Goal: Communication & Community: Answer question/provide support

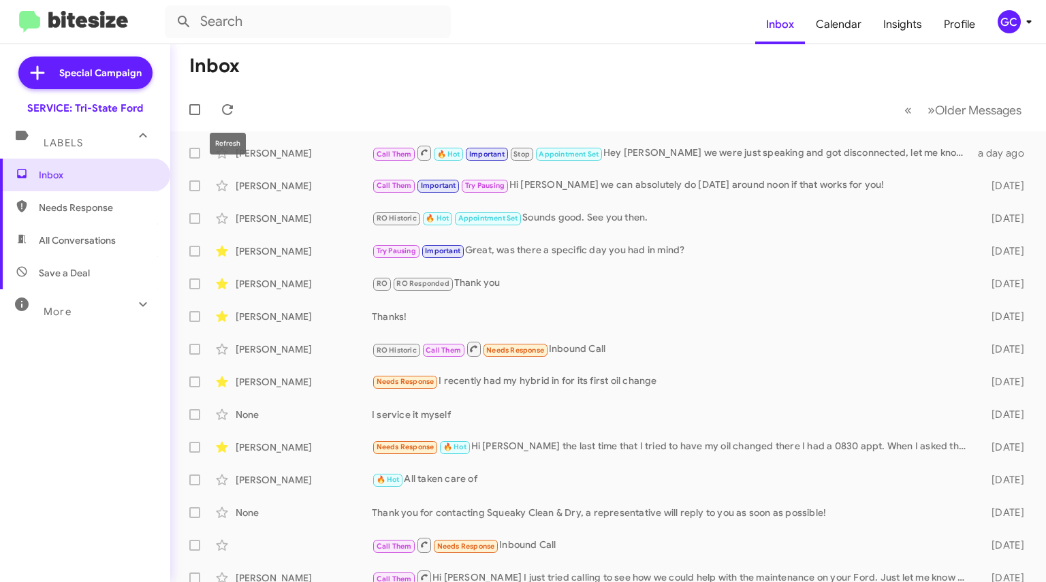
click at [231, 112] on icon at bounding box center [227, 109] width 11 height 11
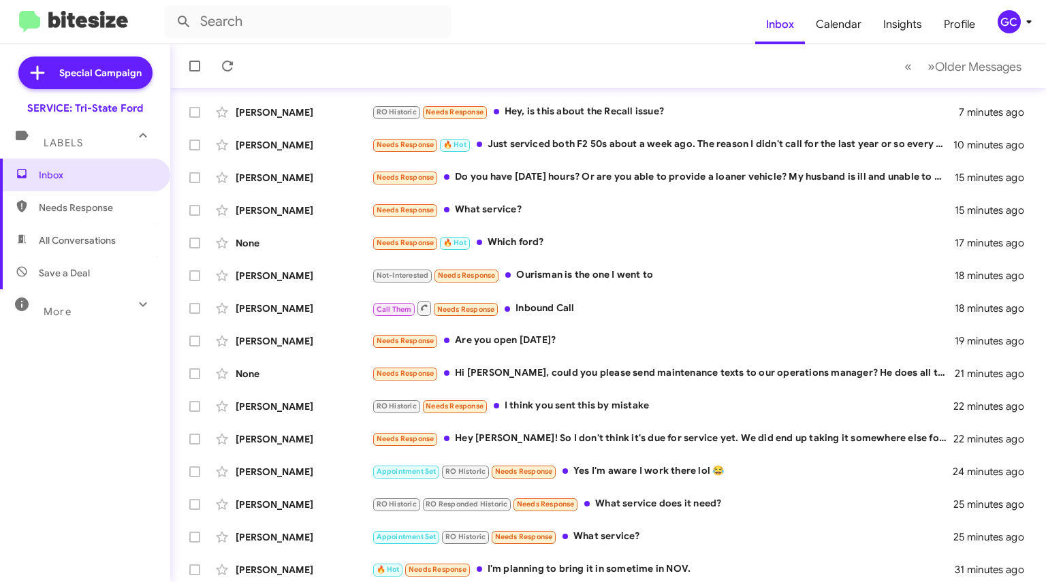
scroll to position [204, 0]
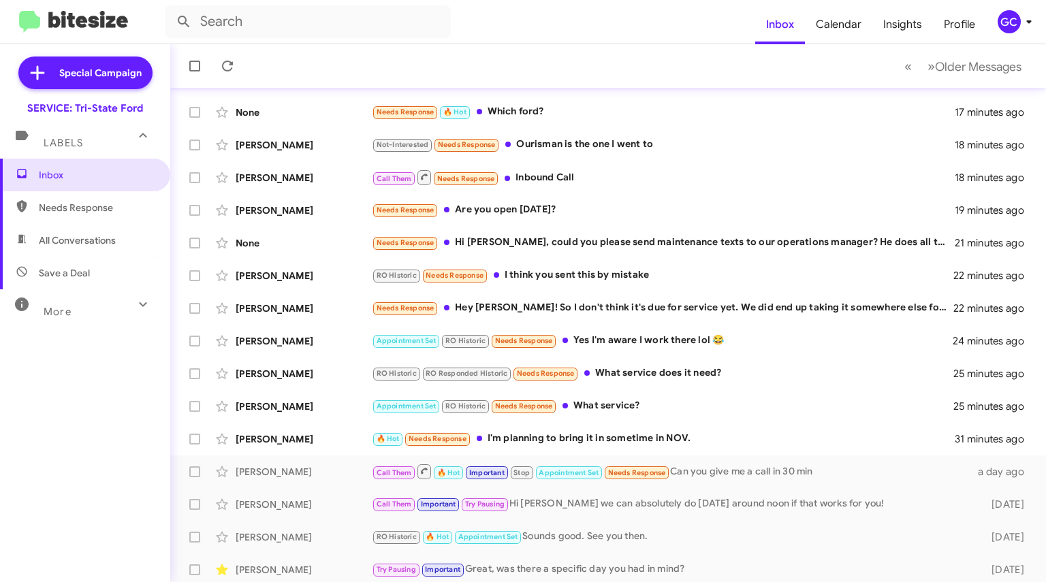
click at [618, 438] on div "🔥 Hot Needs Response I'm planning to bring it in sometime in NOV." at bounding box center [663, 439] width 583 height 16
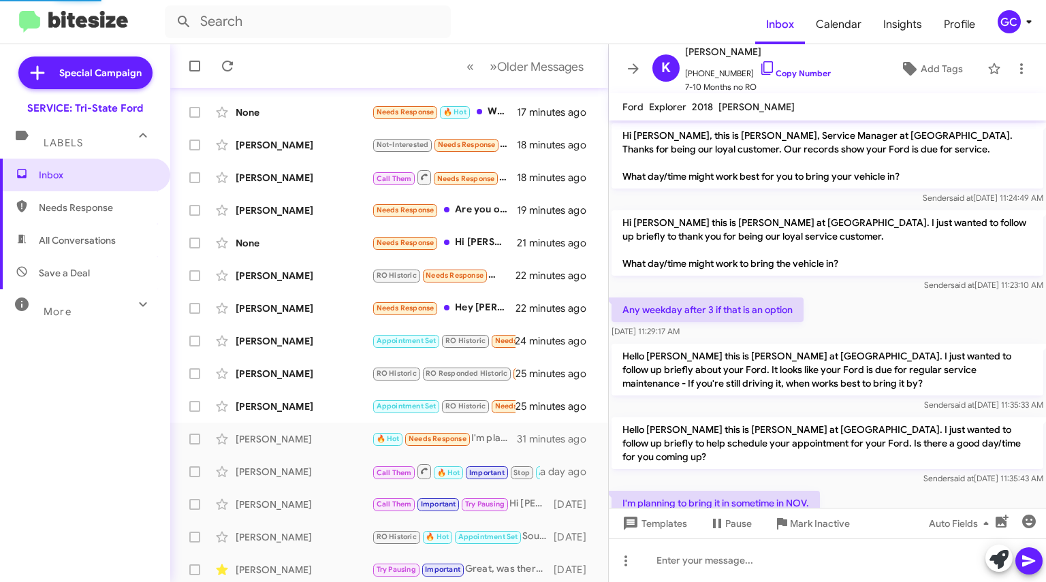
scroll to position [46, 0]
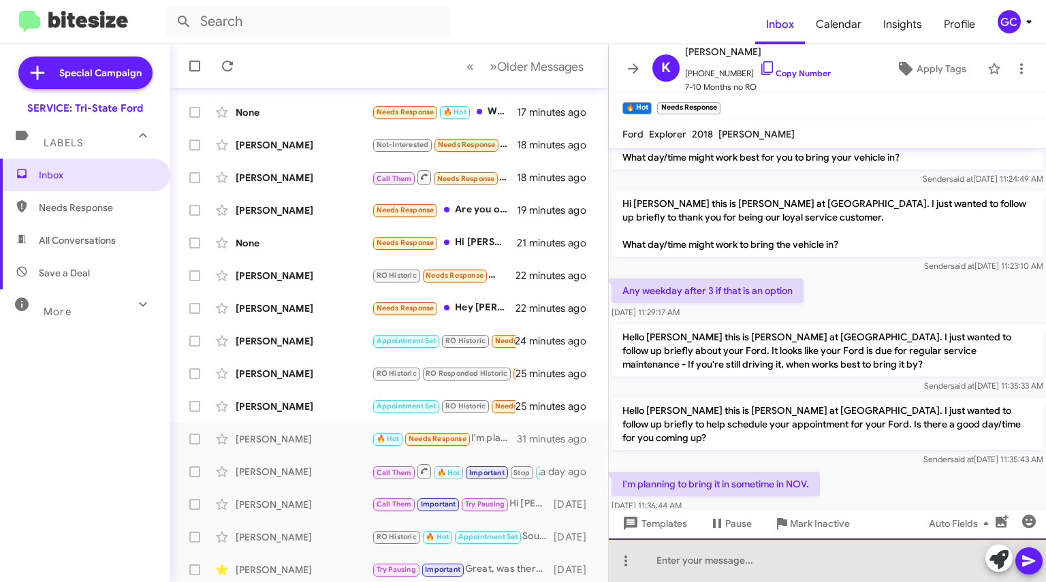
click at [687, 561] on div at bounding box center [827, 560] width 437 height 44
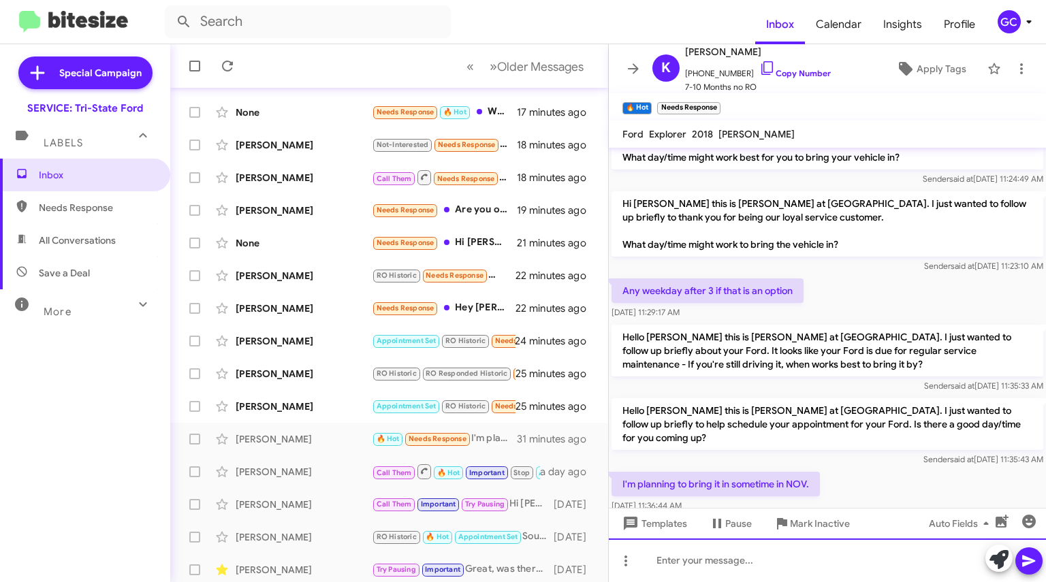
click at [713, 561] on div at bounding box center [827, 560] width 437 height 44
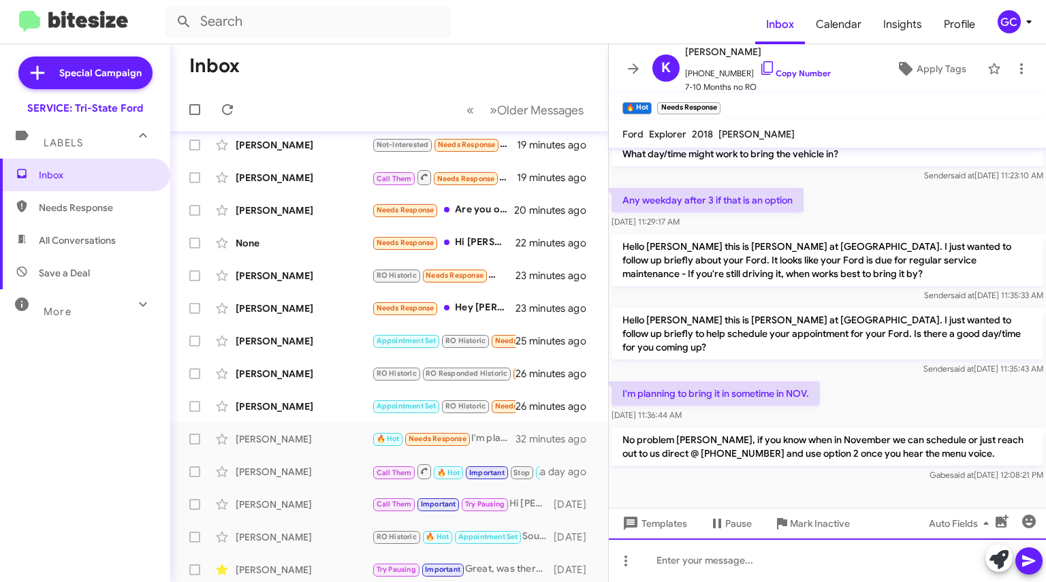
scroll to position [0, 0]
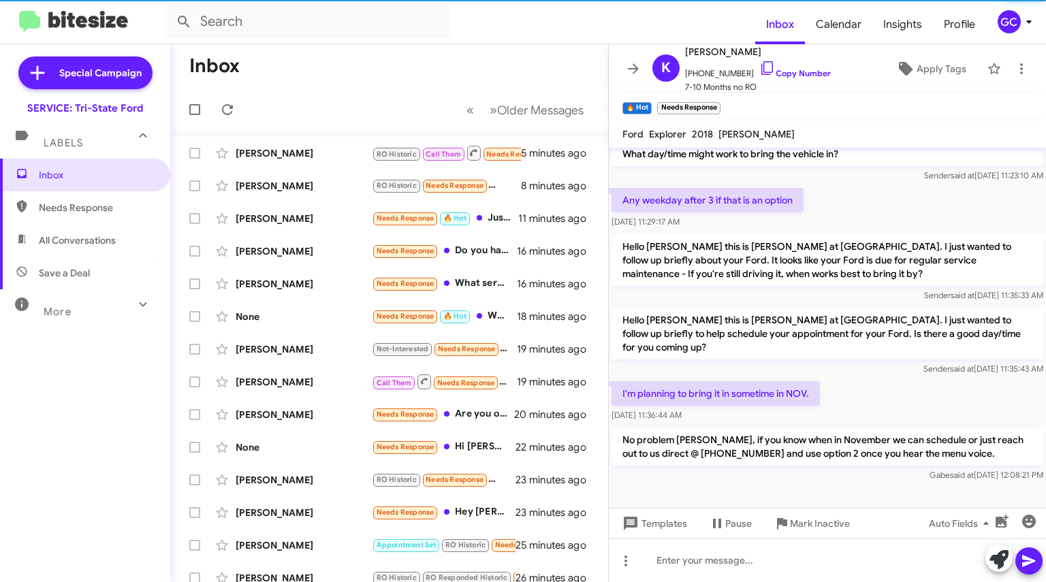
click at [637, 73] on icon at bounding box center [633, 69] width 16 height 16
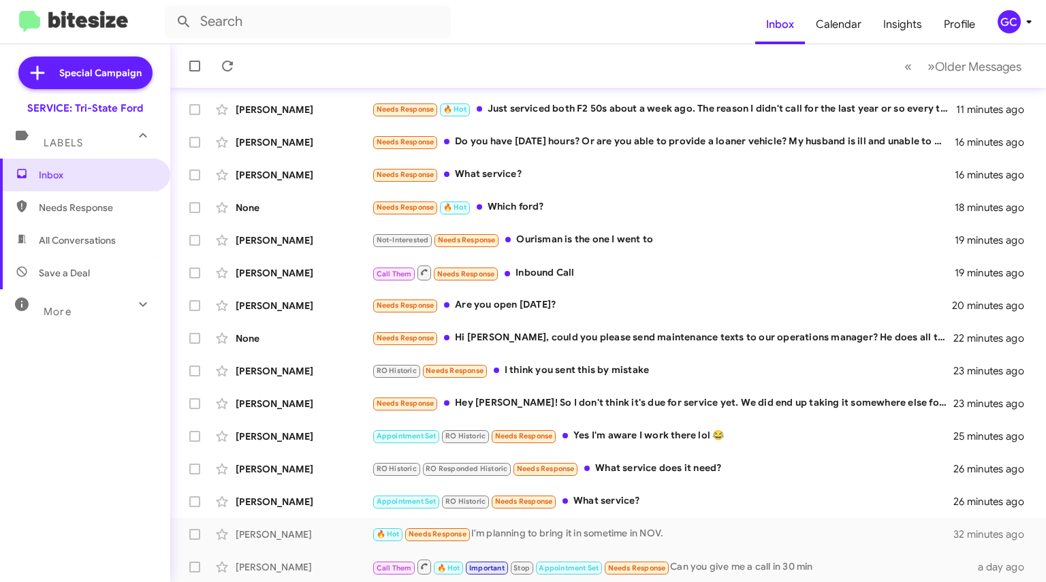
scroll to position [208, 0]
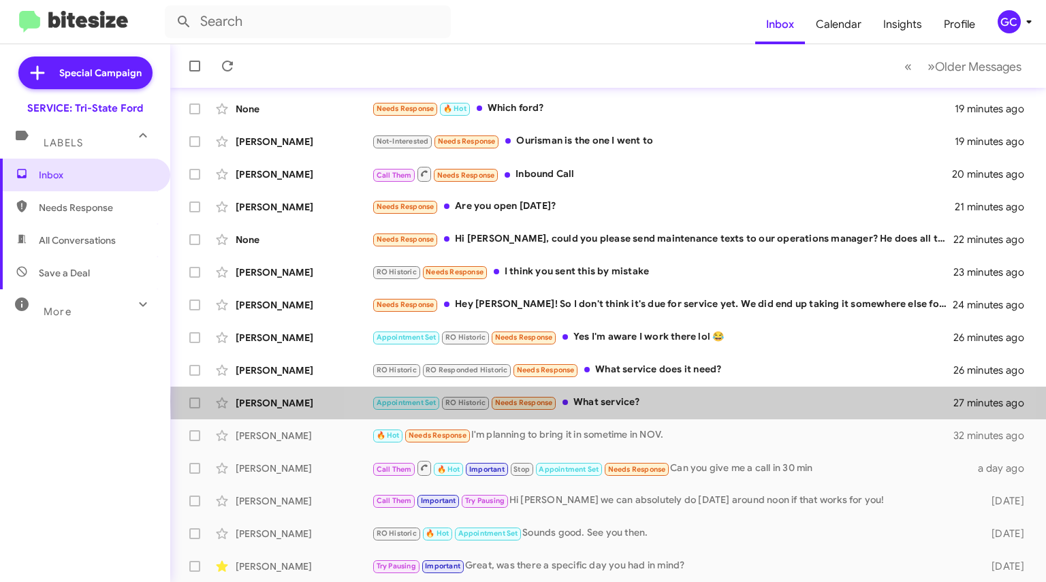
click at [623, 401] on div "Appointment Set RO Historic Needs Response What service?" at bounding box center [662, 403] width 581 height 16
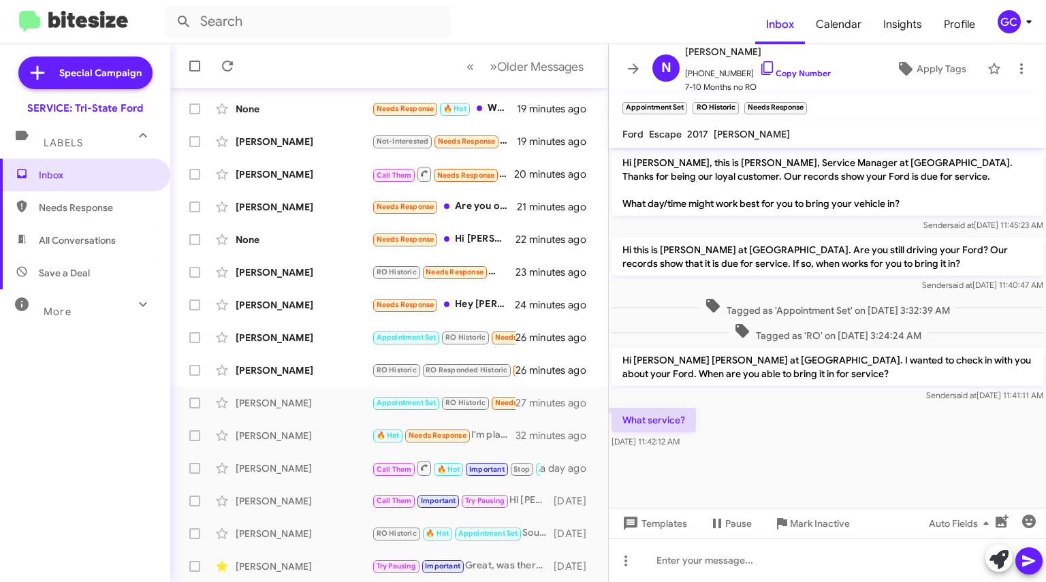
click at [788, 73] on link "Copy Number" at bounding box center [794, 73] width 71 height 10
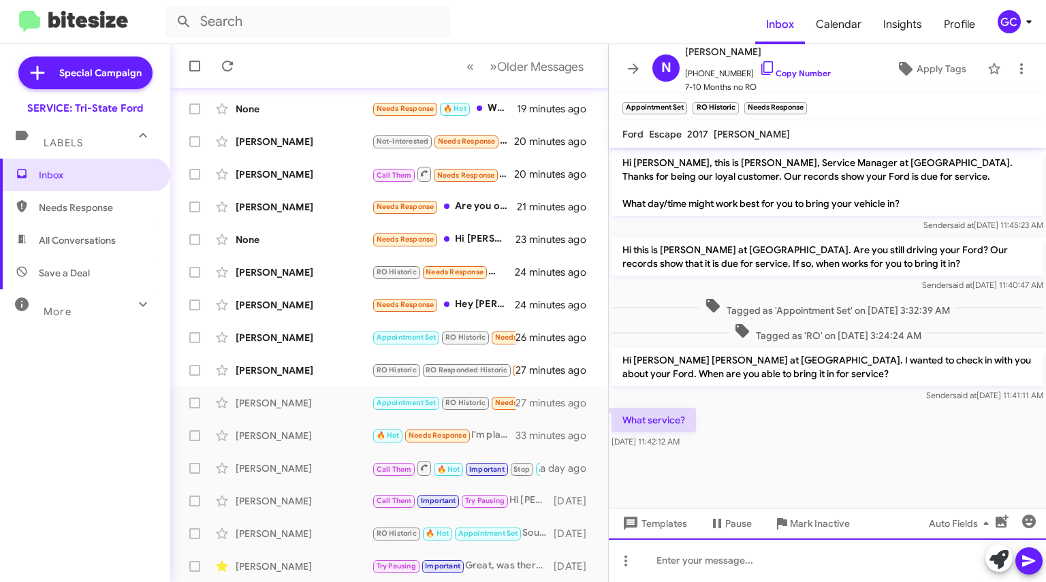
click at [679, 558] on div at bounding box center [827, 560] width 437 height 44
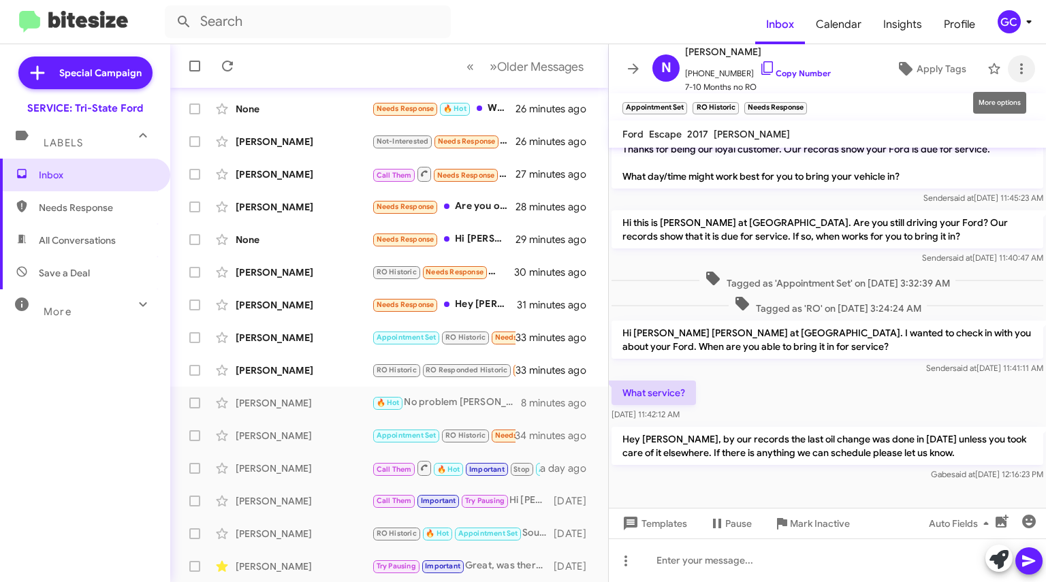
click at [1020, 69] on icon at bounding box center [1021, 68] width 3 height 11
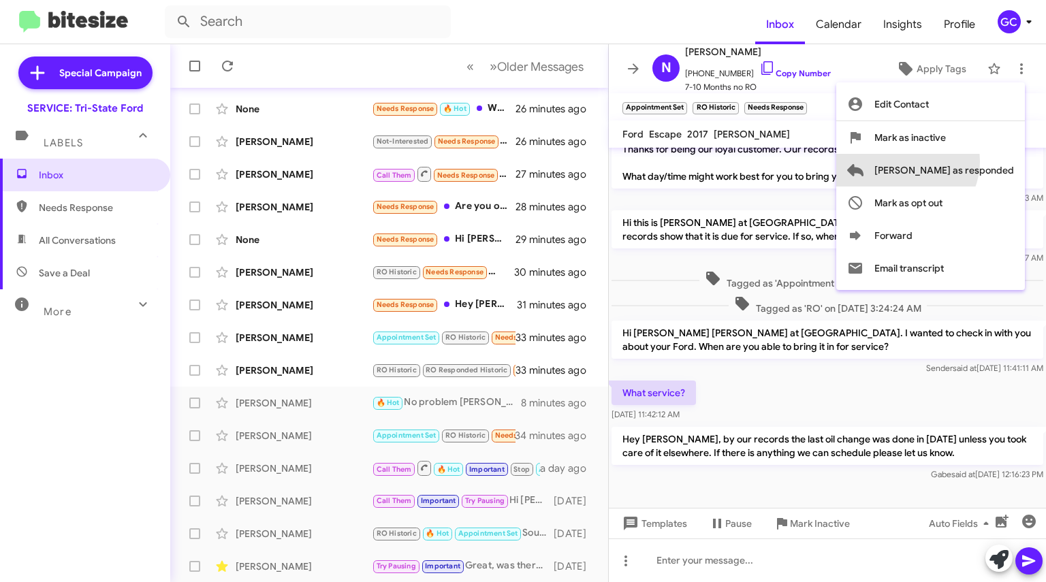
click at [960, 161] on span "[PERSON_NAME] as responded" at bounding box center [944, 170] width 140 height 33
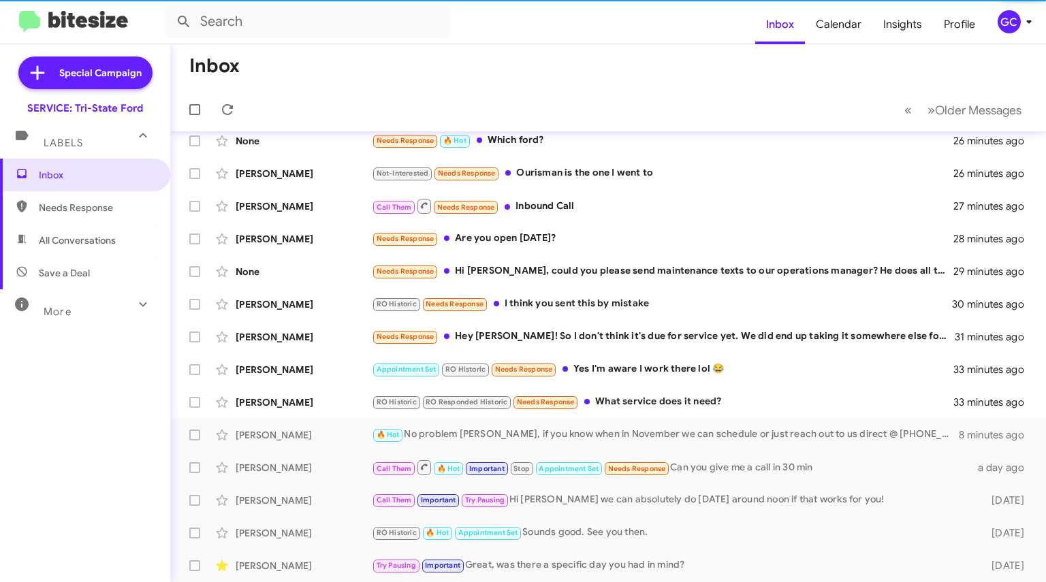
scroll to position [175, 0]
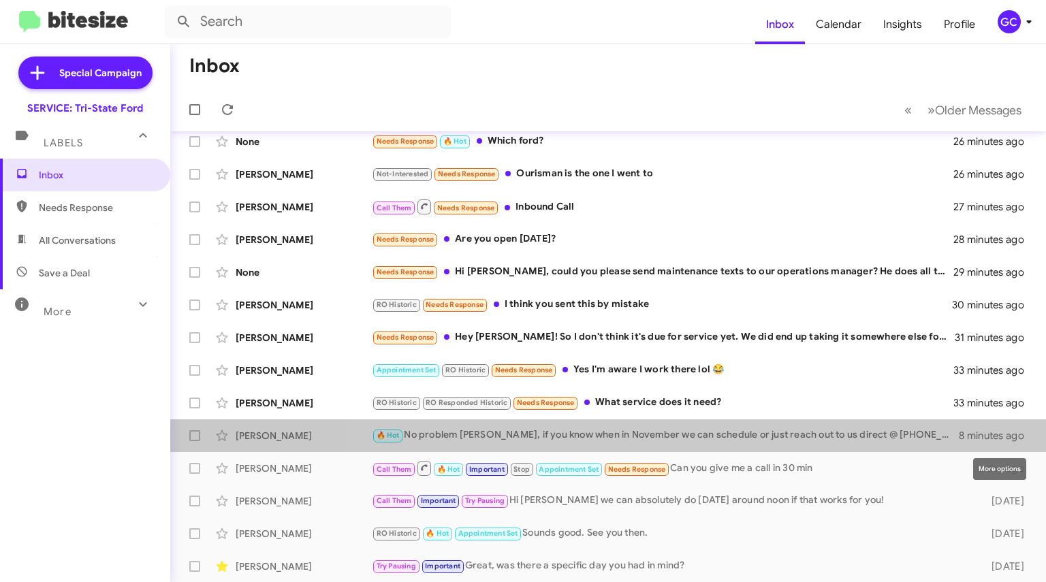
click at [0, 0] on icon at bounding box center [0, 0] width 0 height 0
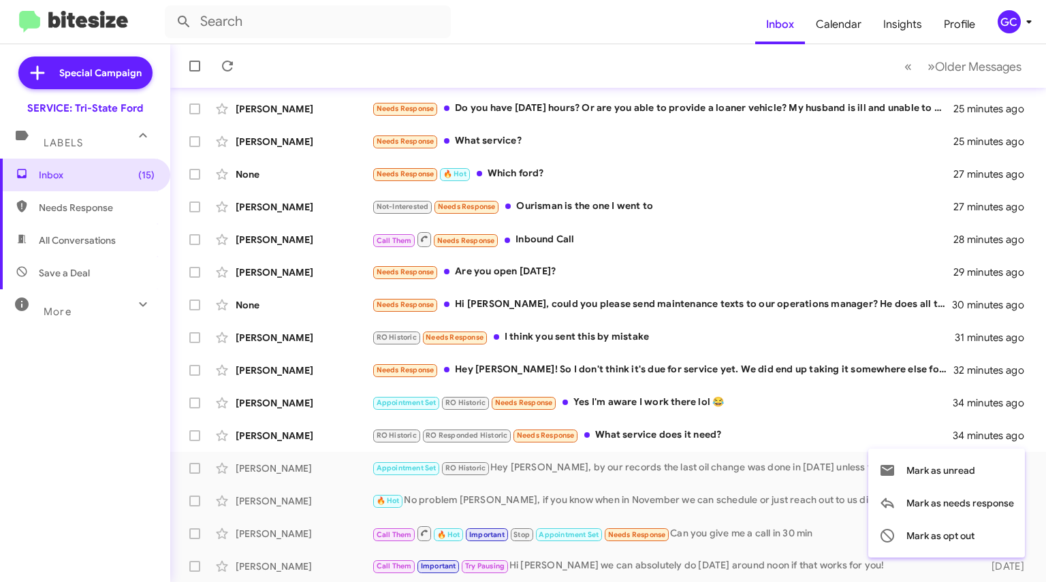
scroll to position [208, 0]
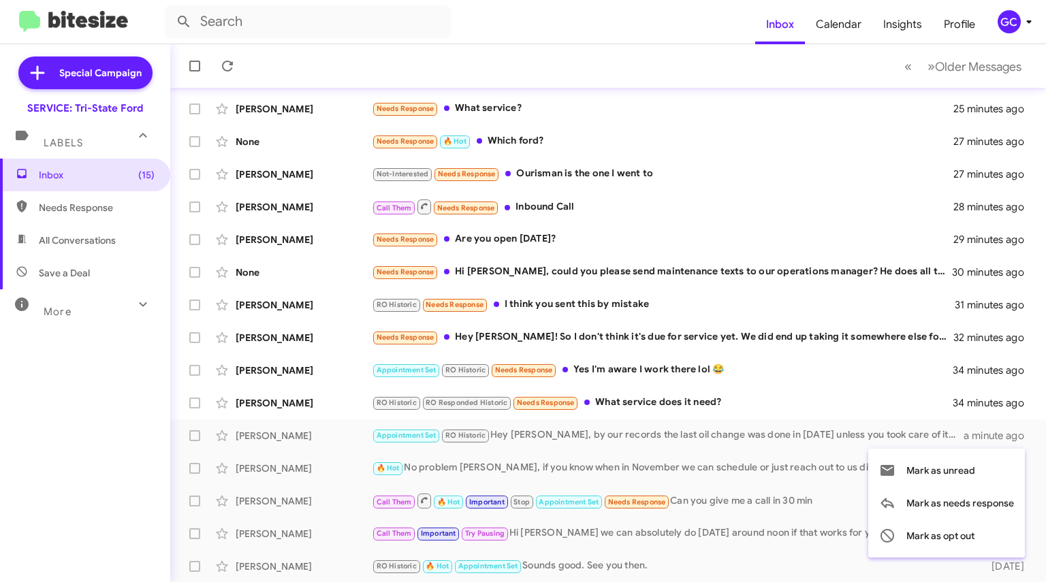
click at [687, 404] on div at bounding box center [523, 291] width 1046 height 582
click at [687, 404] on div "RO Historic RO Responded Historic Needs Response What service does it need?" at bounding box center [662, 403] width 581 height 16
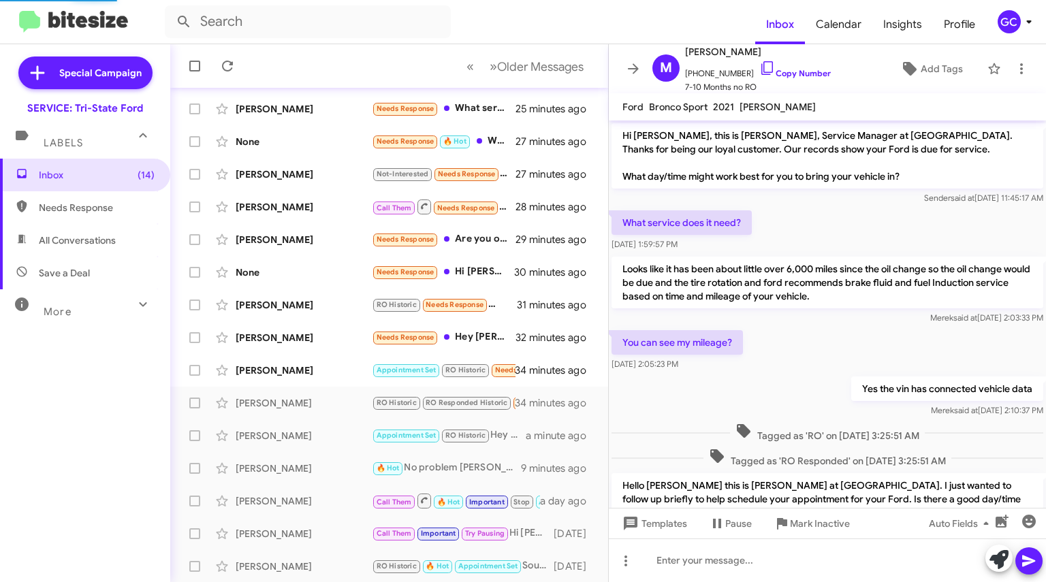
scroll to position [86, 0]
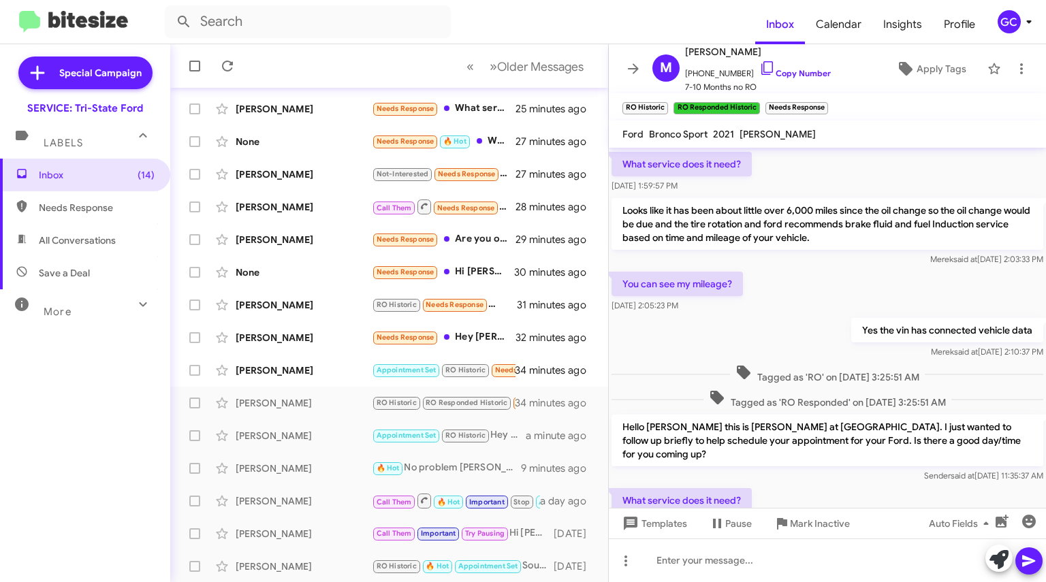
click at [781, 70] on link "Copy Number" at bounding box center [794, 73] width 71 height 10
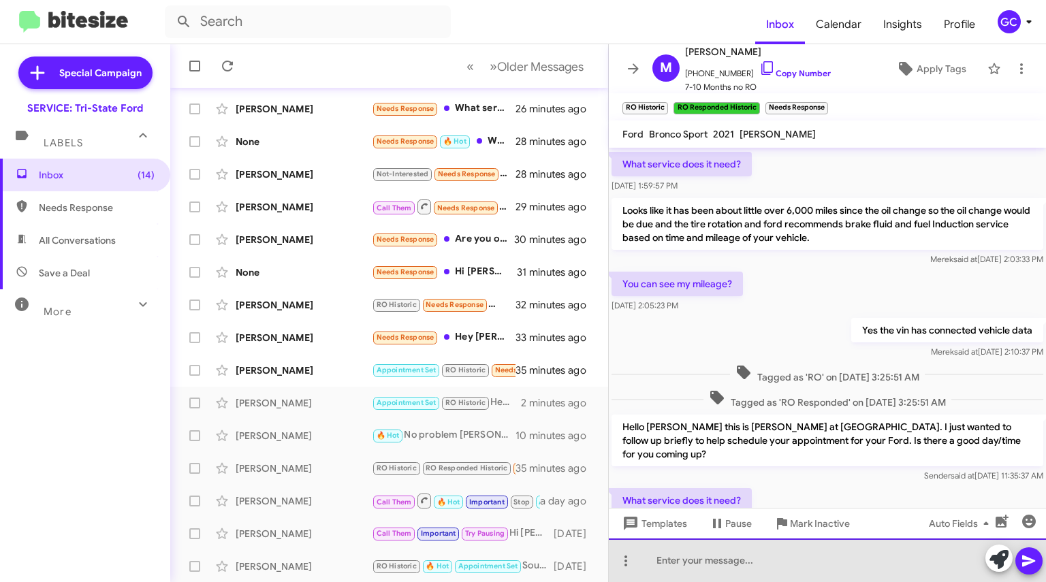
click at [723, 564] on div at bounding box center [827, 560] width 437 height 44
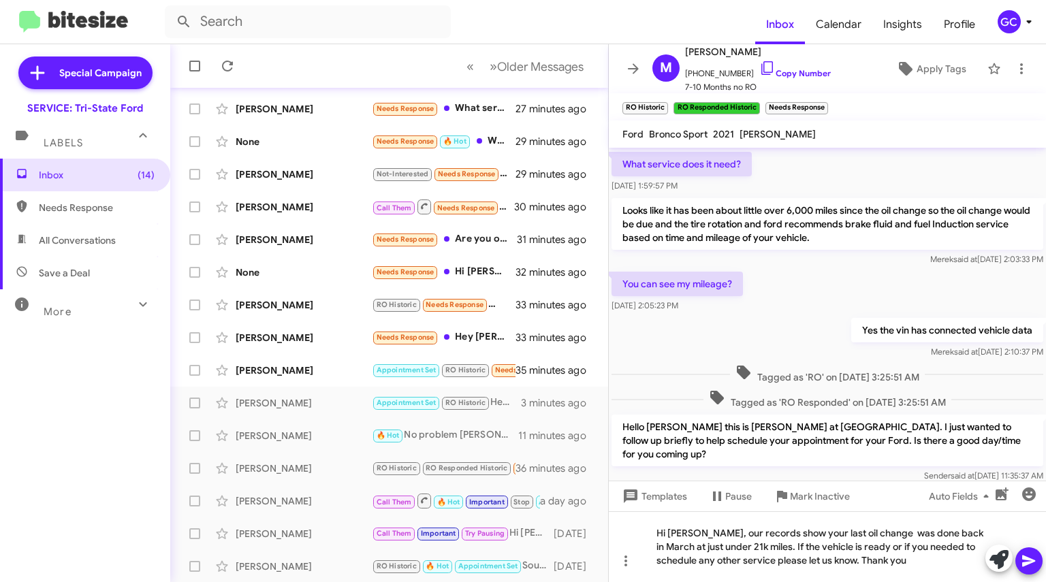
click at [1026, 562] on icon at bounding box center [1028, 561] width 13 height 12
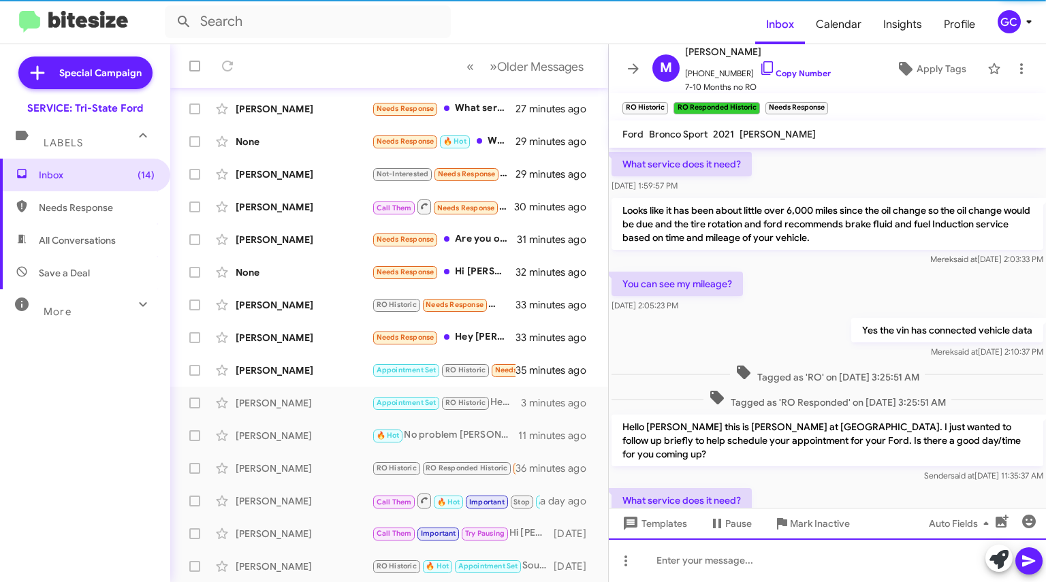
scroll to position [0, 0]
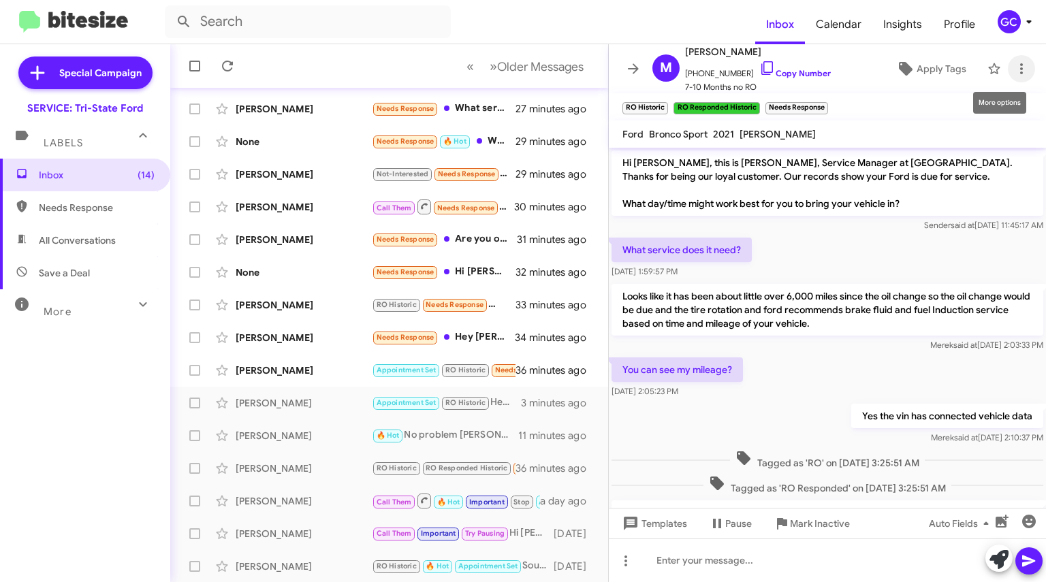
click at [1015, 65] on icon at bounding box center [1021, 69] width 16 height 16
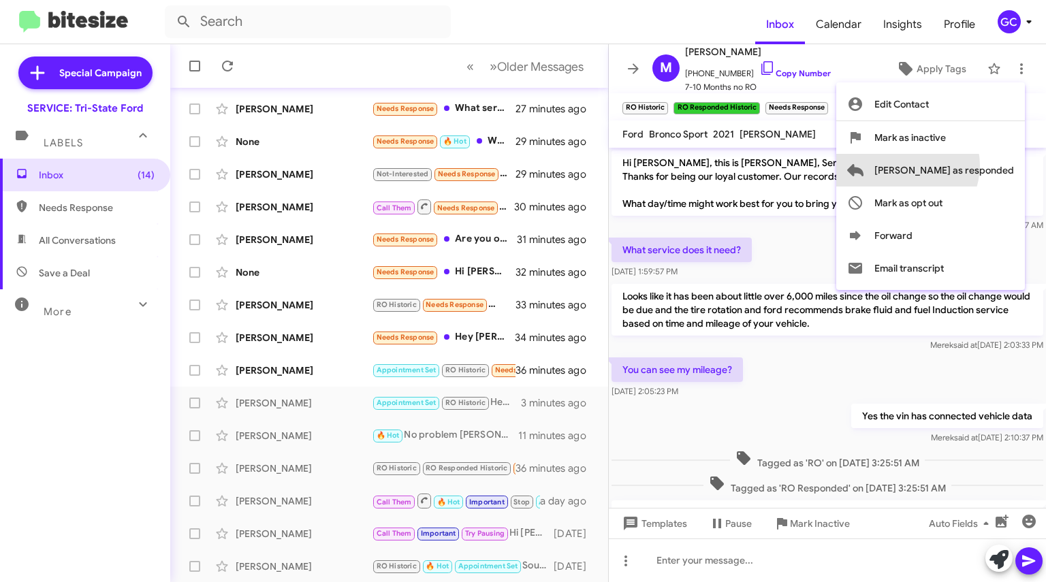
click at [961, 165] on span "[PERSON_NAME] as responded" at bounding box center [944, 170] width 140 height 33
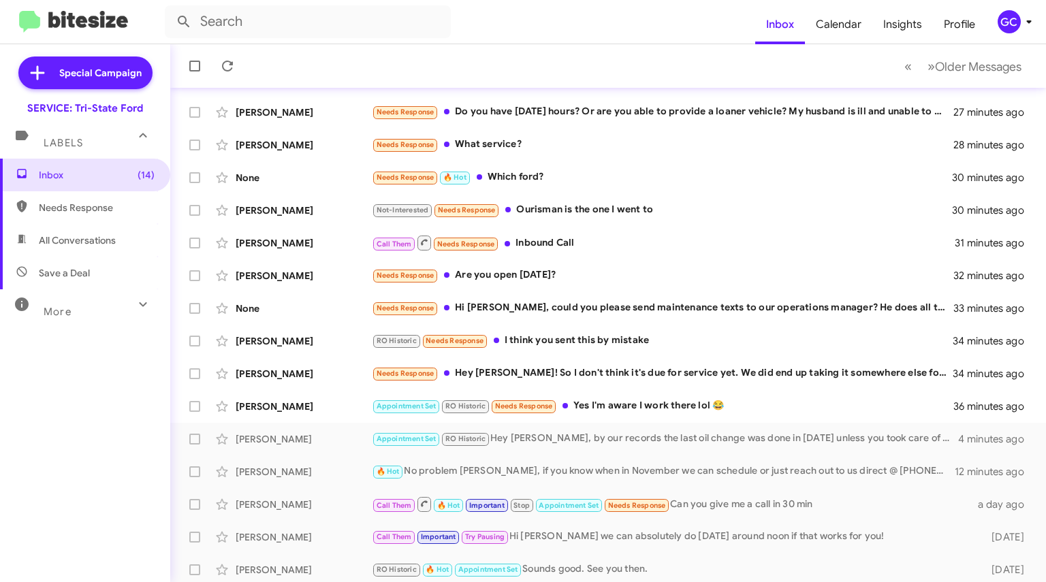
scroll to position [175, 0]
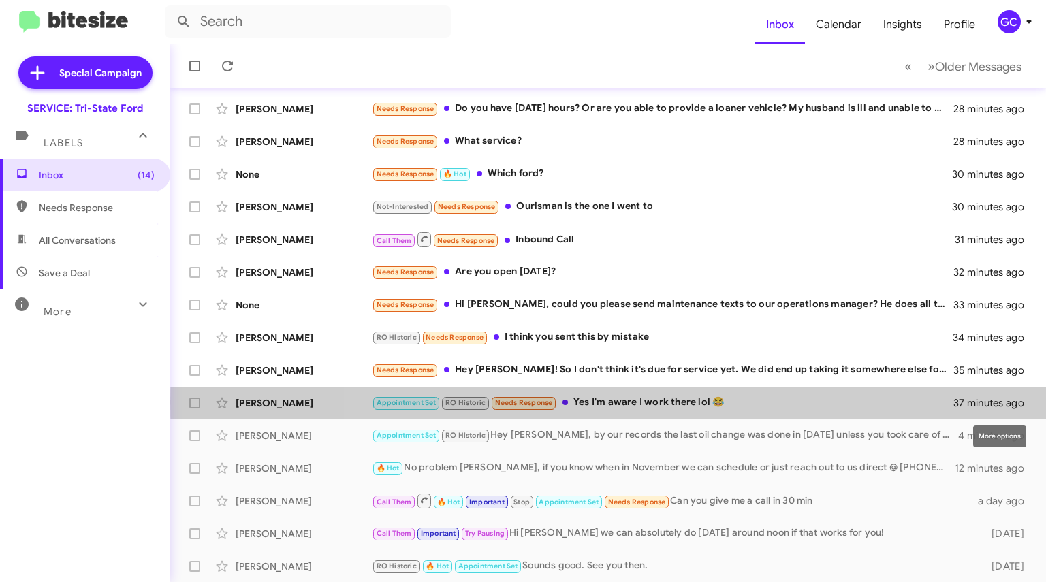
click at [0, 0] on icon at bounding box center [0, 0] width 0 height 0
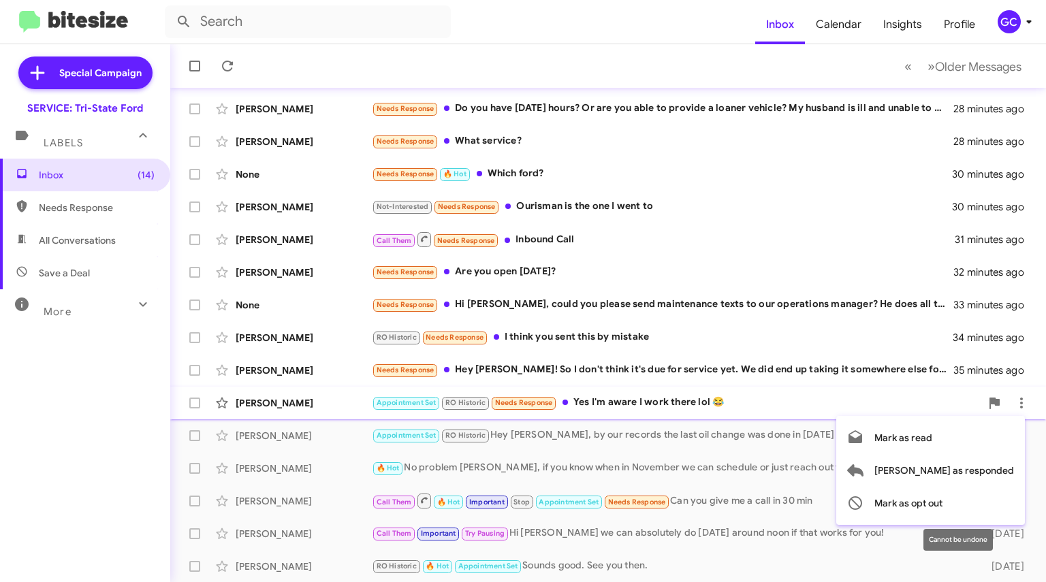
click at [942, 496] on span "Mark as opt out" at bounding box center [908, 503] width 68 height 33
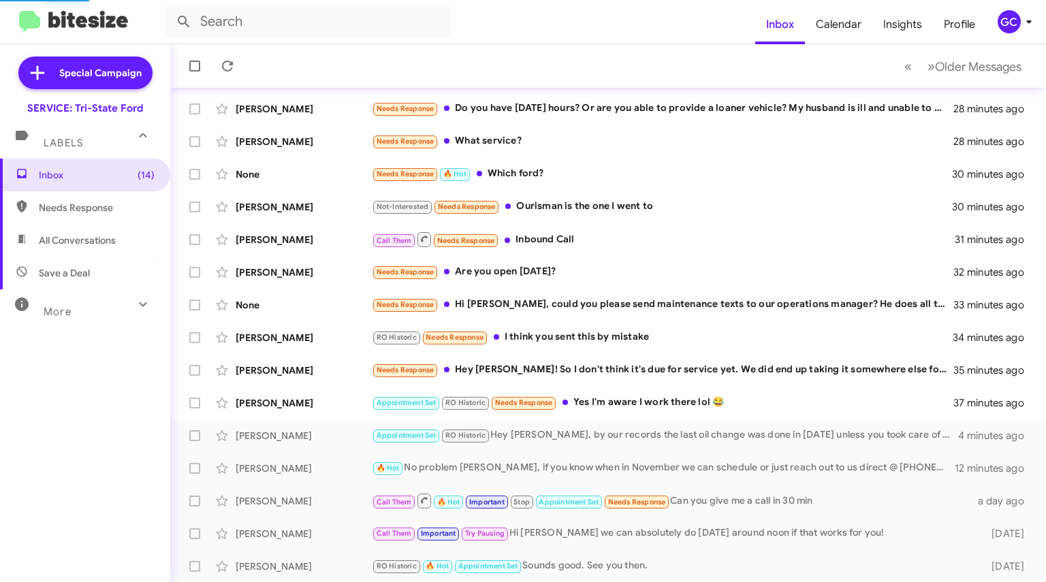
scroll to position [142, 0]
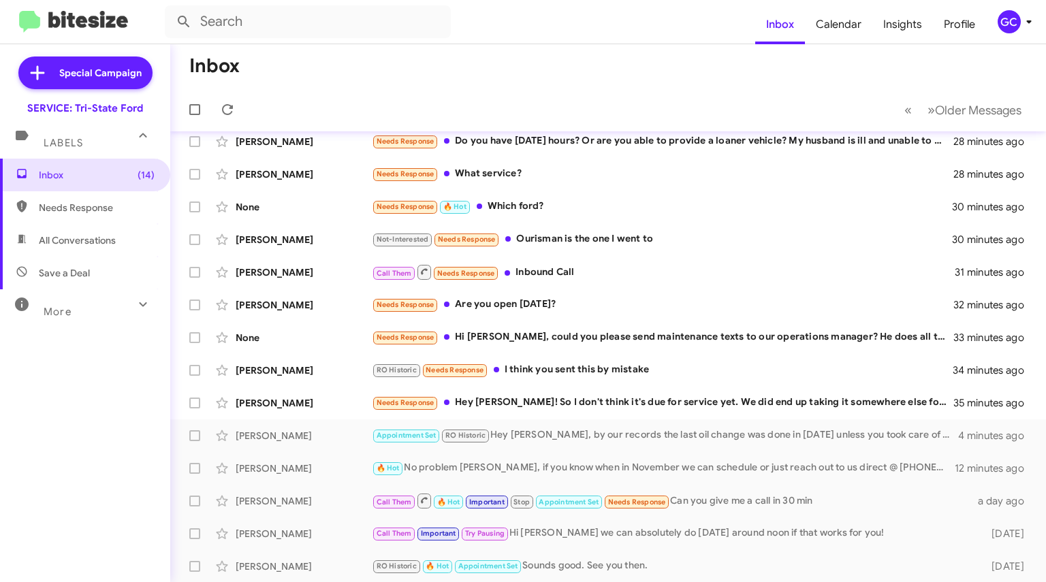
click at [655, 402] on div "Needs Response Hey [PERSON_NAME]! So I don't think it's due for service yet. We…" at bounding box center [662, 403] width 581 height 16
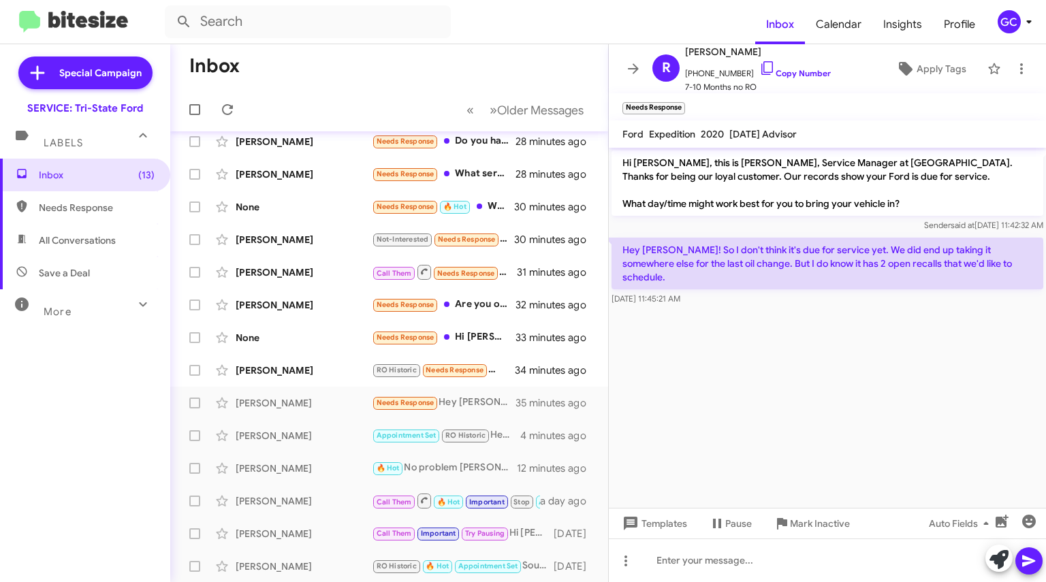
click at [785, 71] on link "Copy Number" at bounding box center [794, 73] width 71 height 10
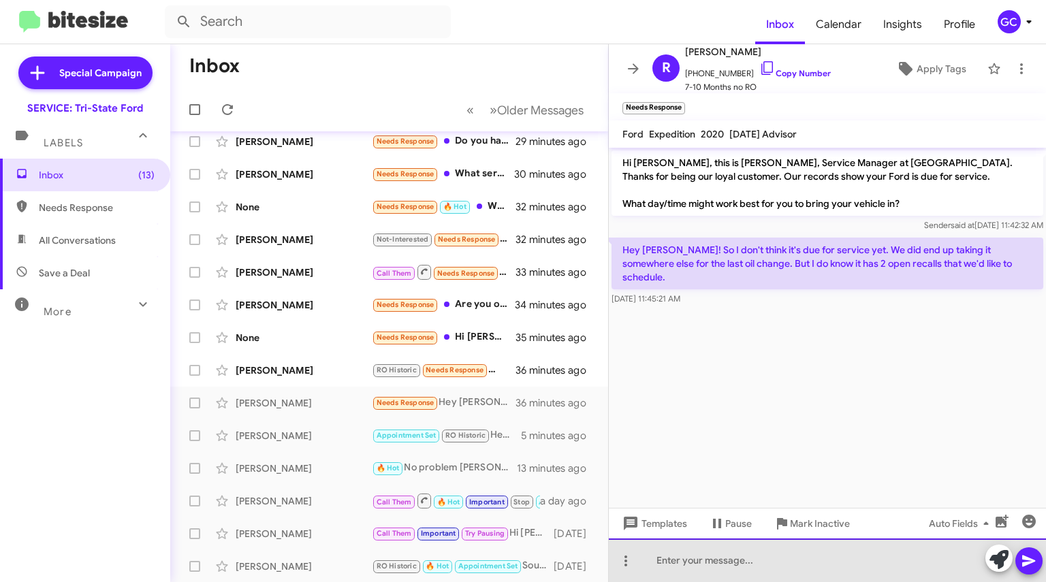
click at [743, 557] on div at bounding box center [827, 560] width 437 height 44
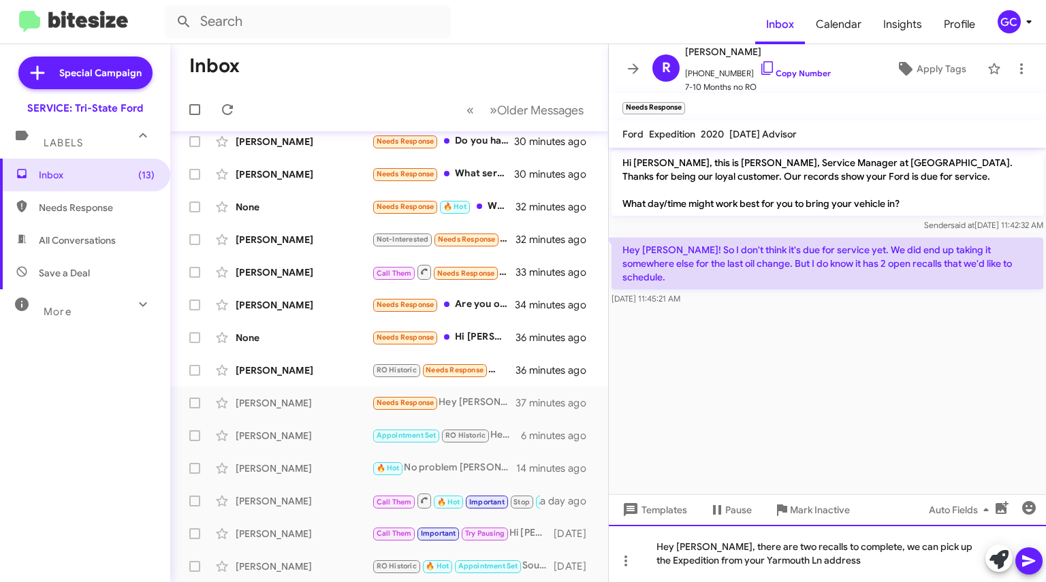
click at [751, 566] on div "Hey [PERSON_NAME], there are two recalls to complete, we can pick up the Expedi…" at bounding box center [827, 553] width 437 height 57
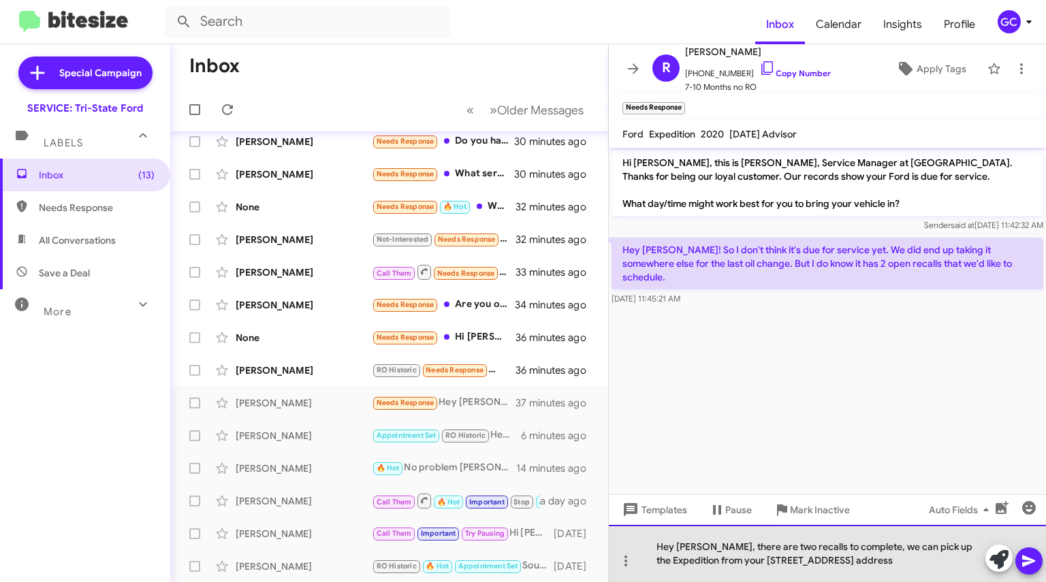
click at [882, 563] on div "Hey [PERSON_NAME], there are two recalls to complete, we can pick up the Expedi…" at bounding box center [827, 553] width 437 height 57
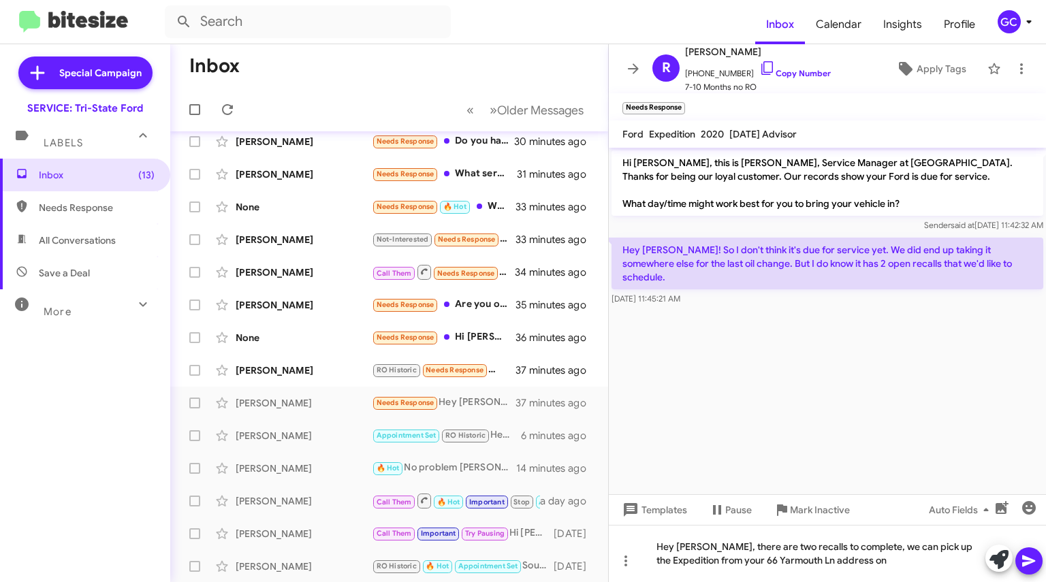
click at [728, 428] on cdk-virtual-scroll-viewport "Hi [PERSON_NAME], this is [PERSON_NAME], Service Manager at [GEOGRAPHIC_DATA]. …" at bounding box center [827, 321] width 437 height 346
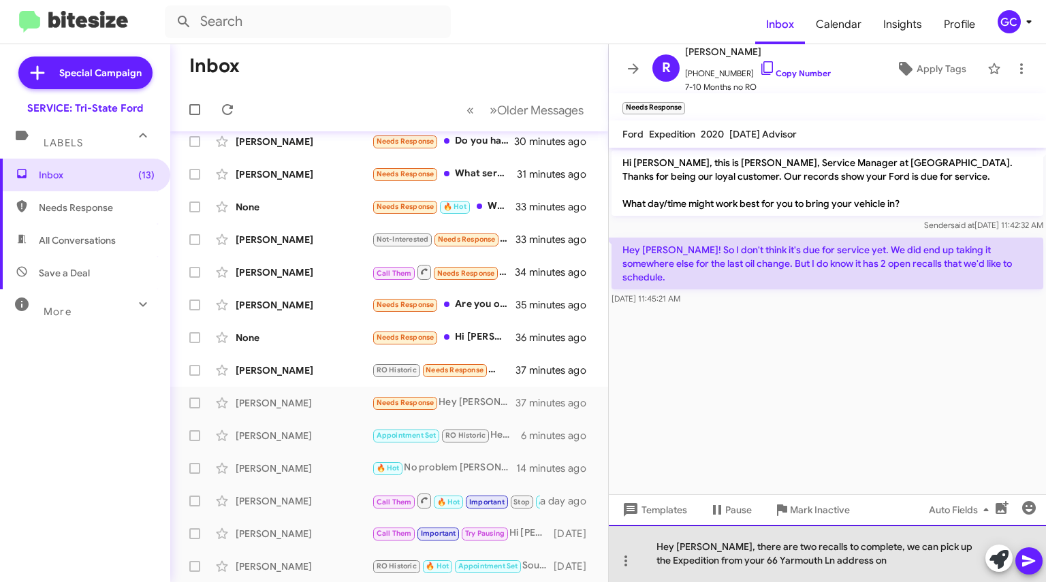
click at [888, 561] on div "Hey [PERSON_NAME], there are two recalls to complete, we can pick up the Expedi…" at bounding box center [827, 553] width 437 height 57
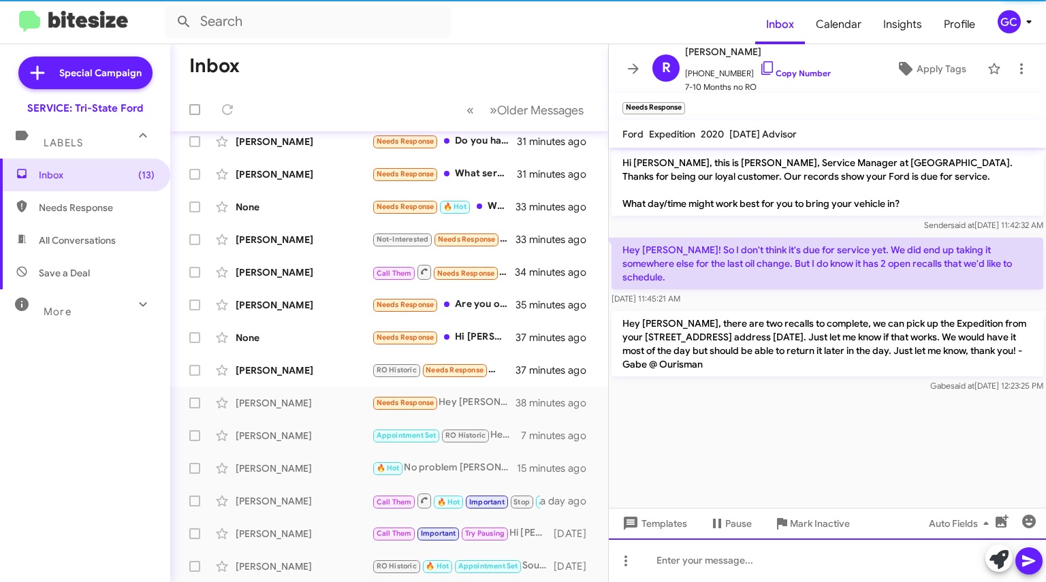
scroll to position [175, 0]
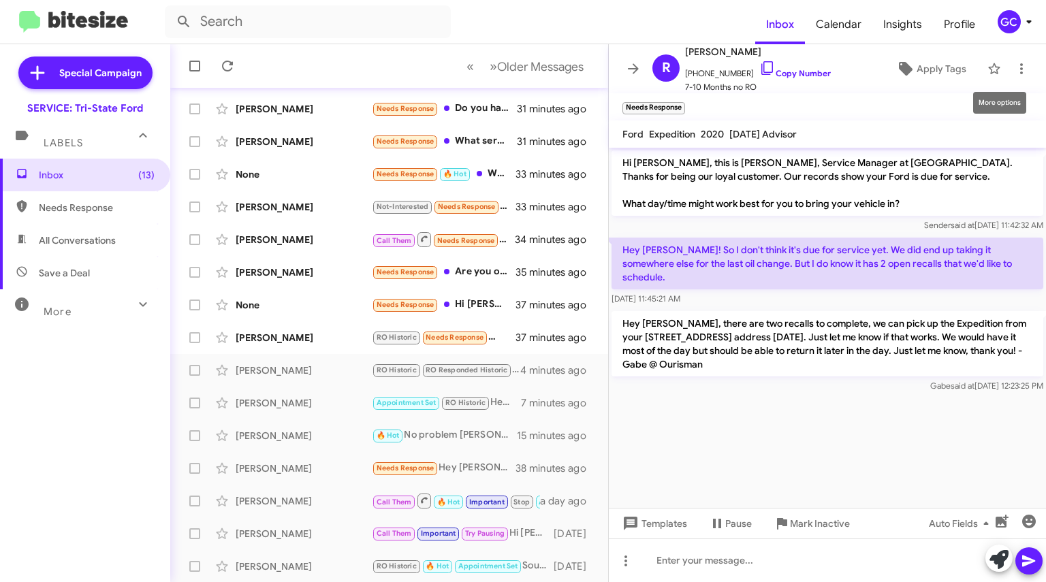
click at [1020, 73] on icon at bounding box center [1021, 68] width 3 height 11
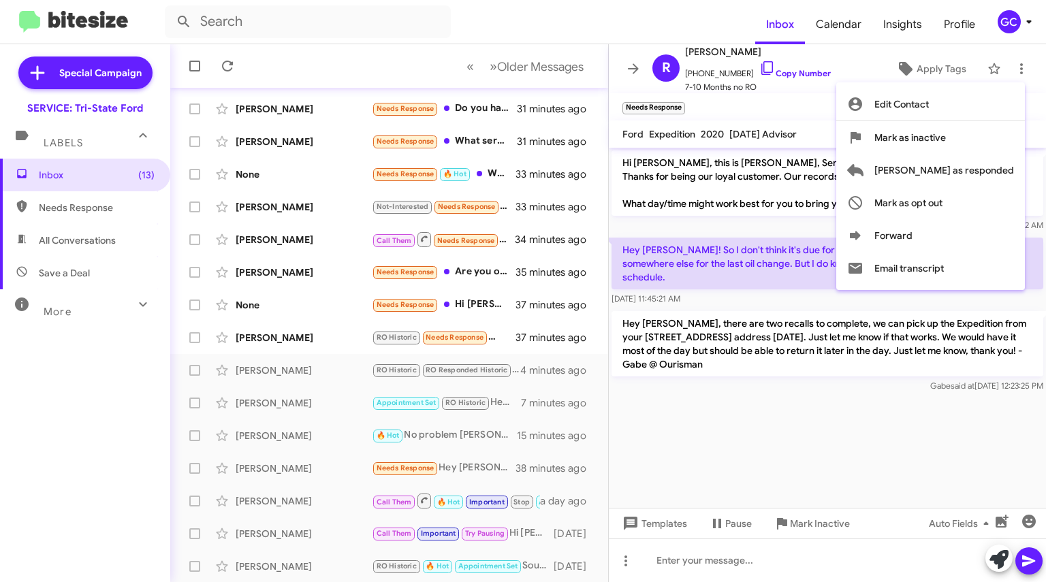
click at [980, 169] on span "[PERSON_NAME] as responded" at bounding box center [944, 170] width 140 height 33
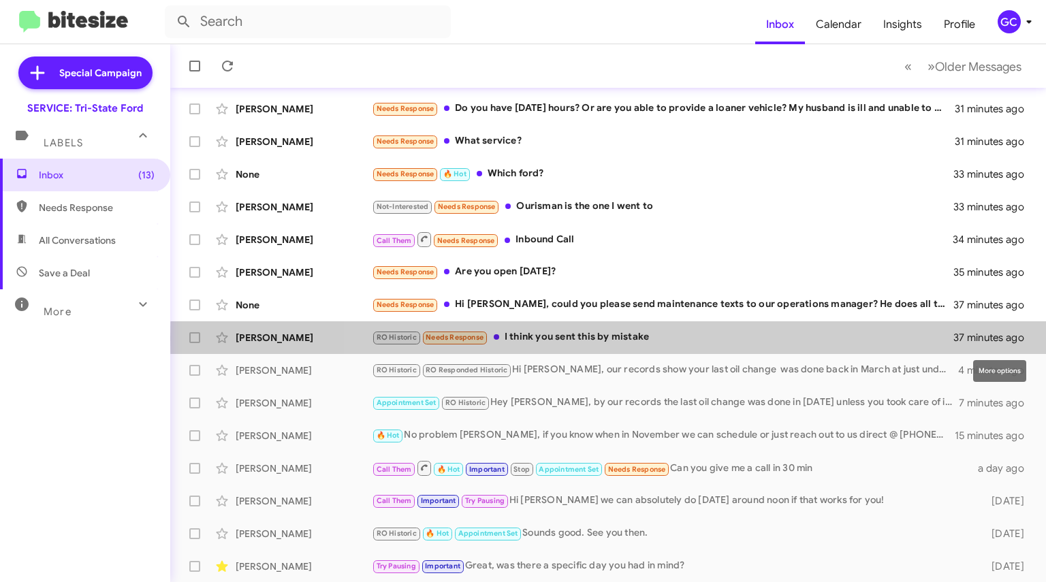
click at [0, 0] on icon at bounding box center [0, 0] width 0 height 0
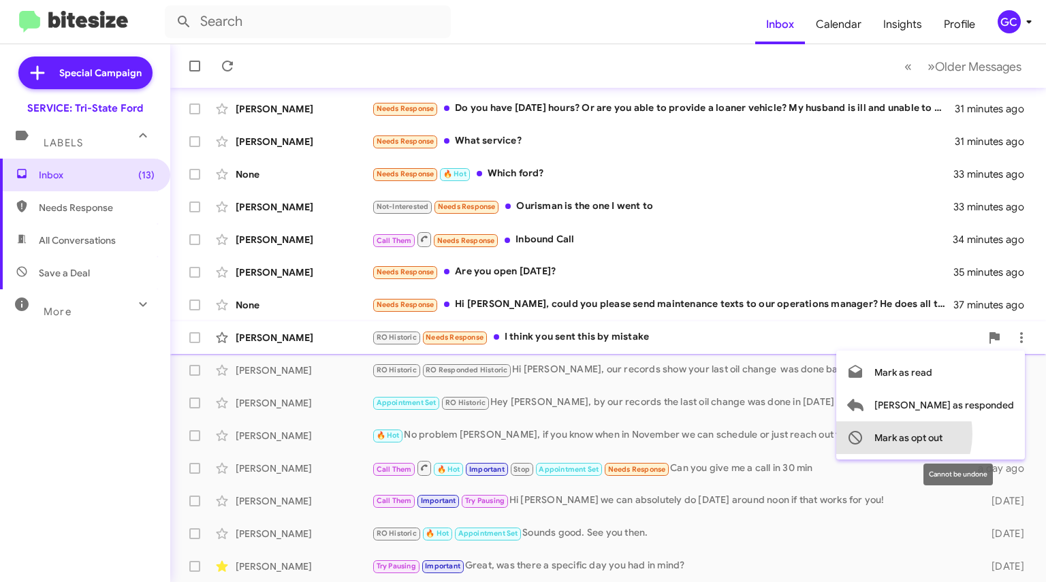
click at [937, 434] on span "Mark as opt out" at bounding box center [908, 437] width 68 height 33
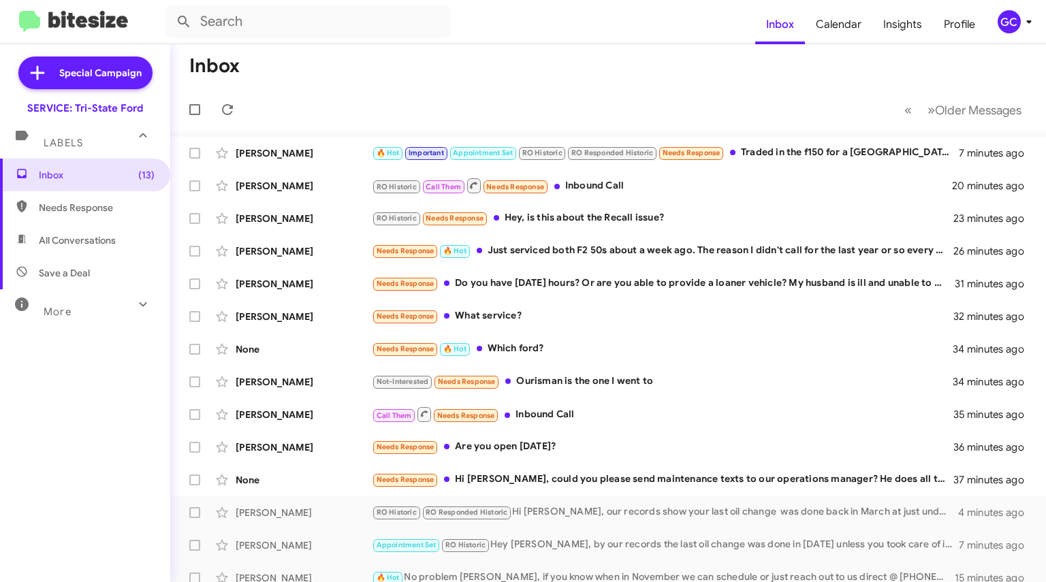
click at [651, 447] on div "Needs Response Are you open [DATE]?" at bounding box center [662, 447] width 581 height 16
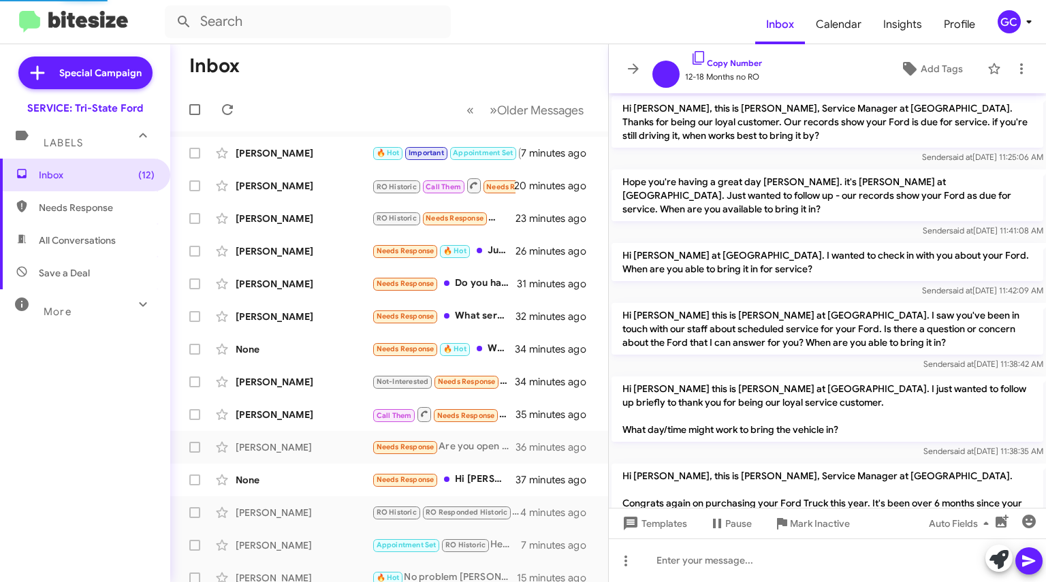
scroll to position [214, 0]
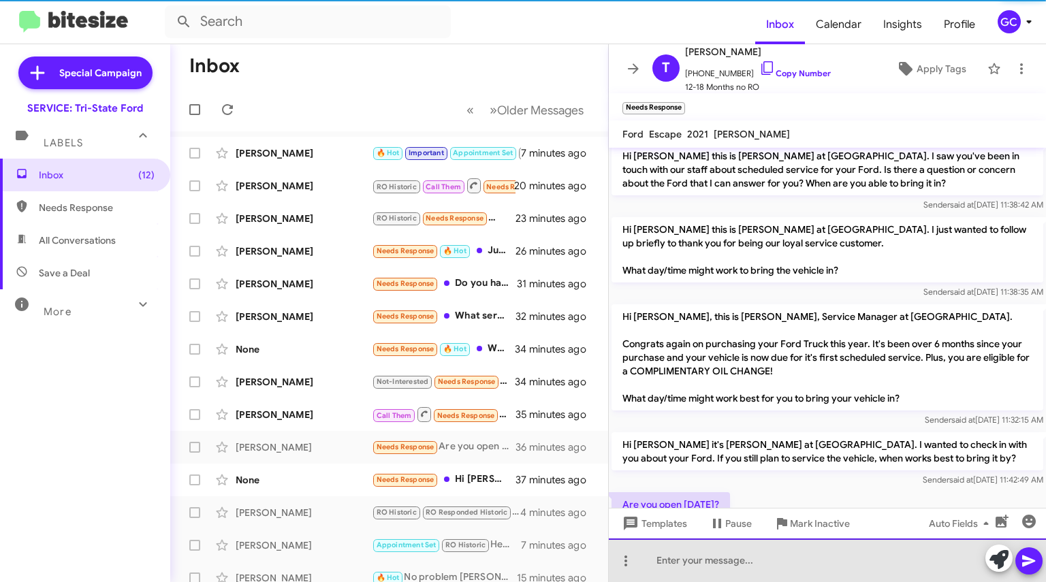
click at [722, 560] on div at bounding box center [827, 560] width 437 height 44
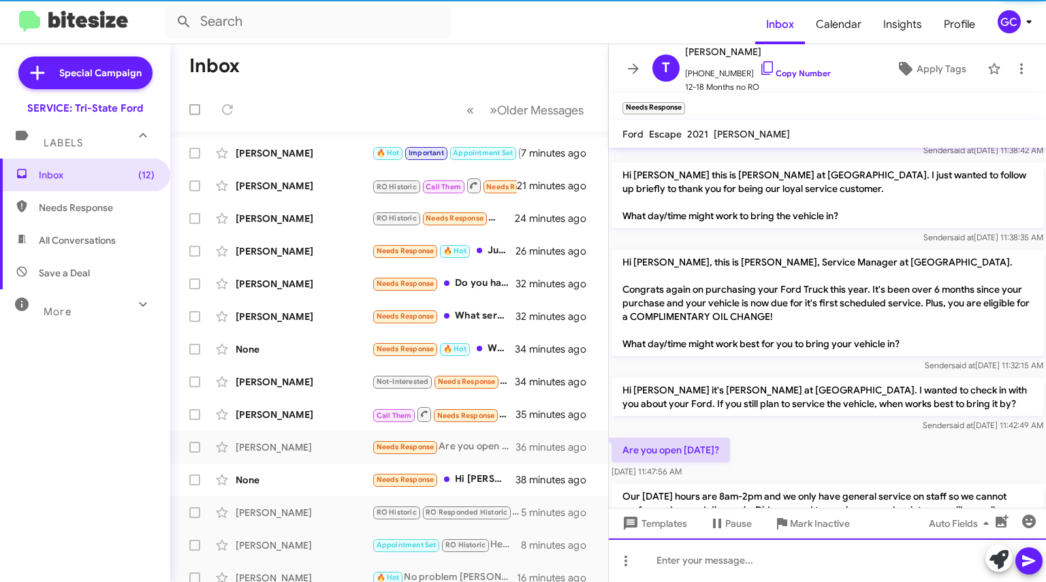
scroll to position [0, 0]
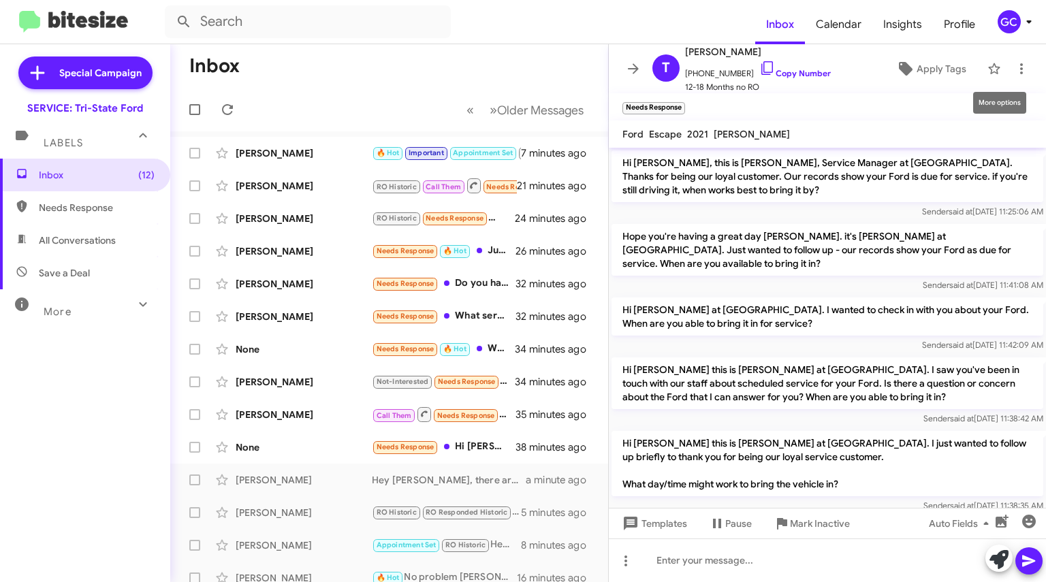
click at [1013, 67] on icon at bounding box center [1021, 69] width 16 height 16
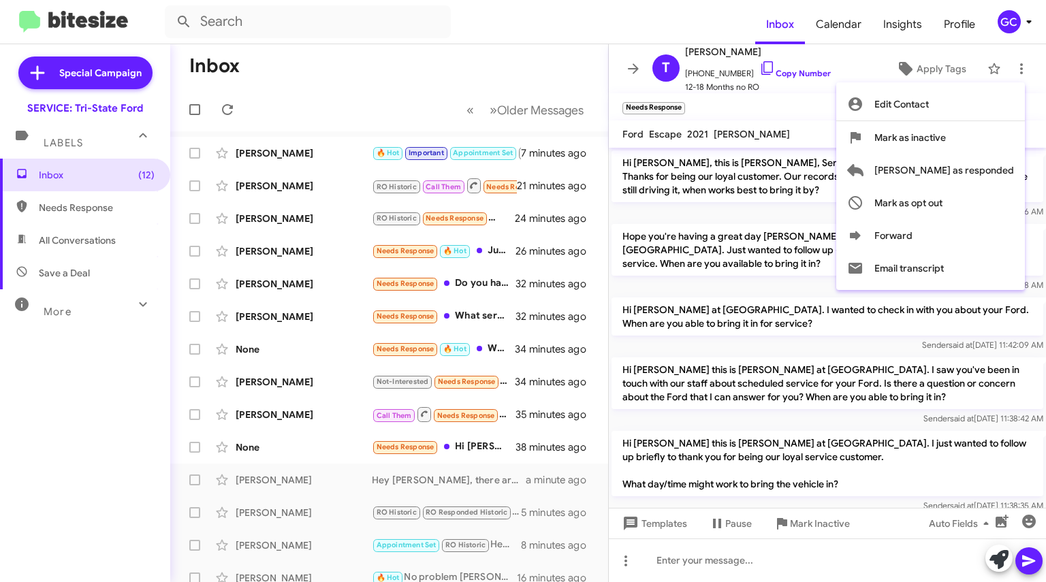
click at [961, 168] on span "[PERSON_NAME] as responded" at bounding box center [944, 170] width 140 height 33
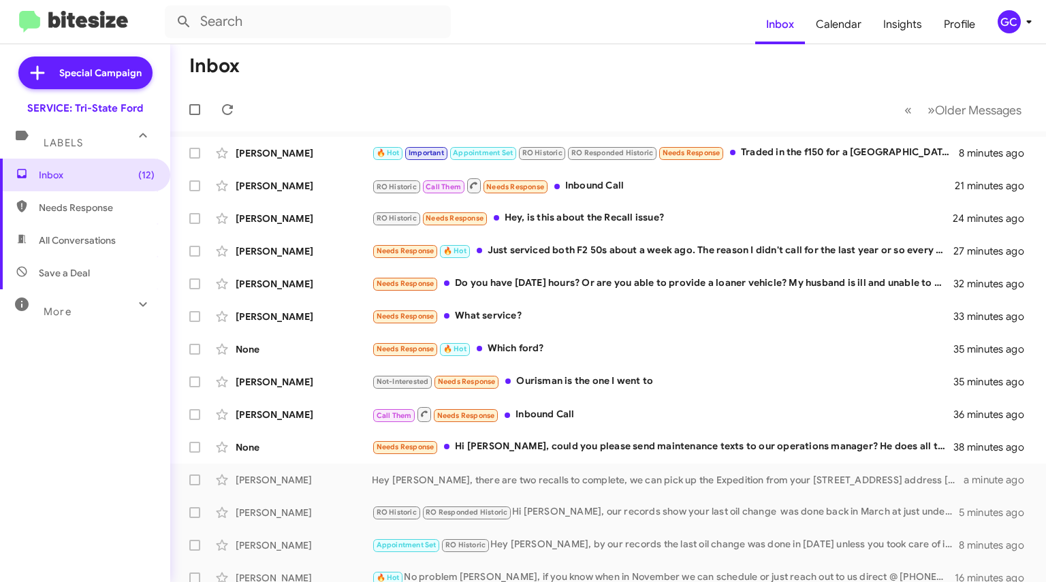
click at [645, 383] on div "Not-Interested Needs Response Ourisman is the one I went to" at bounding box center [662, 382] width 581 height 16
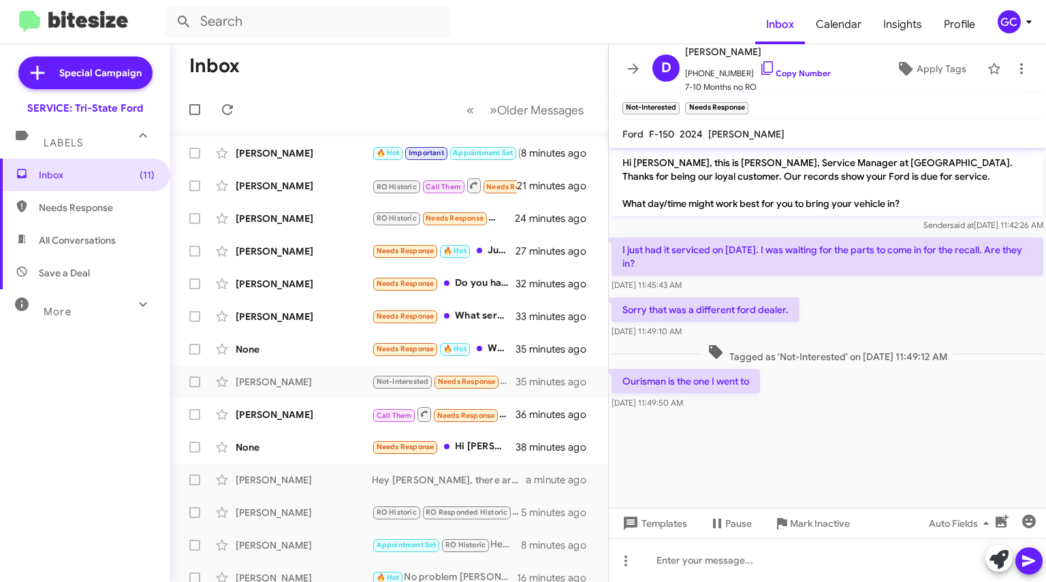
click at [787, 72] on link "Copy Number" at bounding box center [794, 73] width 71 height 10
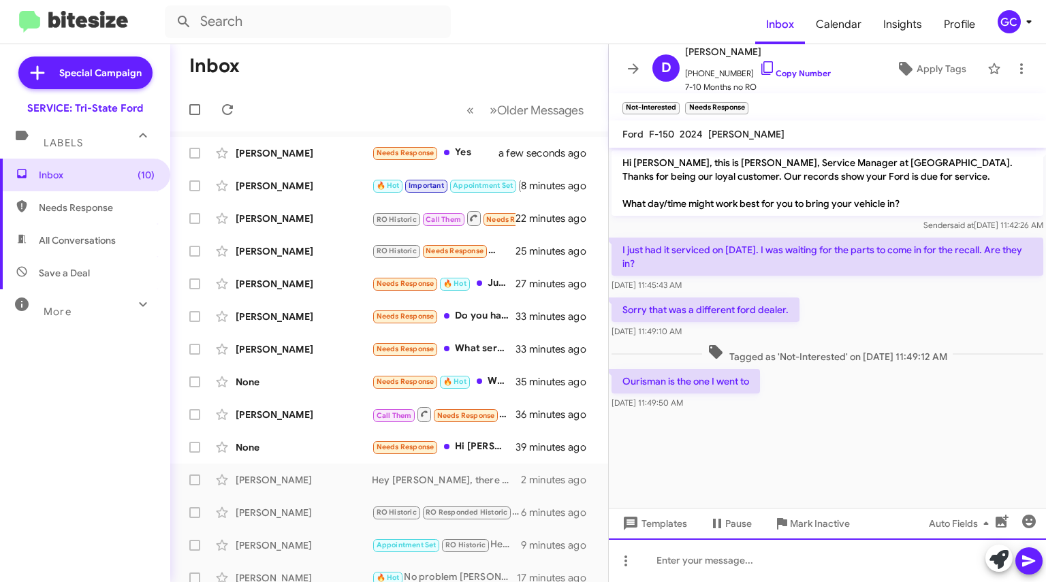
click at [702, 563] on div at bounding box center [827, 560] width 437 height 44
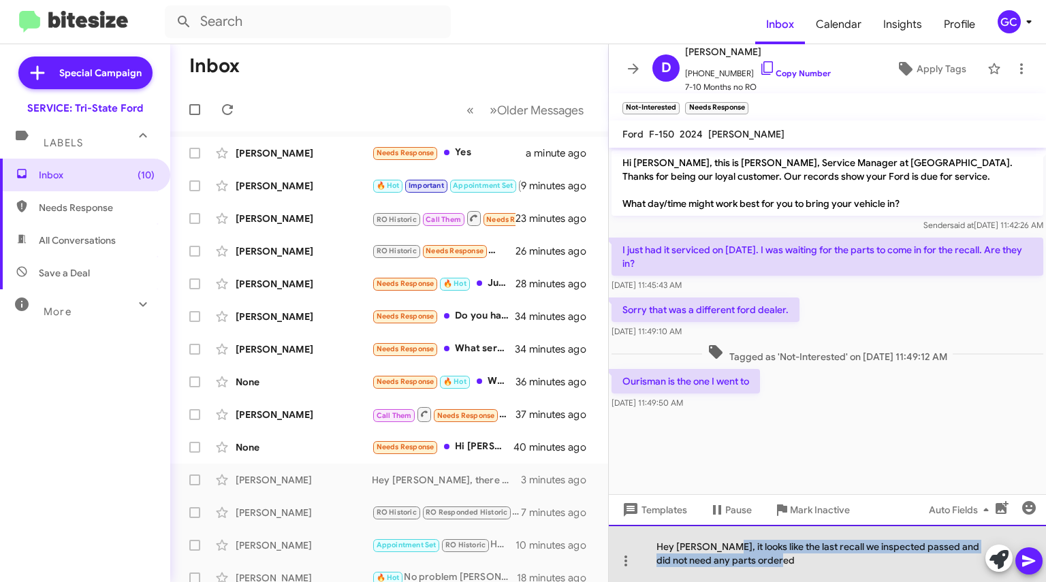
drag, startPoint x: 809, startPoint y: 563, endPoint x: 726, endPoint y: 547, distance: 84.6
click at [726, 547] on div "Hey [PERSON_NAME], it looks like the last recall we inspected passed and did no…" at bounding box center [827, 553] width 437 height 57
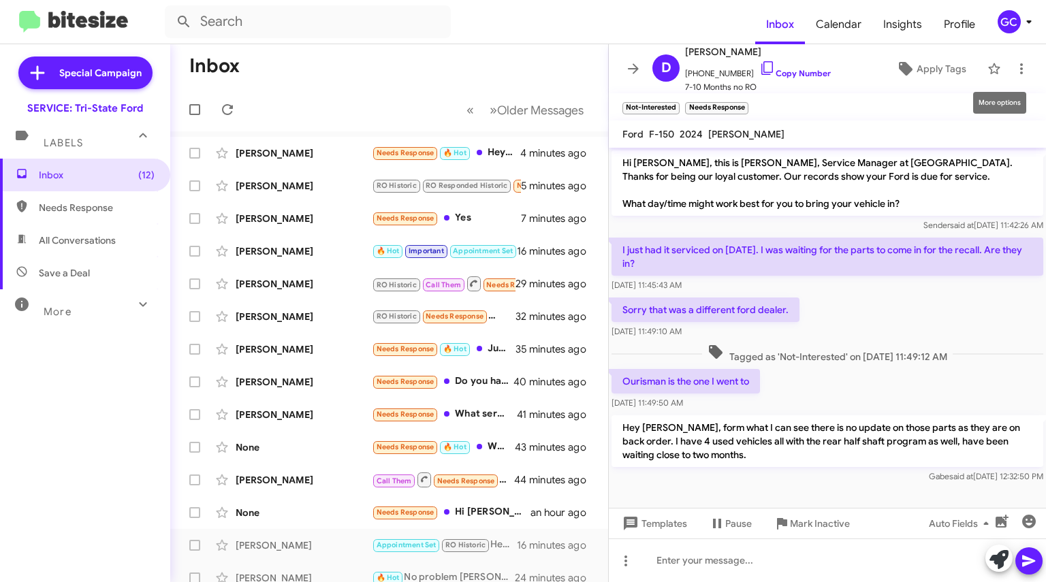
click at [1020, 72] on span at bounding box center [1020, 69] width 27 height 16
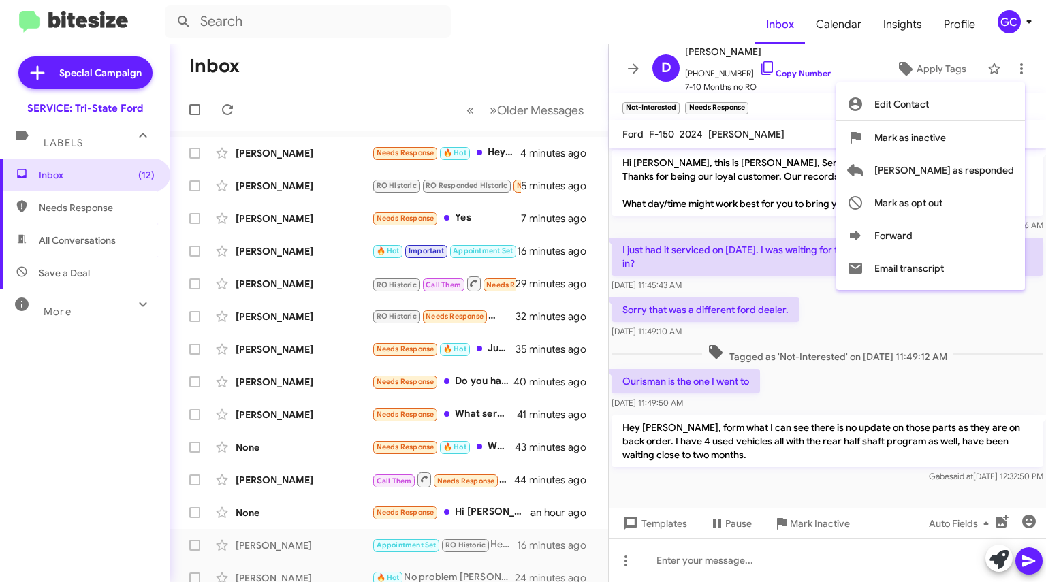
click at [963, 165] on span "[PERSON_NAME] as responded" at bounding box center [944, 170] width 140 height 33
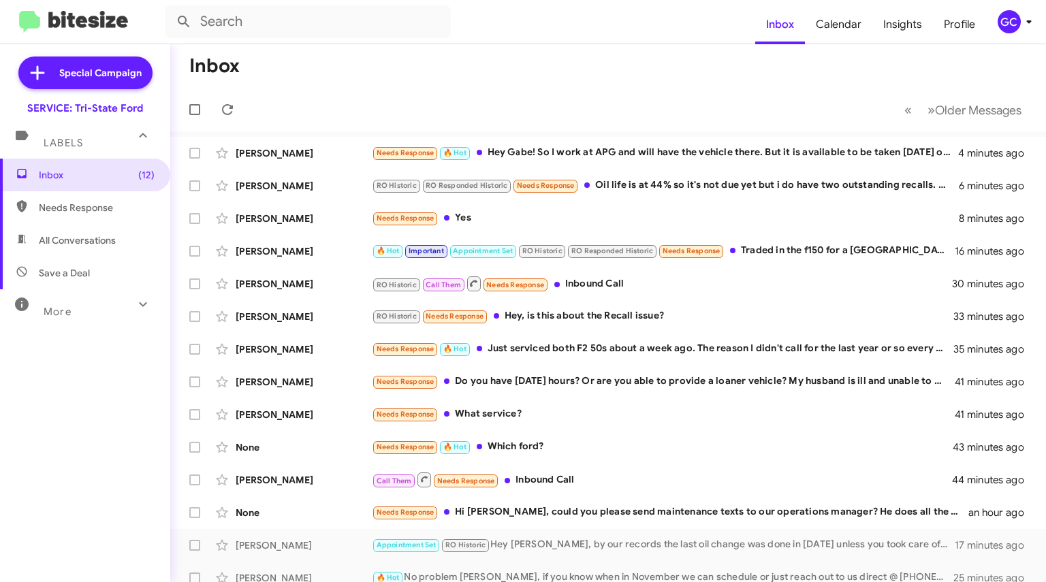
click at [604, 383] on div "Needs Response Do you have [DATE] hours? Or are you able to provide a loaner ve…" at bounding box center [663, 382] width 583 height 16
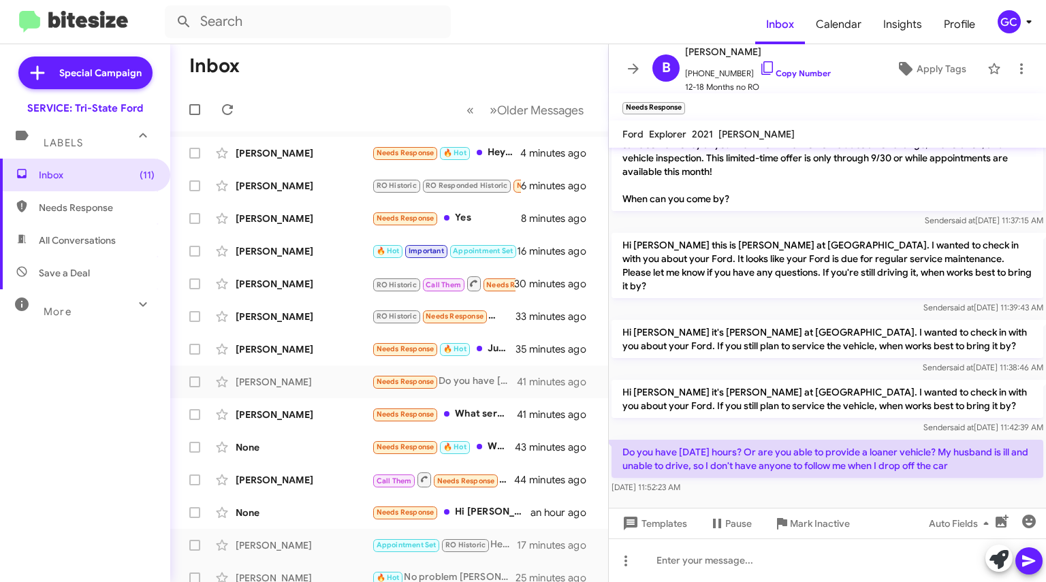
scroll to position [766, 0]
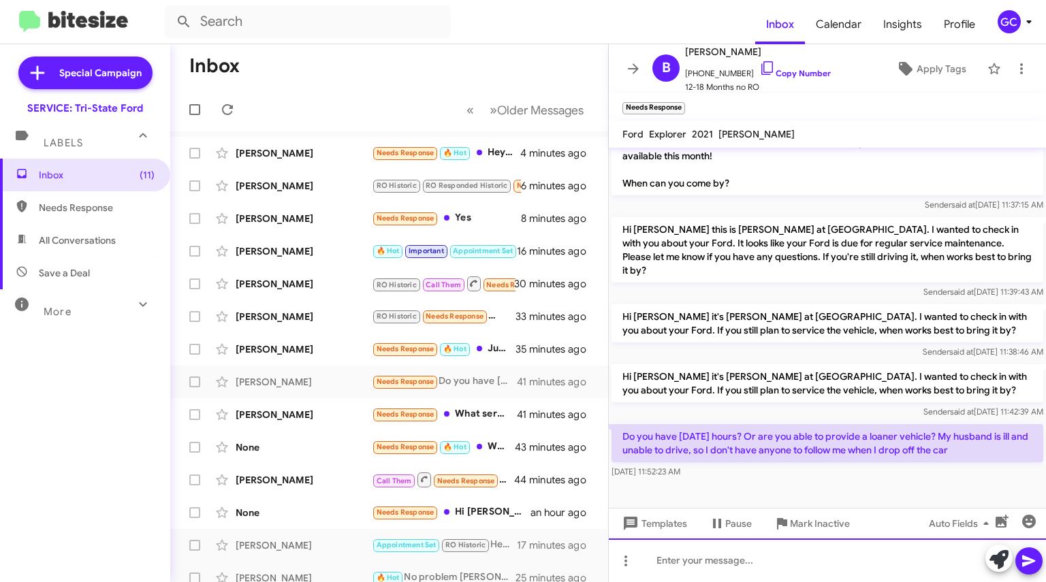
click at [726, 563] on div at bounding box center [827, 560] width 437 height 44
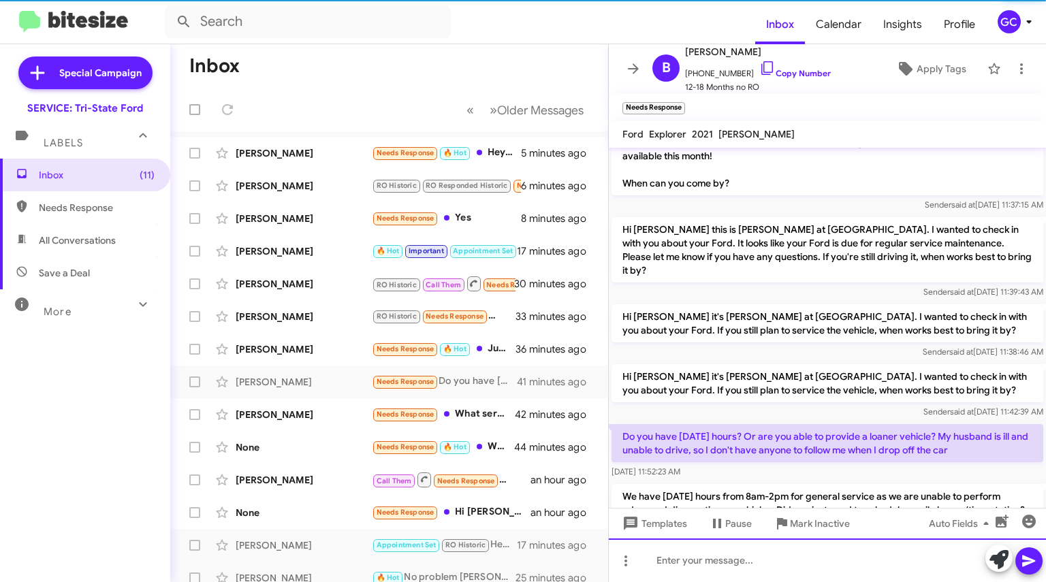
scroll to position [0, 0]
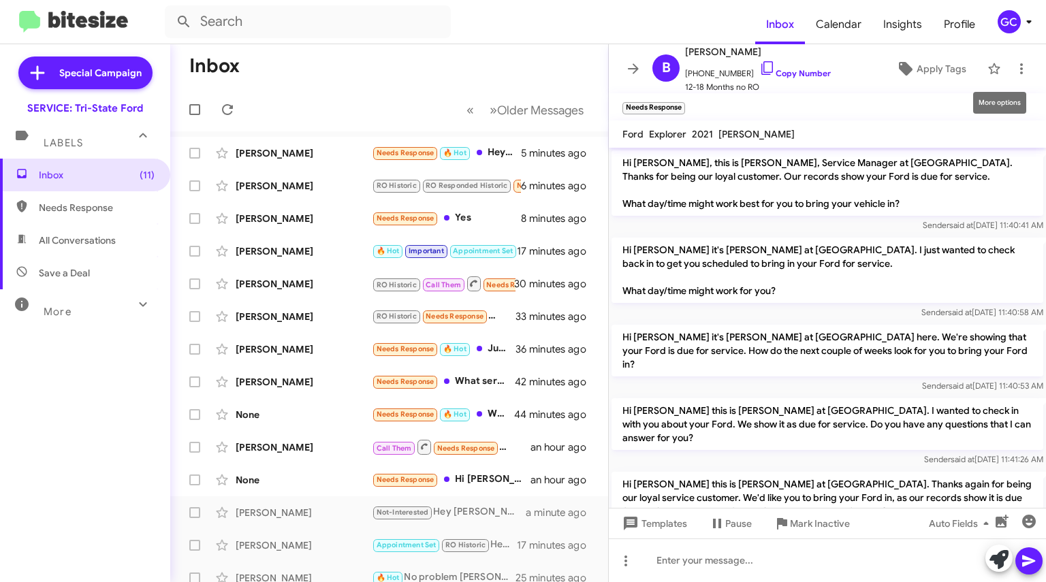
click at [1013, 67] on icon at bounding box center [1021, 69] width 16 height 16
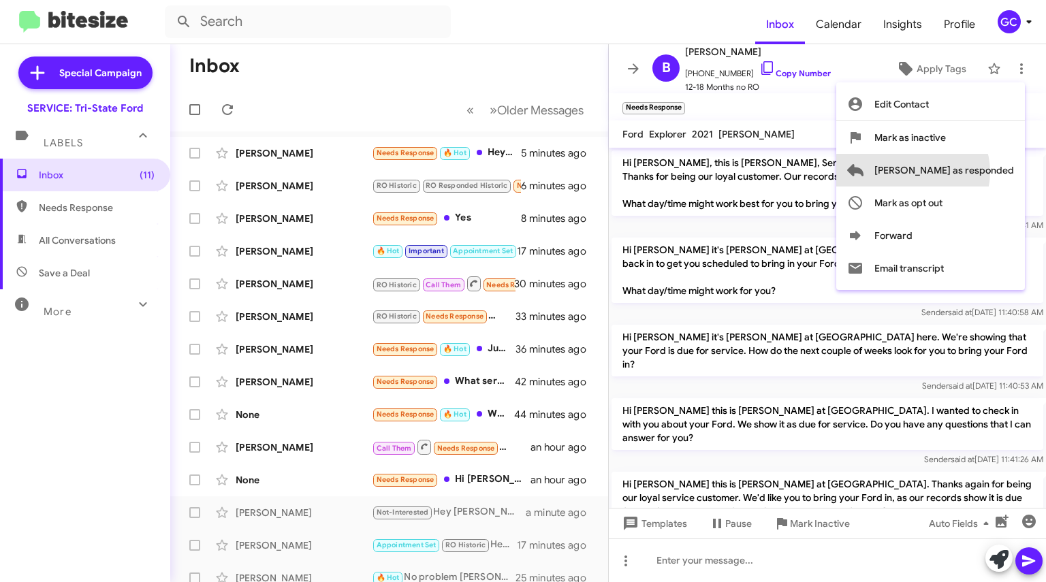
click at [967, 172] on span "[PERSON_NAME] as responded" at bounding box center [944, 170] width 140 height 33
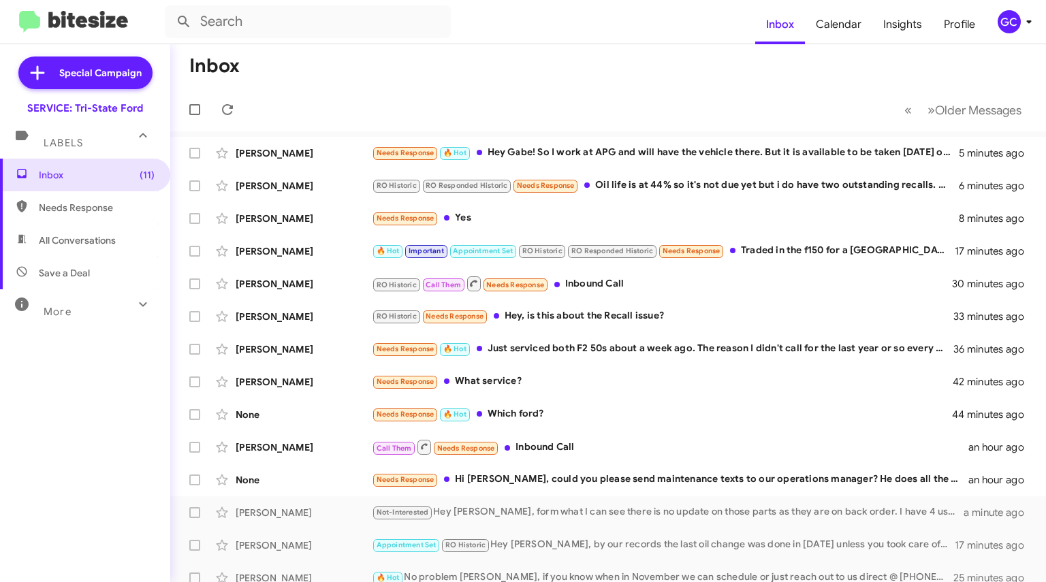
click at [720, 345] on div "Needs Response 🔥 Hot Just serviced both F2 50s about a week ago. The reason I d…" at bounding box center [662, 349] width 581 height 16
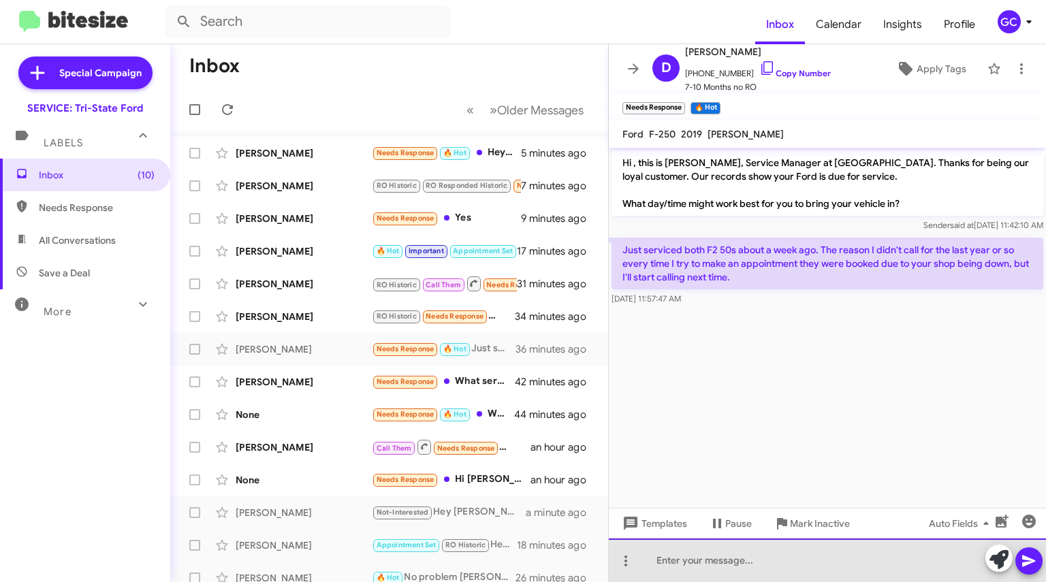
click at [748, 557] on div at bounding box center [827, 560] width 437 height 44
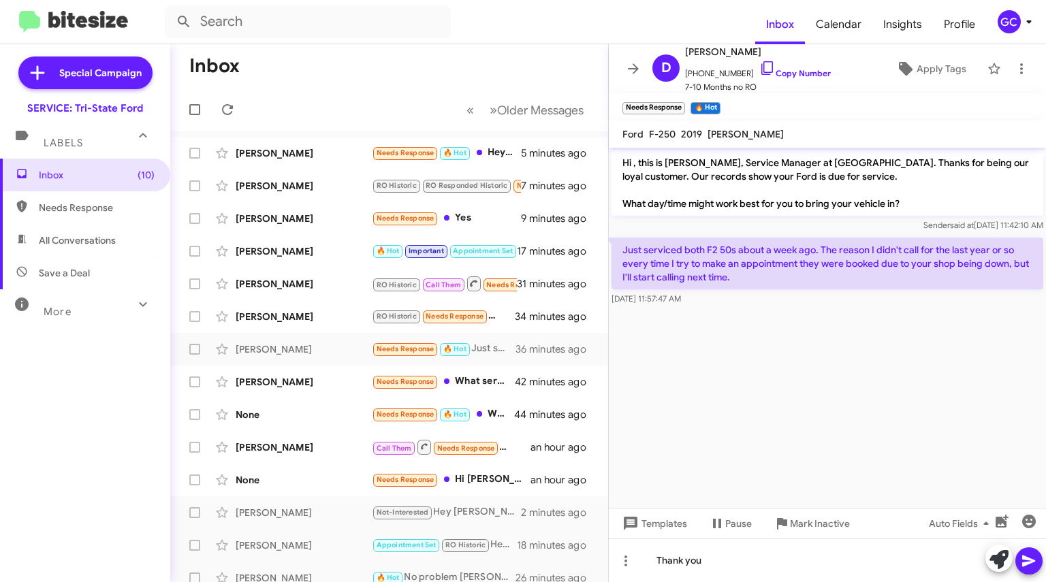
click at [788, 76] on link "Copy Number" at bounding box center [794, 73] width 71 height 10
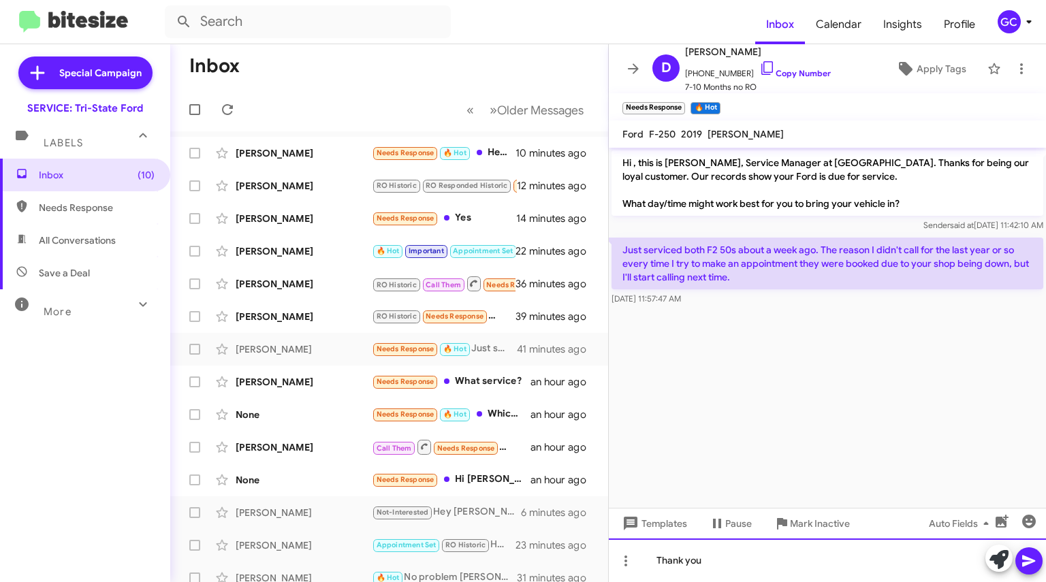
click at [732, 566] on div "Thank you" at bounding box center [827, 560] width 437 height 44
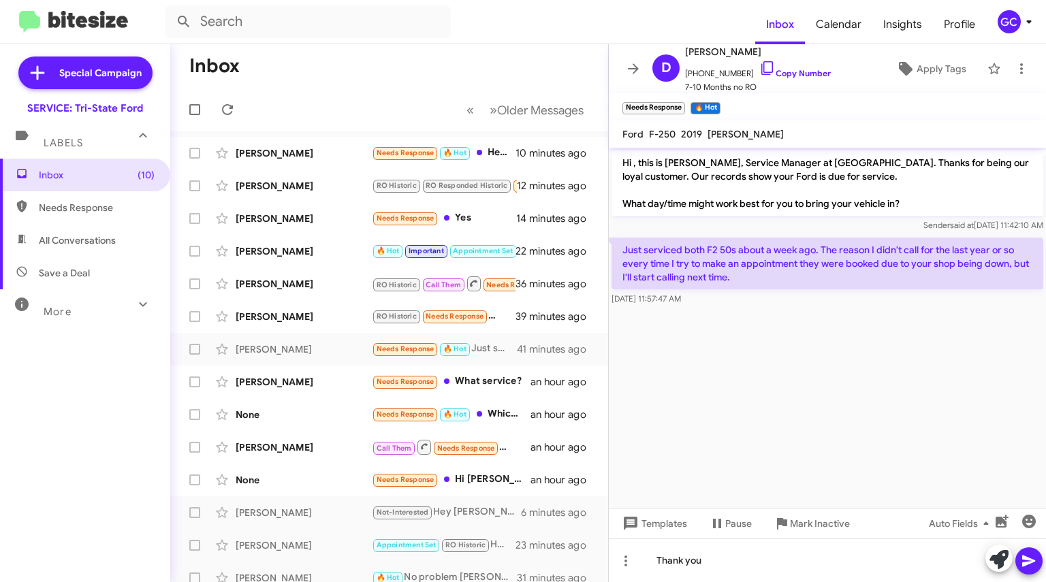
click at [780, 70] on link "Copy Number" at bounding box center [794, 73] width 71 height 10
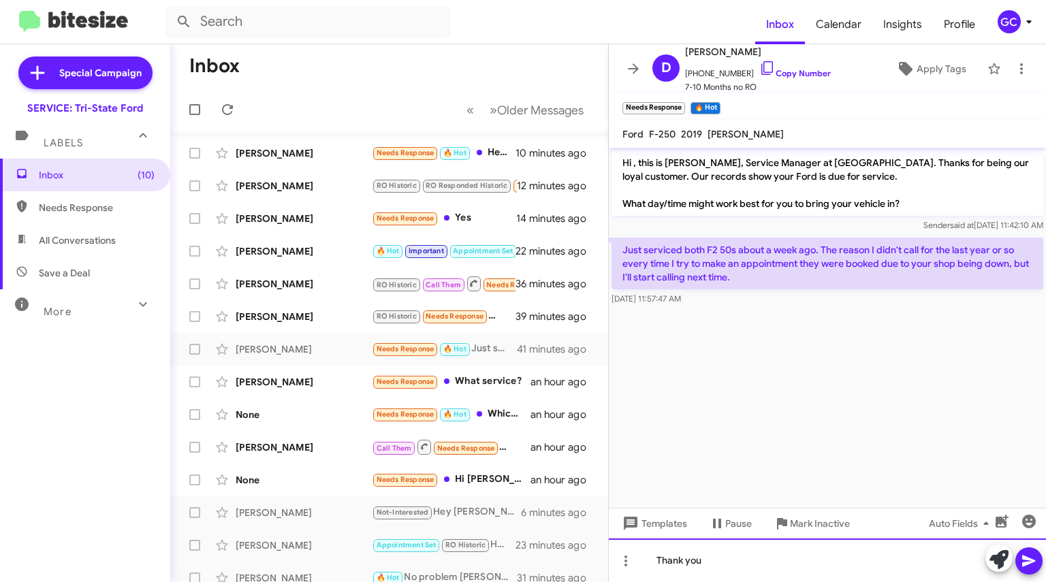
click at [822, 555] on div "Thank you" at bounding box center [827, 560] width 437 height 44
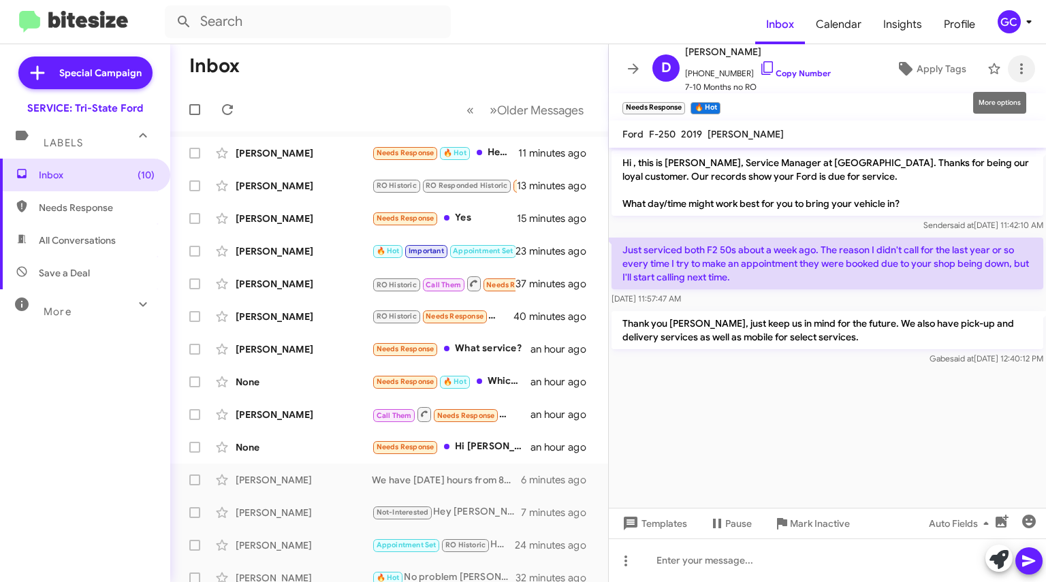
click at [1013, 68] on icon at bounding box center [1021, 69] width 16 height 16
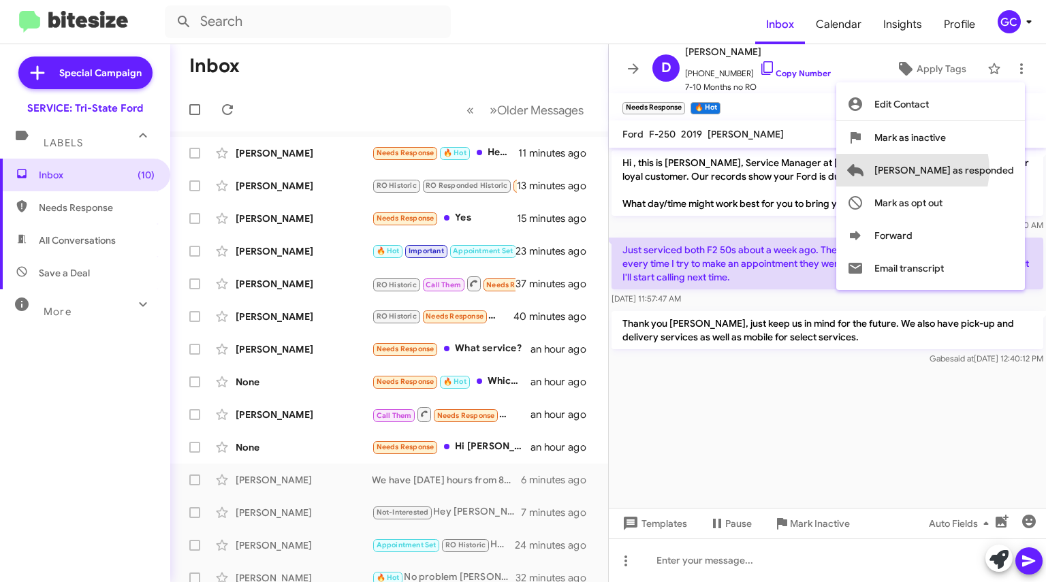
click at [967, 169] on span "[PERSON_NAME] as responded" at bounding box center [944, 170] width 140 height 33
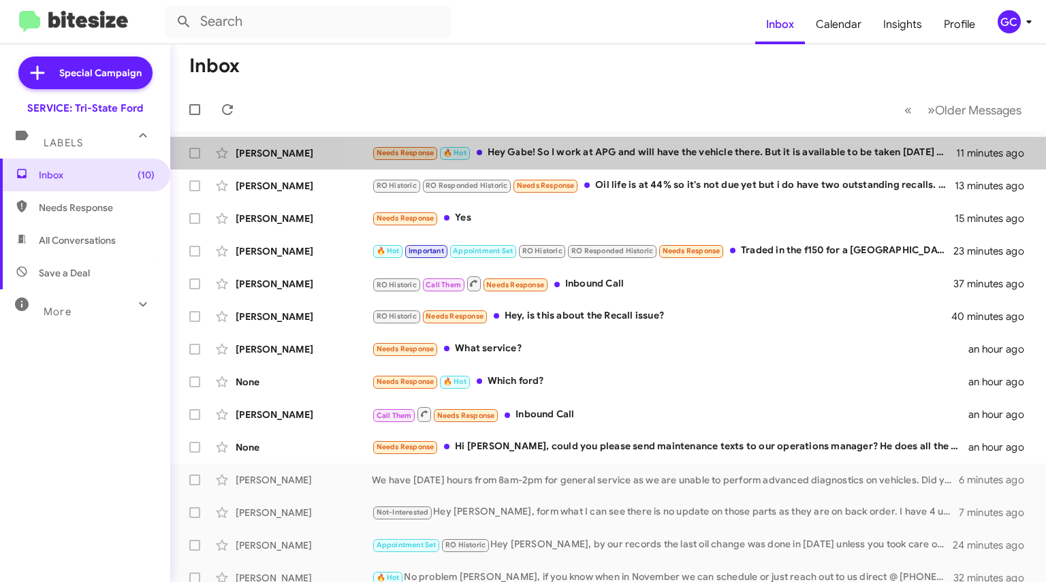
click at [636, 163] on div "[PERSON_NAME] Needs Response 🔥 Hot Hey Gabe! So I work at APG and will have the…" at bounding box center [608, 153] width 854 height 27
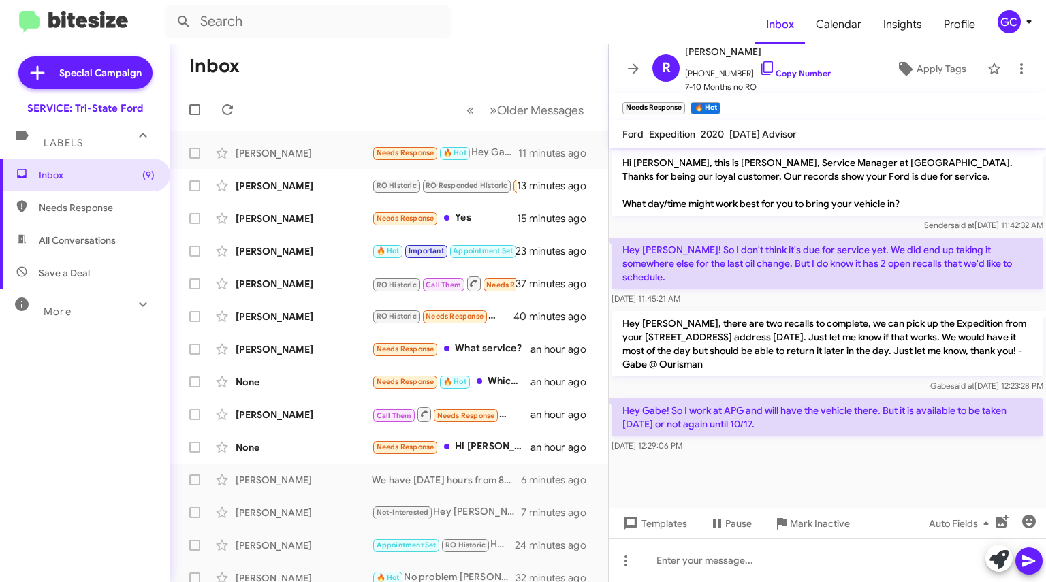
click at [766, 70] on link "Copy Number" at bounding box center [794, 73] width 71 height 10
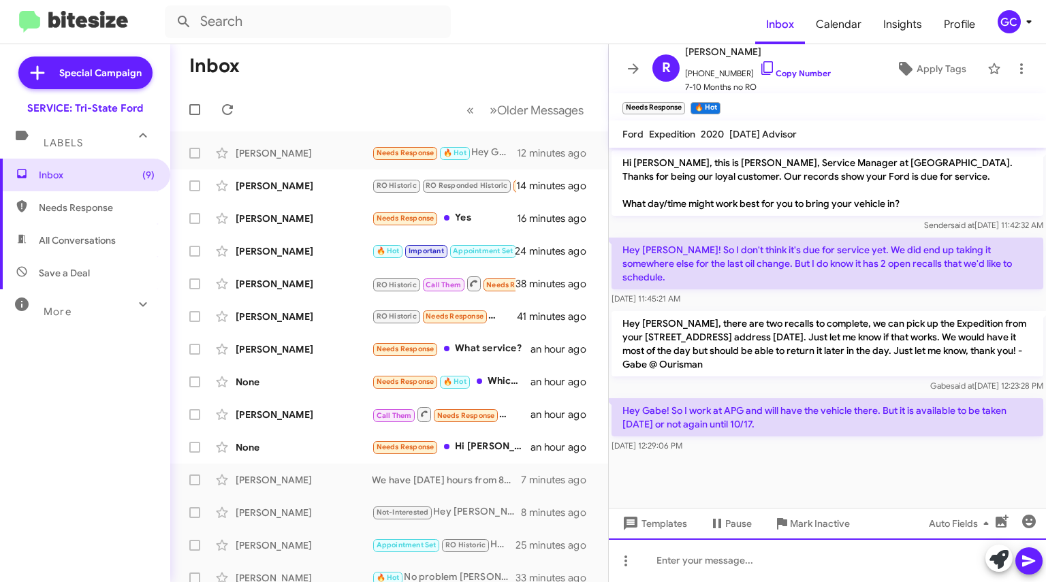
click at [679, 579] on div at bounding box center [827, 560] width 437 height 44
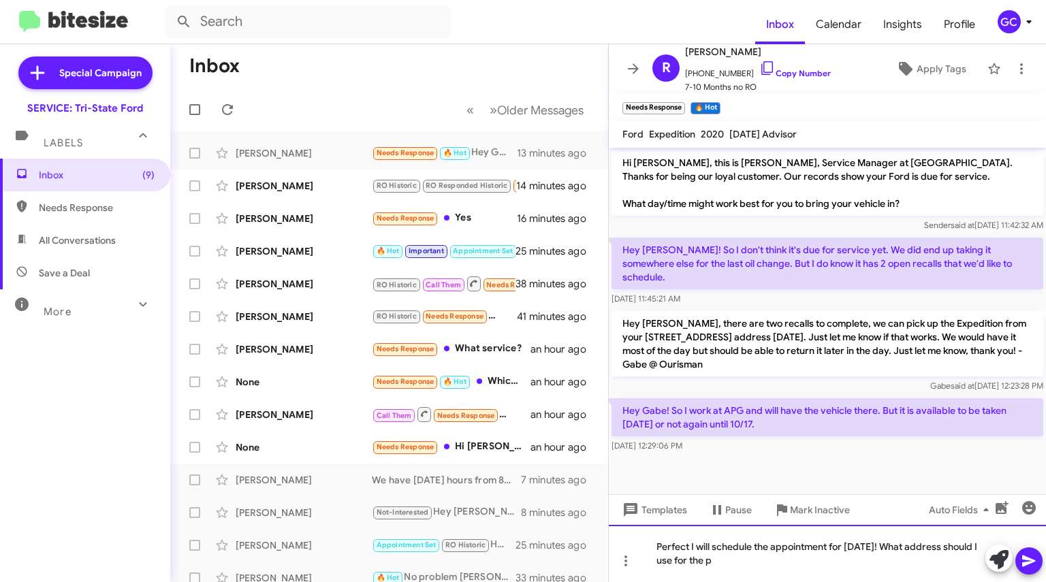
click at [739, 570] on div "Perfect I will schedule the appointment for [DATE]! What address should I use f…" at bounding box center [827, 553] width 437 height 57
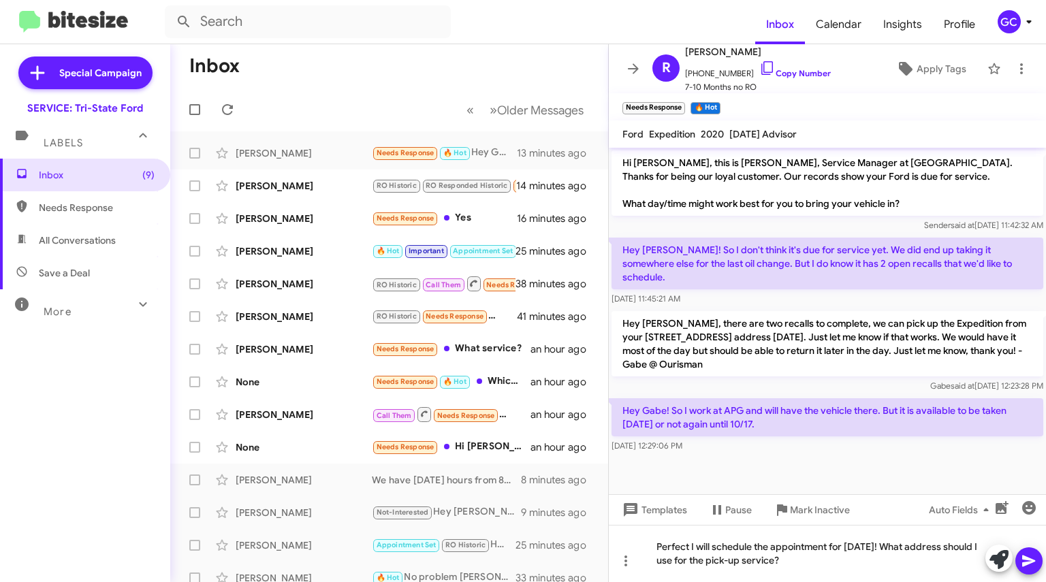
click at [773, 73] on link "Copy Number" at bounding box center [794, 73] width 71 height 10
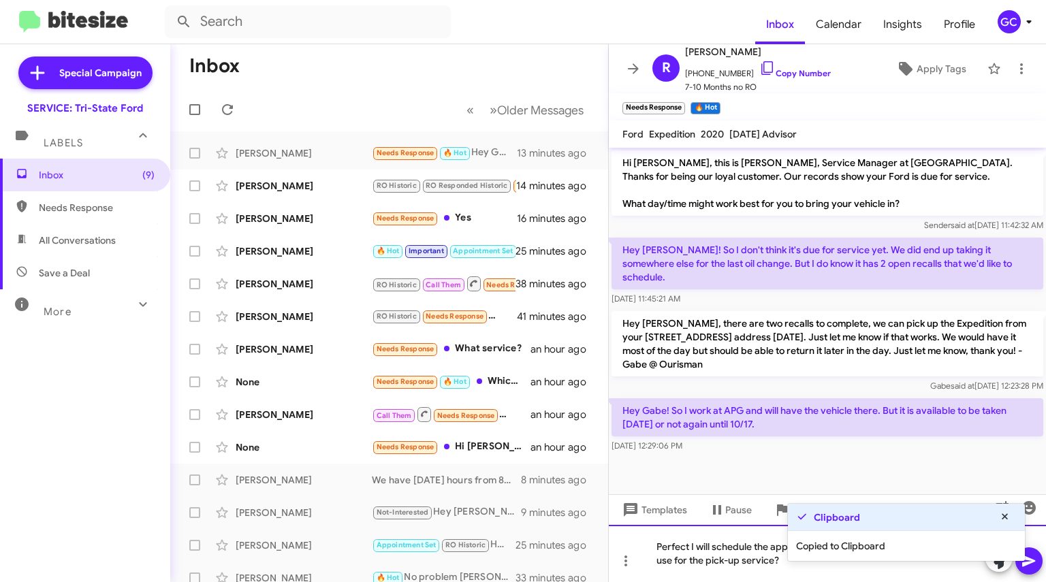
click at [780, 568] on div "Perfect I will schedule the appointment for [DATE]! What address should I use f…" at bounding box center [827, 553] width 437 height 57
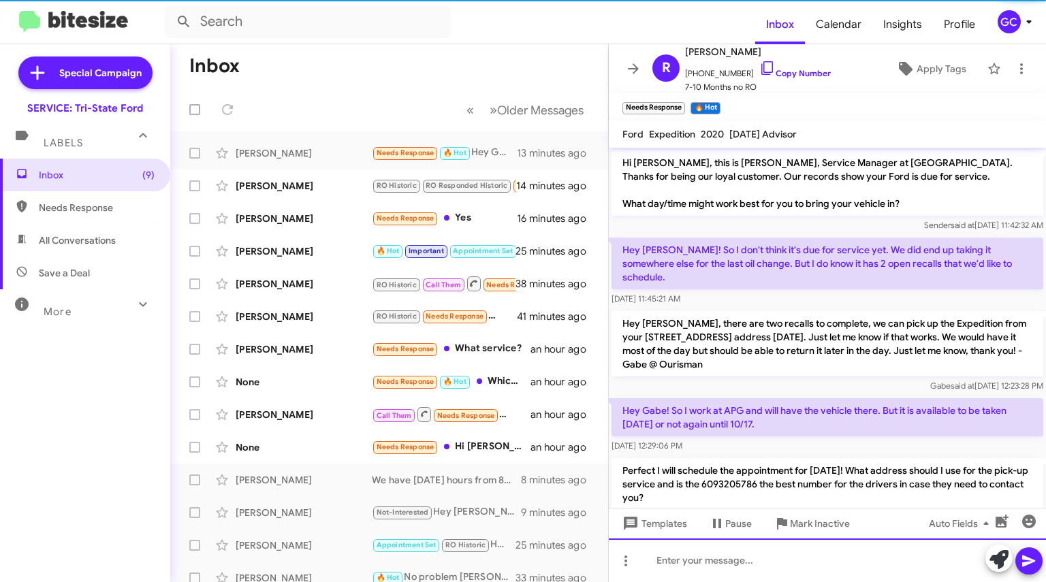
scroll to position [24, 0]
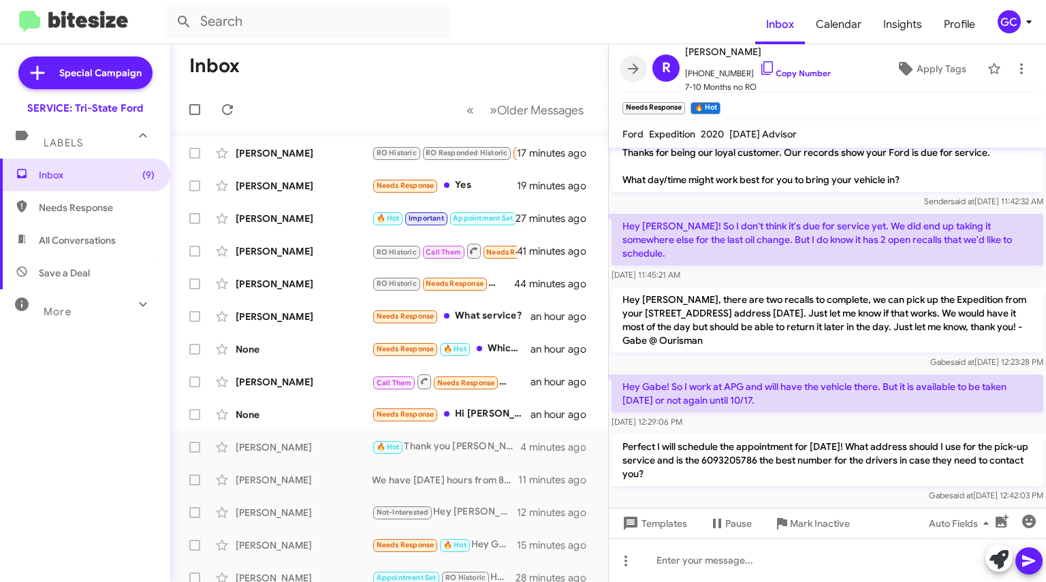
click at [637, 73] on icon at bounding box center [633, 69] width 16 height 16
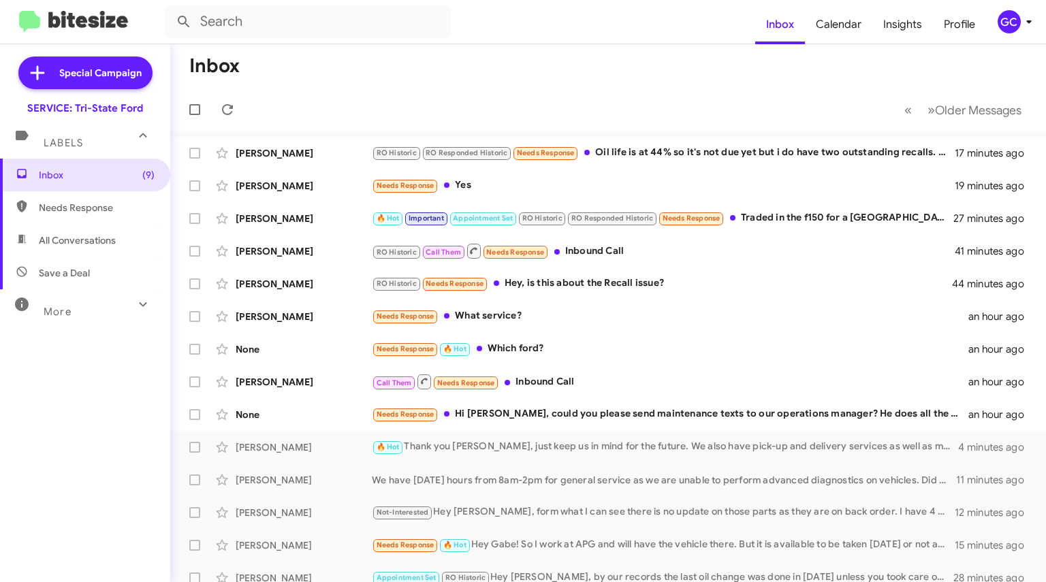
click at [698, 157] on div "RO Historic RO Responded Historic Needs Response Oil life is at 44% so it's not…" at bounding box center [663, 153] width 583 height 16
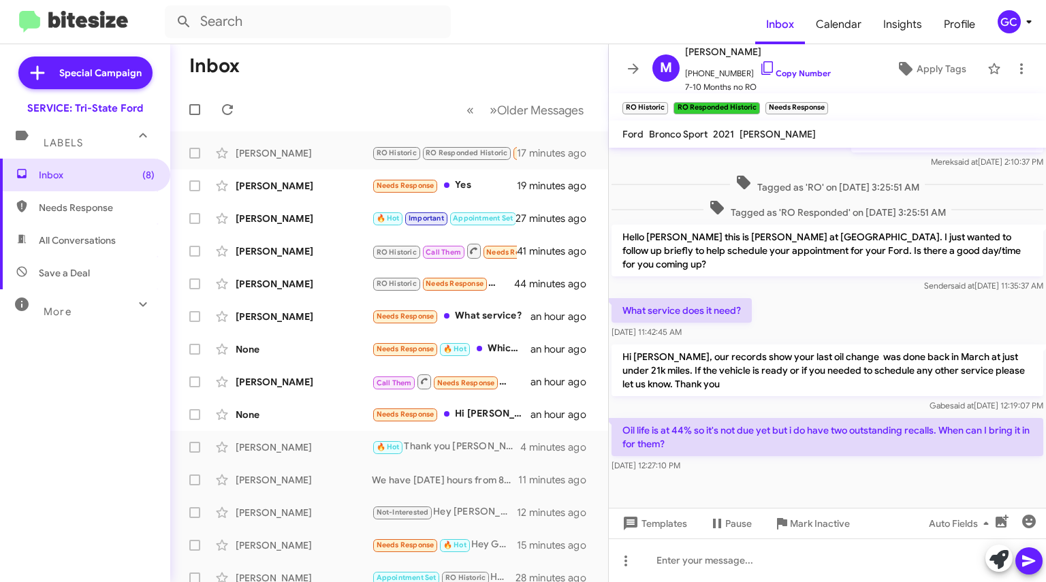
scroll to position [280, 0]
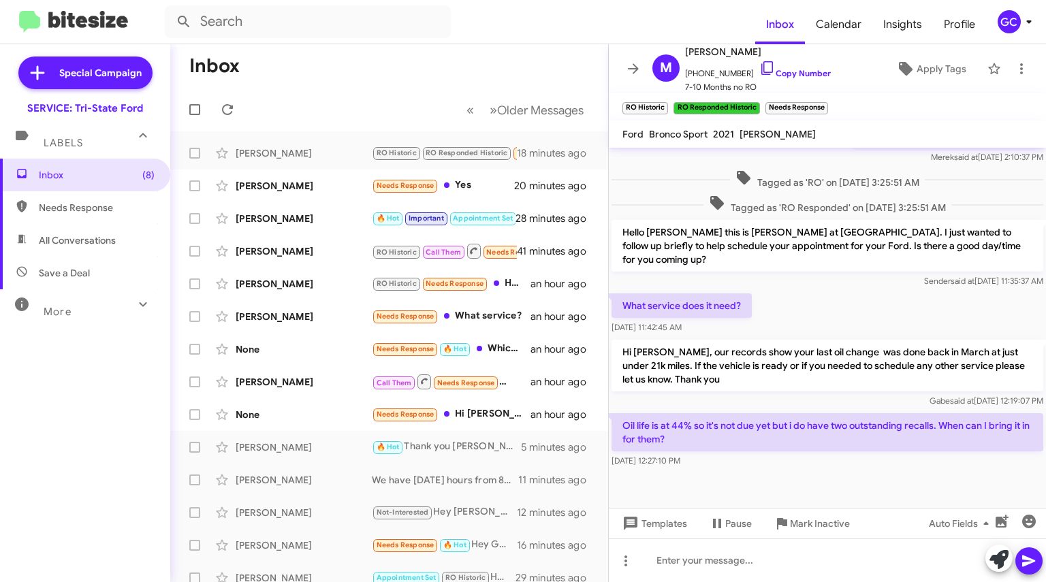
click at [789, 70] on link "Copy Number" at bounding box center [794, 73] width 71 height 10
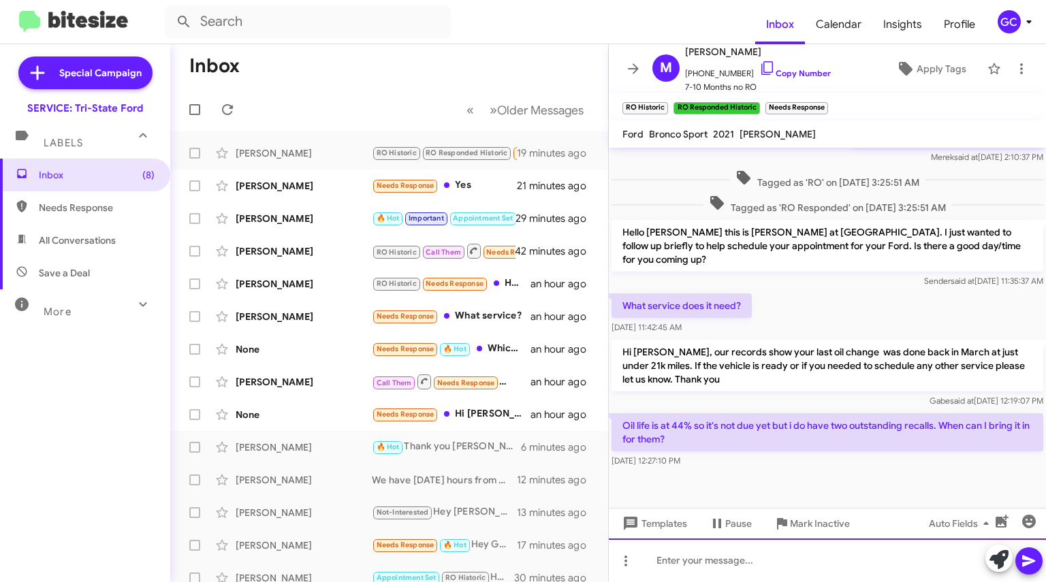
click at [686, 552] on div at bounding box center [827, 560] width 437 height 44
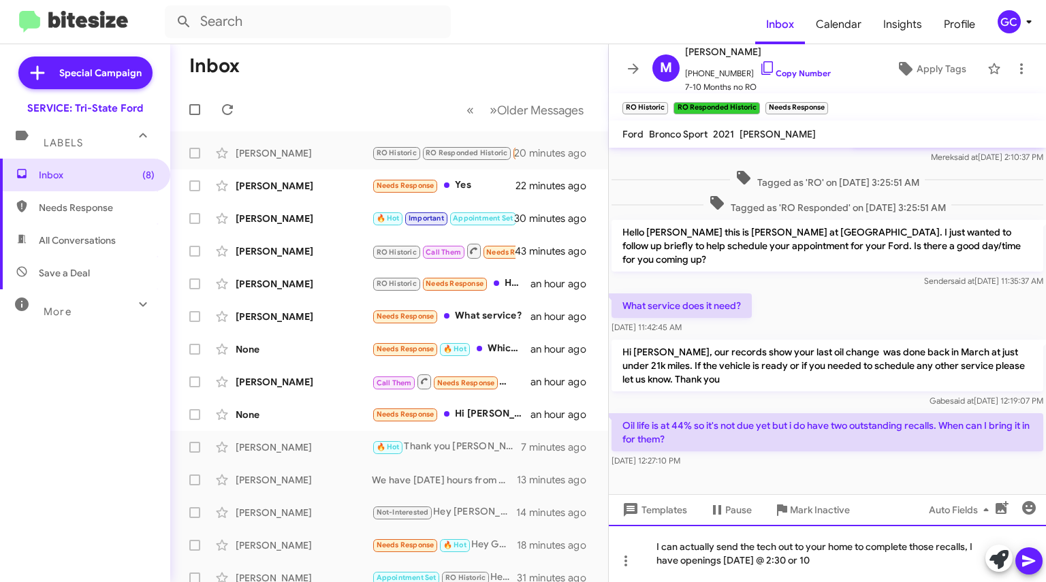
click at [853, 566] on div "I can actually send the tech out to your home to complete those recalls, I have…" at bounding box center [827, 553] width 437 height 57
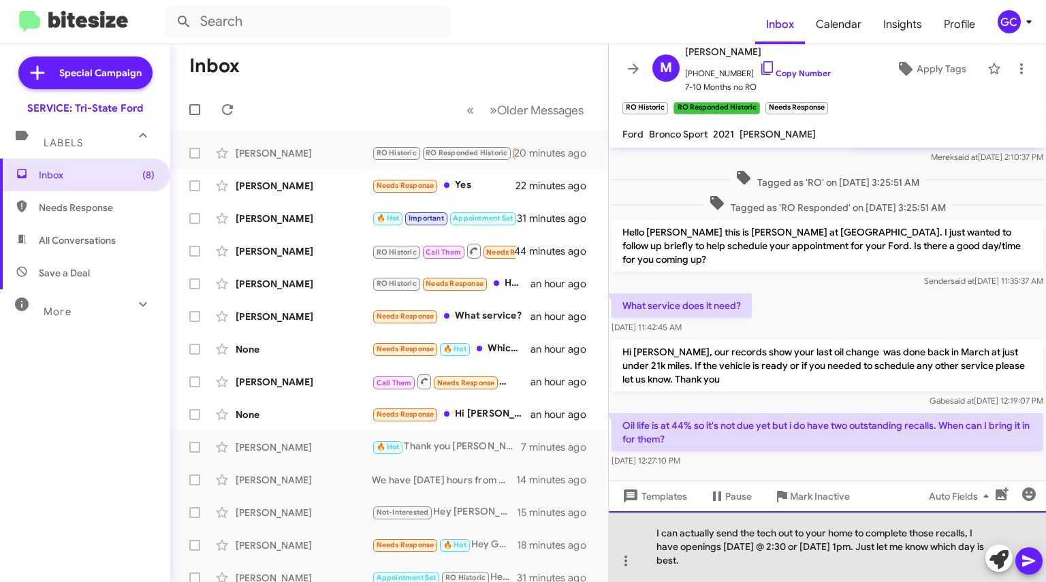
click at [775, 564] on div "I can actually send the tech out to your home to complete those recalls, I have…" at bounding box center [827, 546] width 437 height 71
click at [757, 557] on div "I can actually send the tech out to your home to complete those recalls, I have…" at bounding box center [827, 546] width 437 height 71
click at [768, 557] on div "I can actually send the tech out to your home to complete those recalls, I have…" at bounding box center [827, 546] width 437 height 71
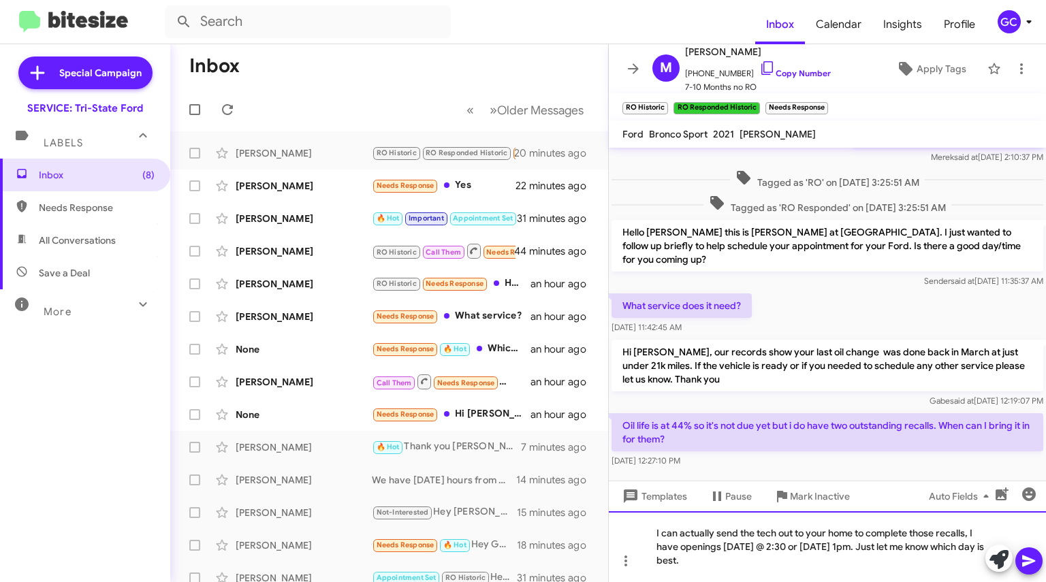
click at [768, 561] on div "I can actually send the tech out to your home to complete those recalls, I have…" at bounding box center [827, 546] width 437 height 71
click at [768, 563] on div "I can actually send the tech out to your home to complete those recalls, I have…" at bounding box center [827, 546] width 437 height 71
click at [764, 570] on div "I can actually send the tech out to your home to complete those recalls, I have…" at bounding box center [827, 546] width 437 height 71
click at [777, 565] on div "I can actually send the tech out to your home to complete those recalls, I have…" at bounding box center [827, 546] width 437 height 71
click at [781, 560] on div "I can actually send the tech out to your home to complete those recalls, I have…" at bounding box center [827, 546] width 437 height 71
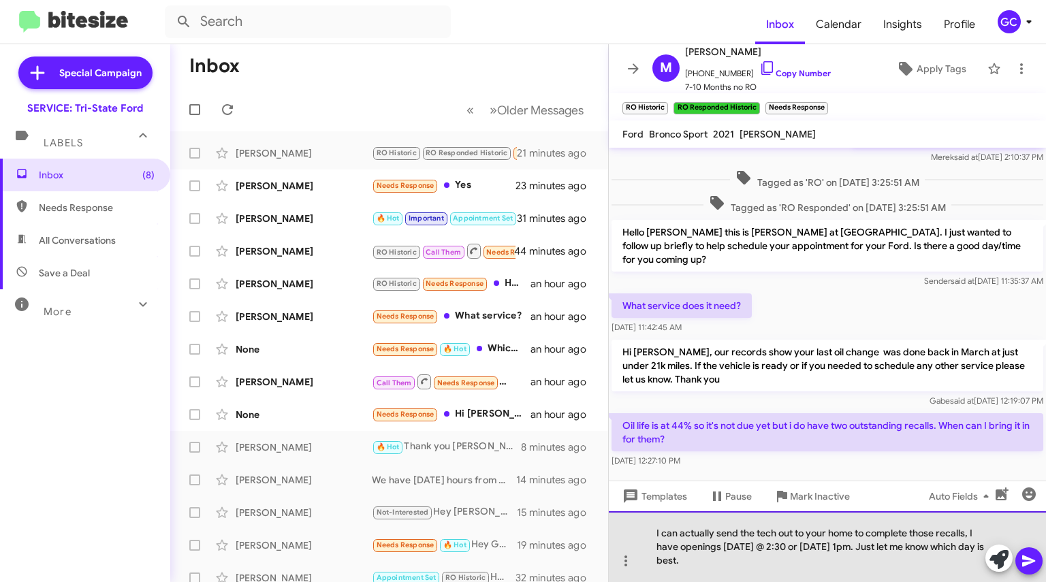
click at [743, 564] on div "I can actually send the tech out to your home to complete those recalls, I have…" at bounding box center [827, 546] width 437 height 71
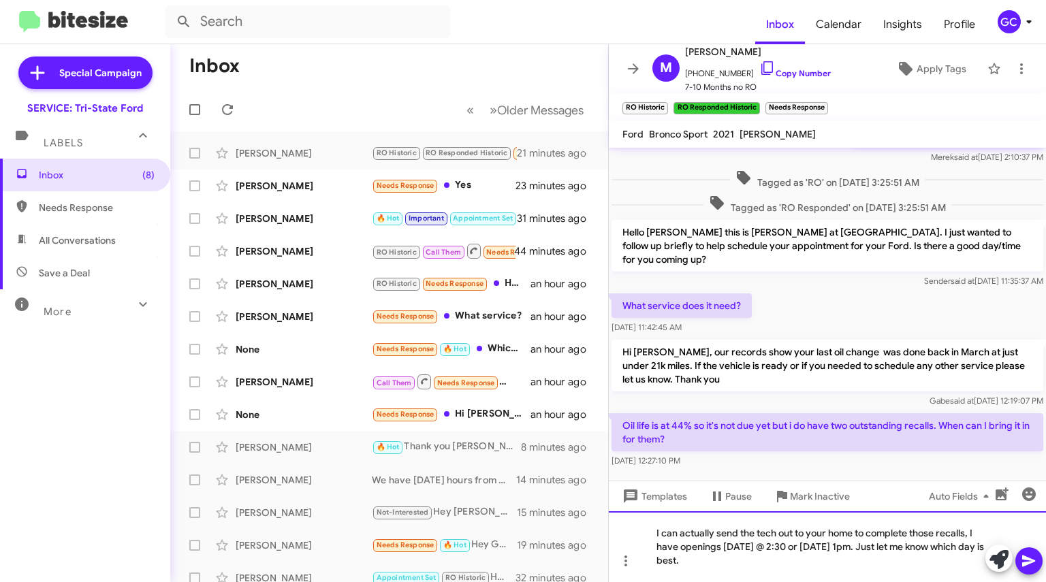
click at [762, 566] on div "I can actually send the tech out to your home to complete those recalls, I have…" at bounding box center [827, 546] width 437 height 71
click at [763, 566] on div "I can actually send the tech out to your home to complete those recalls, I have…" at bounding box center [827, 546] width 437 height 71
click at [787, 566] on div "I can actually send the tech out to your home to complete those recalls, I have…" at bounding box center [827, 546] width 437 height 71
click at [844, 533] on div "I can actually send the tech out to your home to complete those recalls, I have…" at bounding box center [827, 546] width 437 height 71
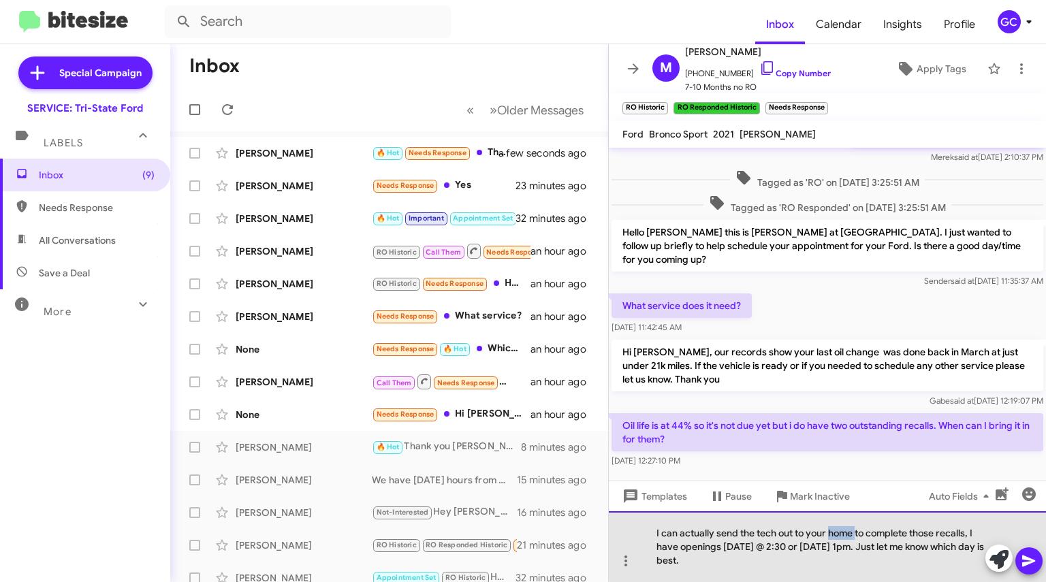
click at [844, 533] on div "I can actually send the tech out to your home to complete those recalls, I have…" at bounding box center [827, 546] width 437 height 71
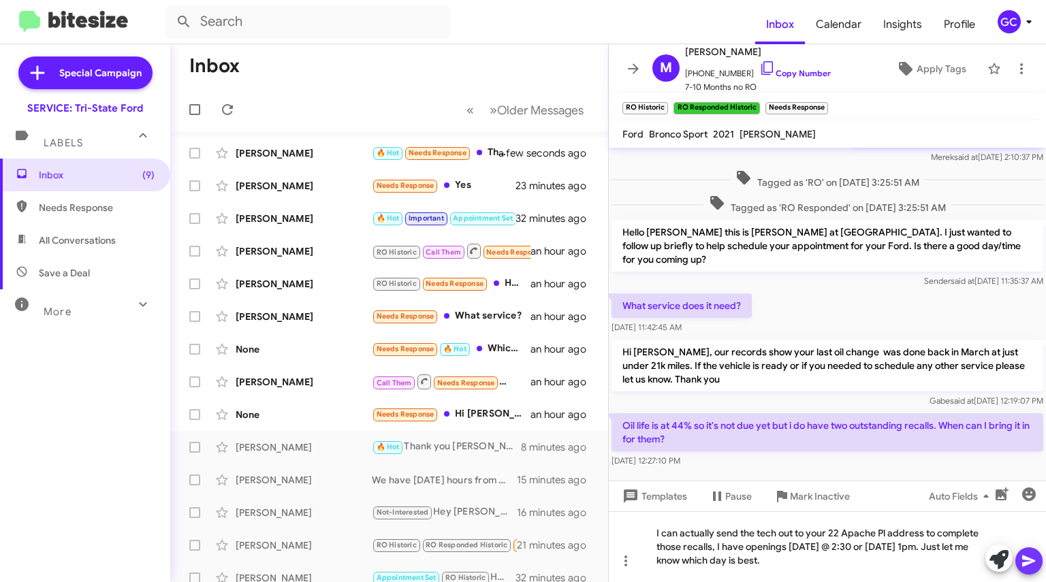
click at [1032, 566] on icon at bounding box center [1028, 561] width 16 height 16
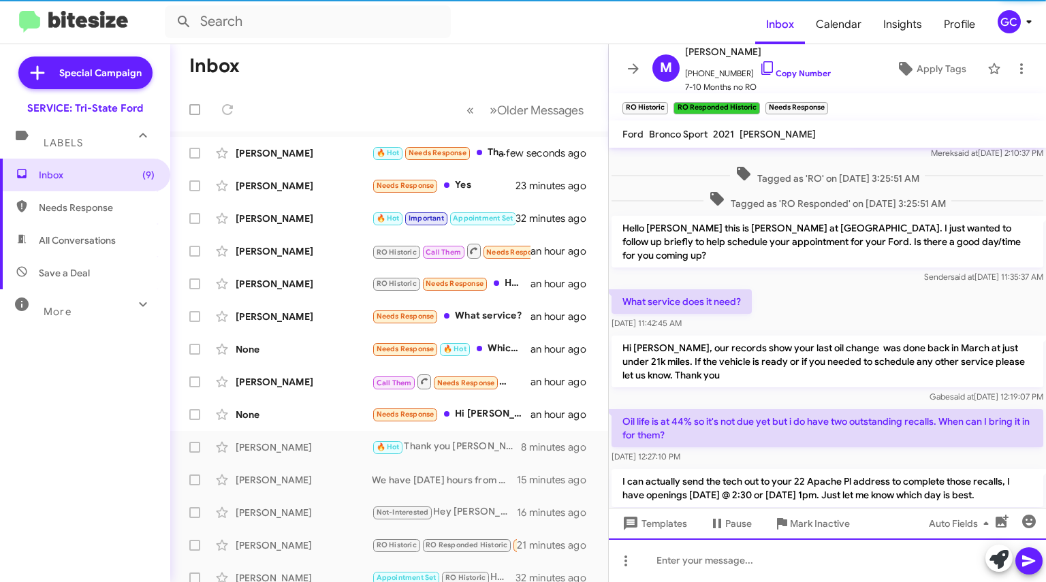
scroll to position [357, 0]
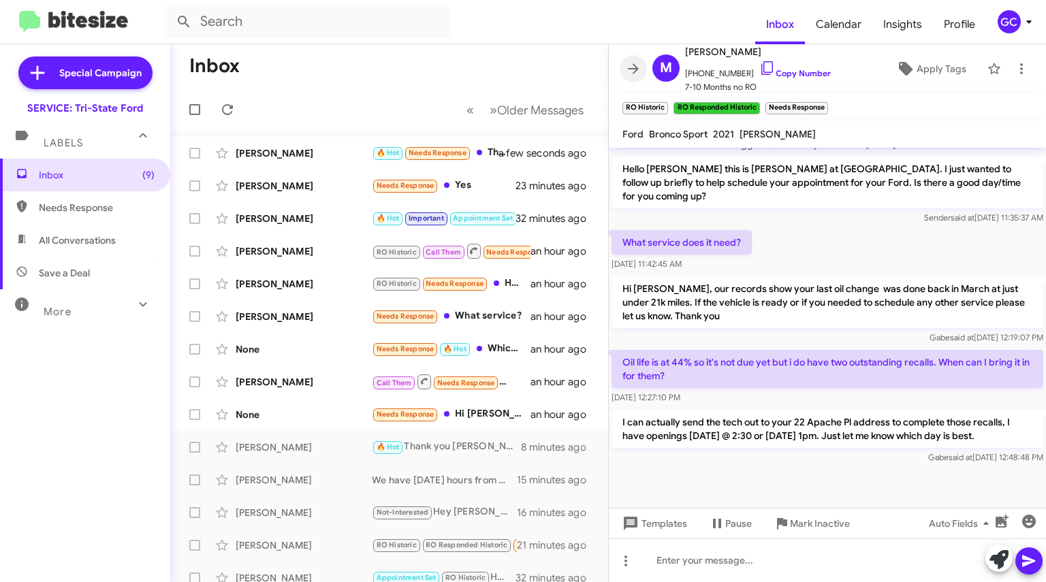
click at [626, 65] on icon at bounding box center [633, 69] width 16 height 16
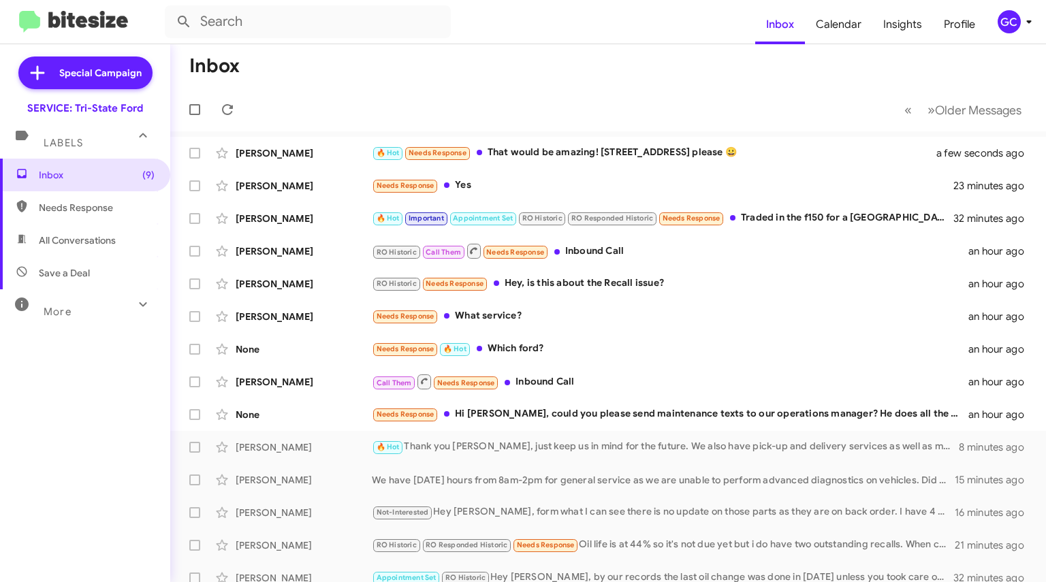
click at [668, 152] on div "🔥 Hot Needs Response That would be amazing! [STREET_ADDRESS] please 😀" at bounding box center [662, 153] width 581 height 16
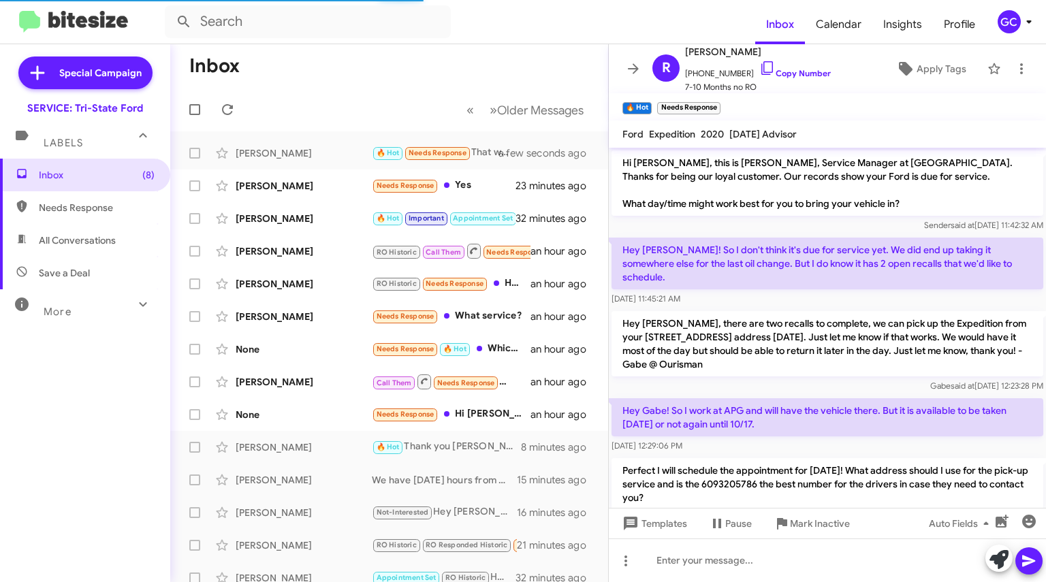
scroll to position [74, 0]
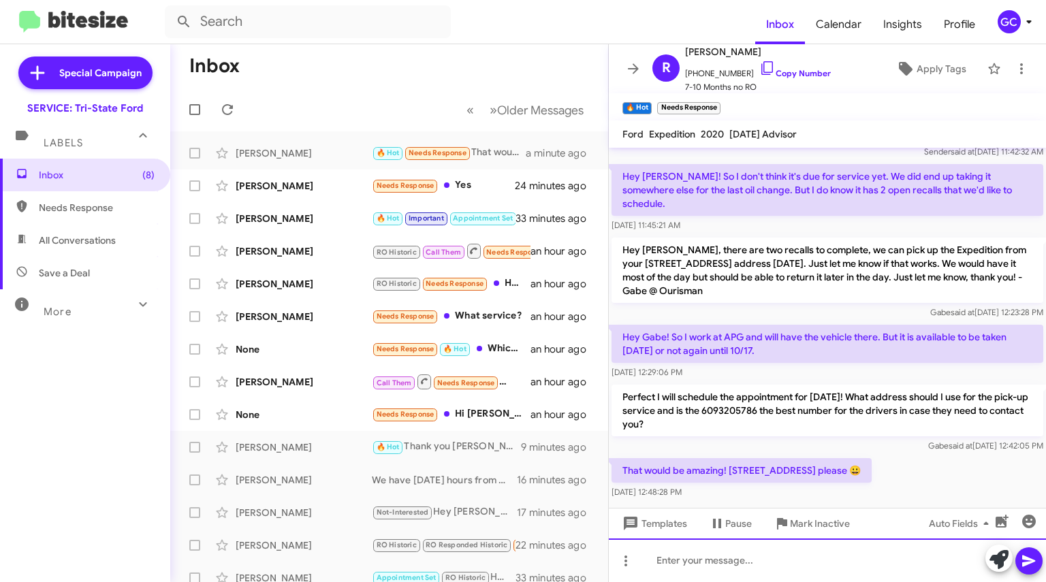
click at [775, 559] on div at bounding box center [827, 560] width 437 height 44
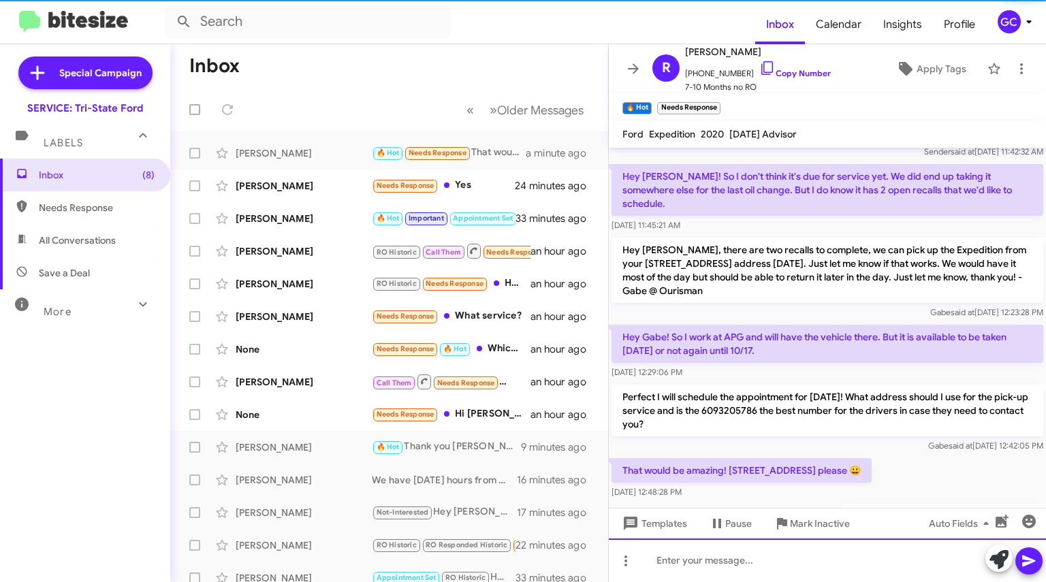
scroll to position [36, 0]
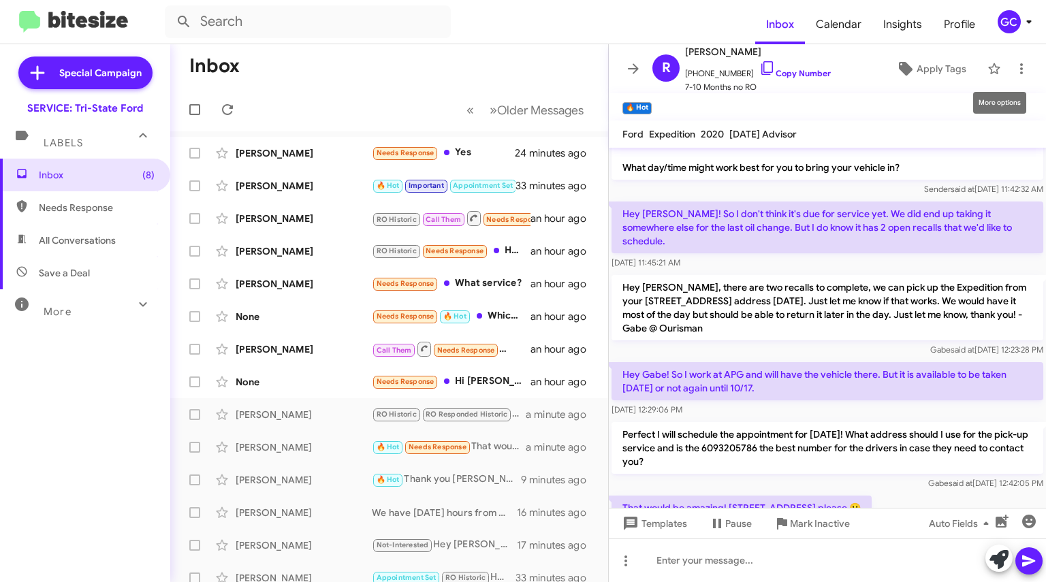
click at [1011, 59] on button at bounding box center [1020, 68] width 27 height 27
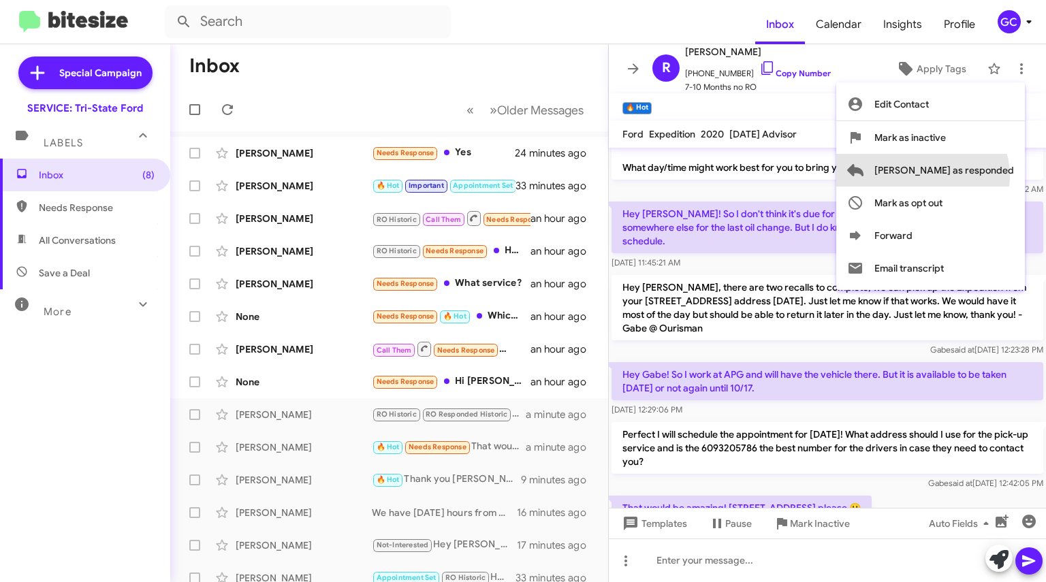
click at [976, 176] on span "[PERSON_NAME] as responded" at bounding box center [944, 170] width 140 height 33
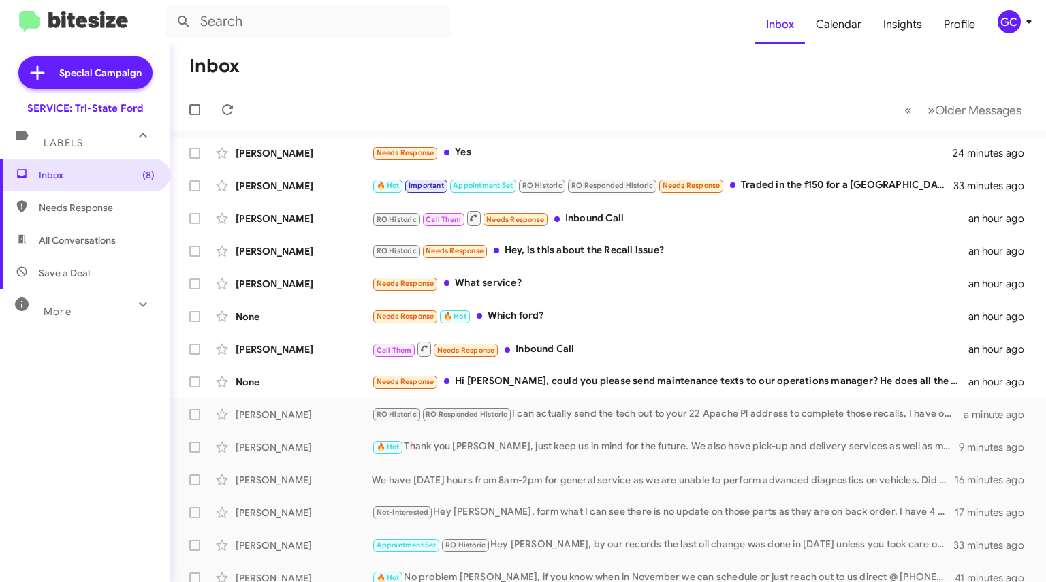
click at [517, 154] on div "Needs Response Yes" at bounding box center [662, 153] width 581 height 16
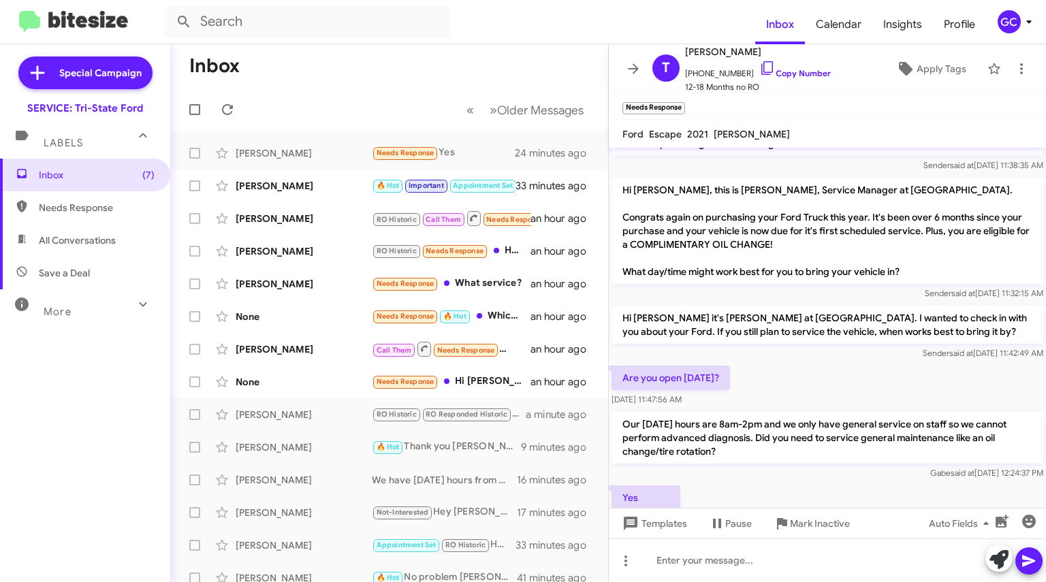
scroll to position [395, 0]
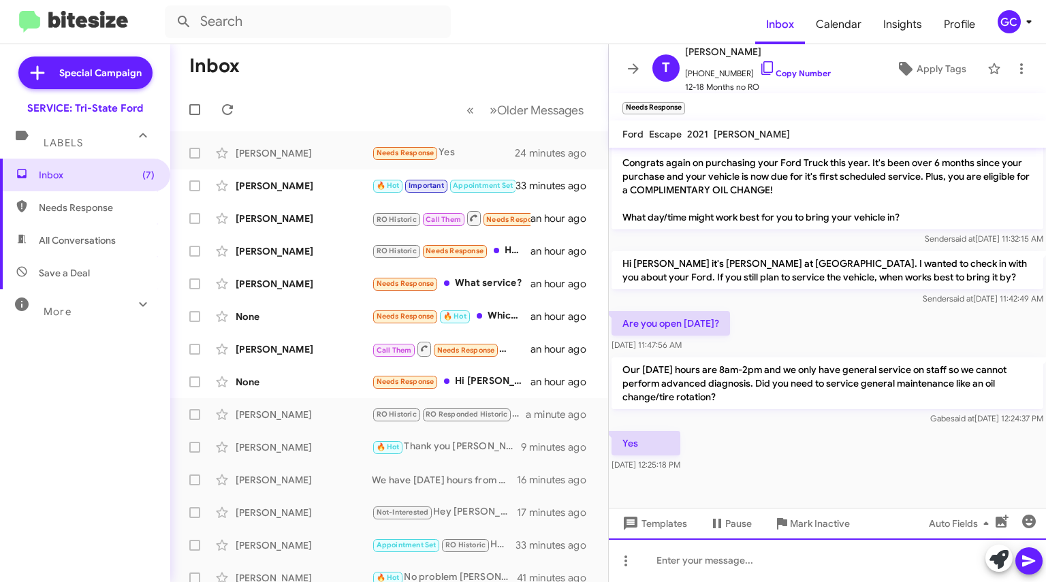
click at [688, 555] on div at bounding box center [827, 560] width 437 height 44
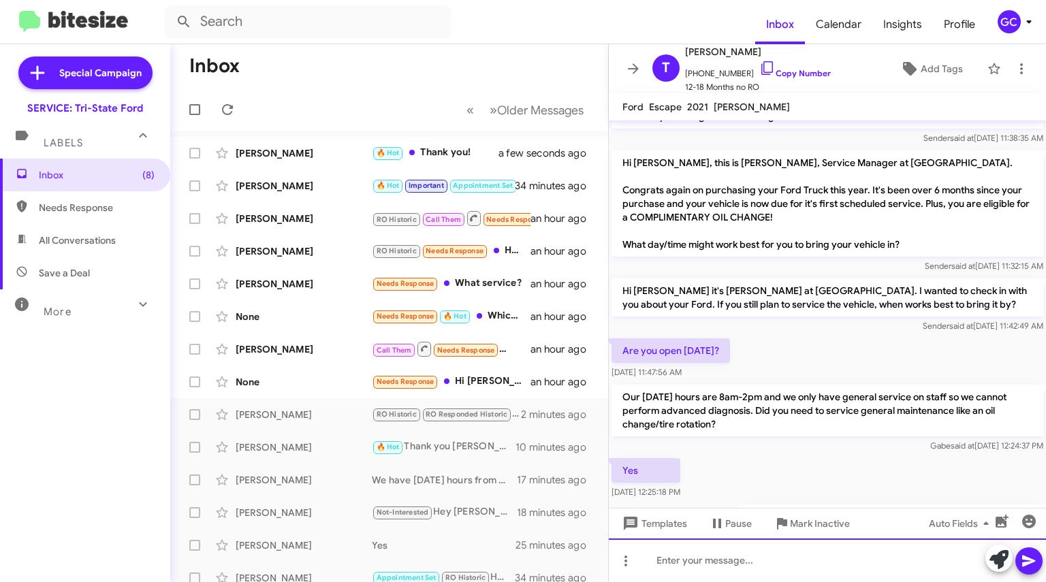
scroll to position [417, 0]
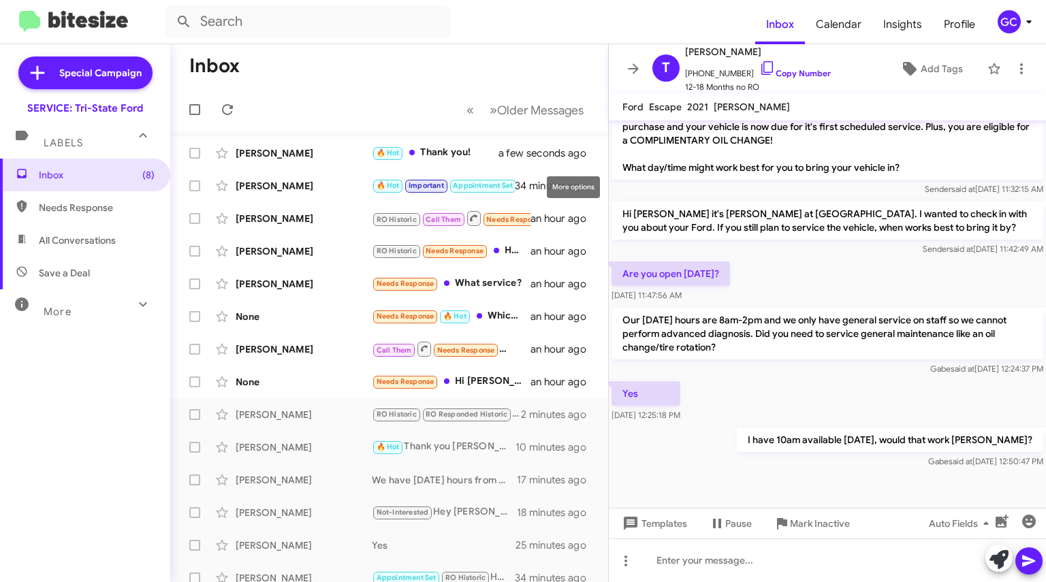
click at [0, 0] on icon at bounding box center [0, 0] width 0 height 0
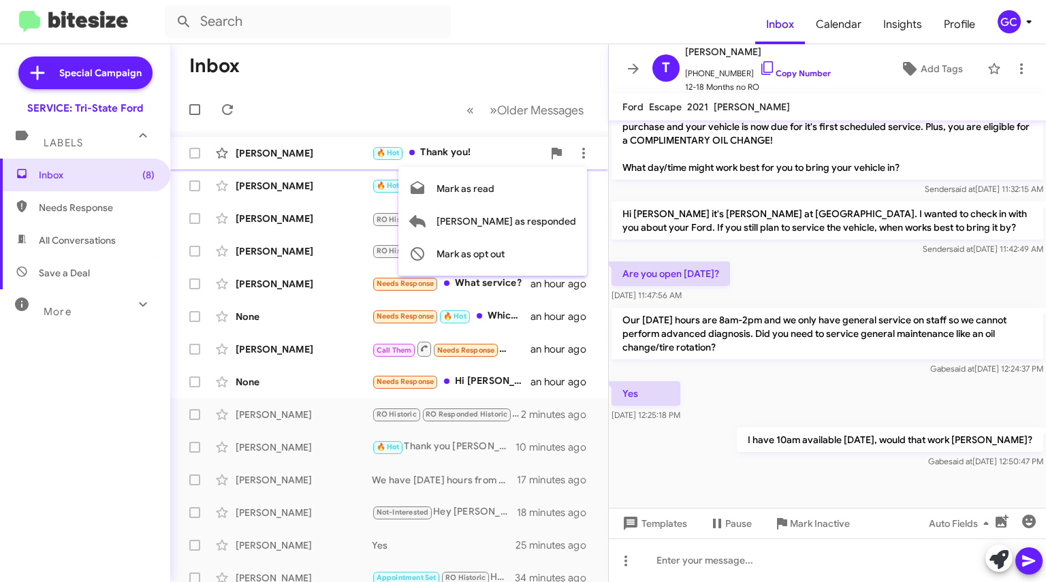
click at [543, 223] on span "[PERSON_NAME] as responded" at bounding box center [506, 221] width 140 height 33
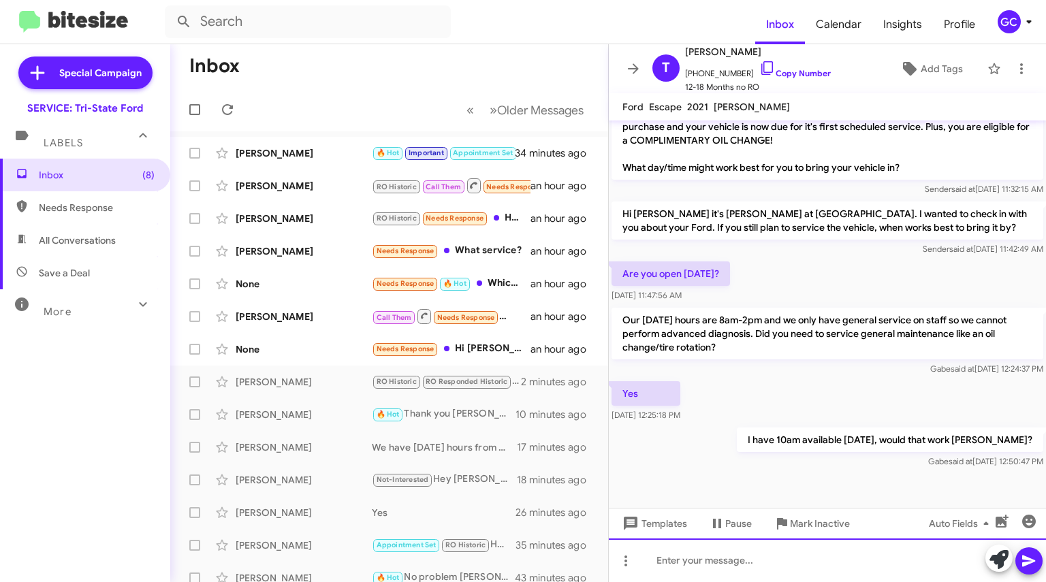
click at [762, 557] on div at bounding box center [827, 560] width 437 height 44
click at [762, 562] on div at bounding box center [827, 560] width 437 height 44
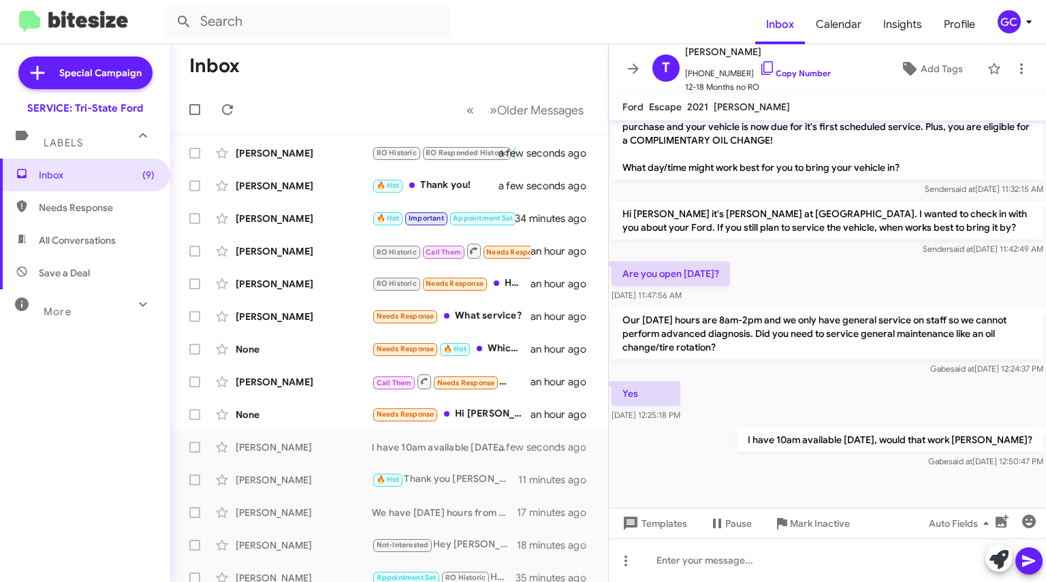
click at [633, 73] on icon at bounding box center [633, 68] width 11 height 10
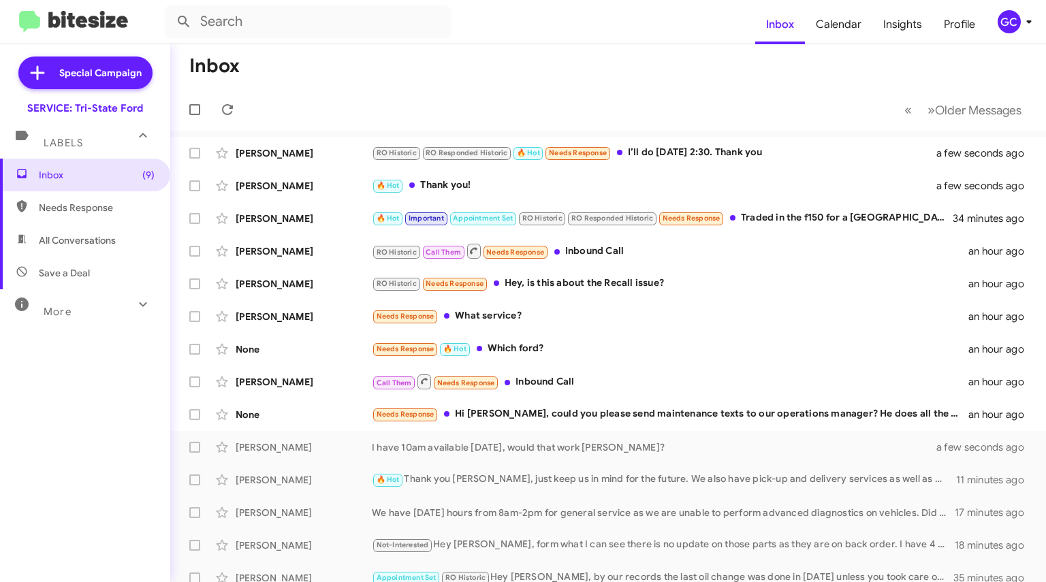
click at [685, 159] on div "RO Historic RO Responded Historic 🔥 Hot Needs Response I’ll do [DATE] 2:30. Tha…" at bounding box center [662, 153] width 581 height 16
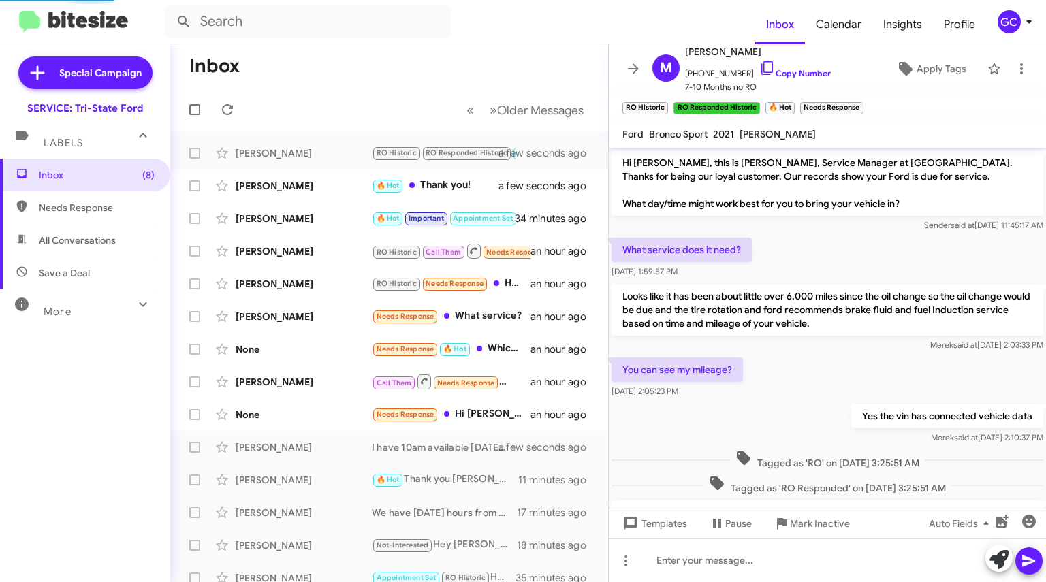
scroll to position [380, 0]
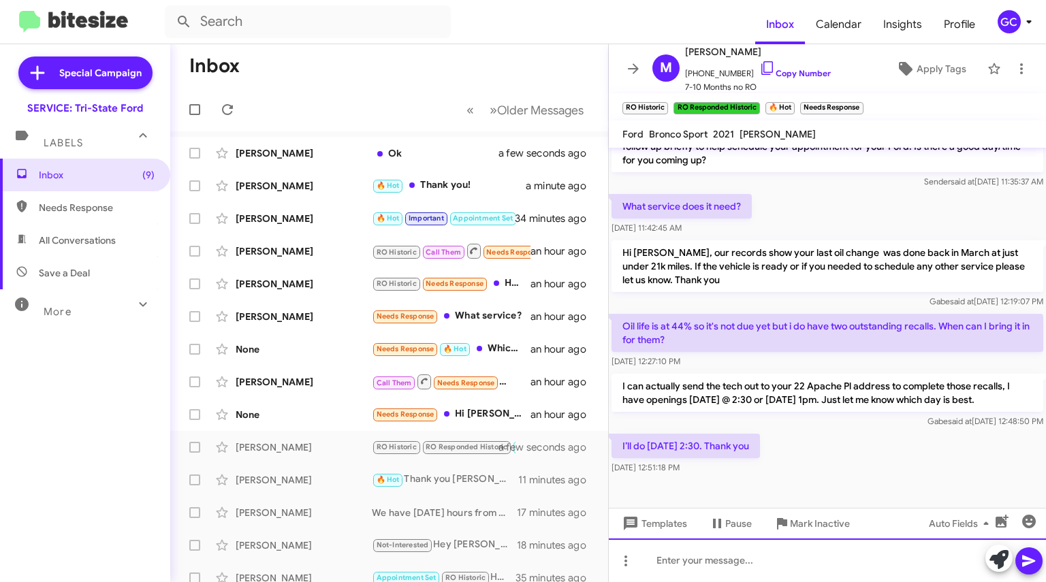
click at [764, 553] on div at bounding box center [827, 560] width 437 height 44
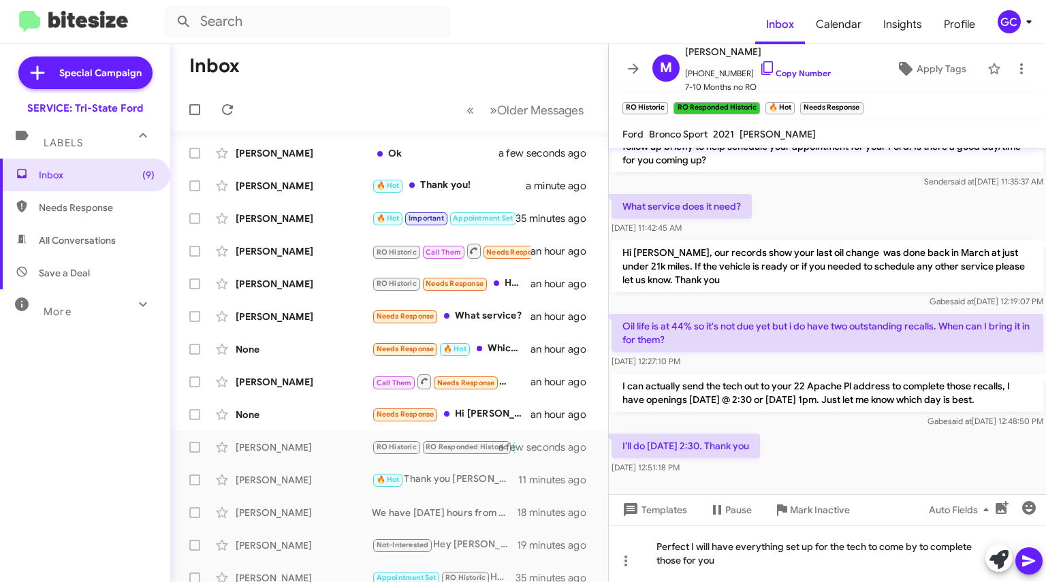
click at [779, 74] on link "Copy Number" at bounding box center [794, 73] width 71 height 10
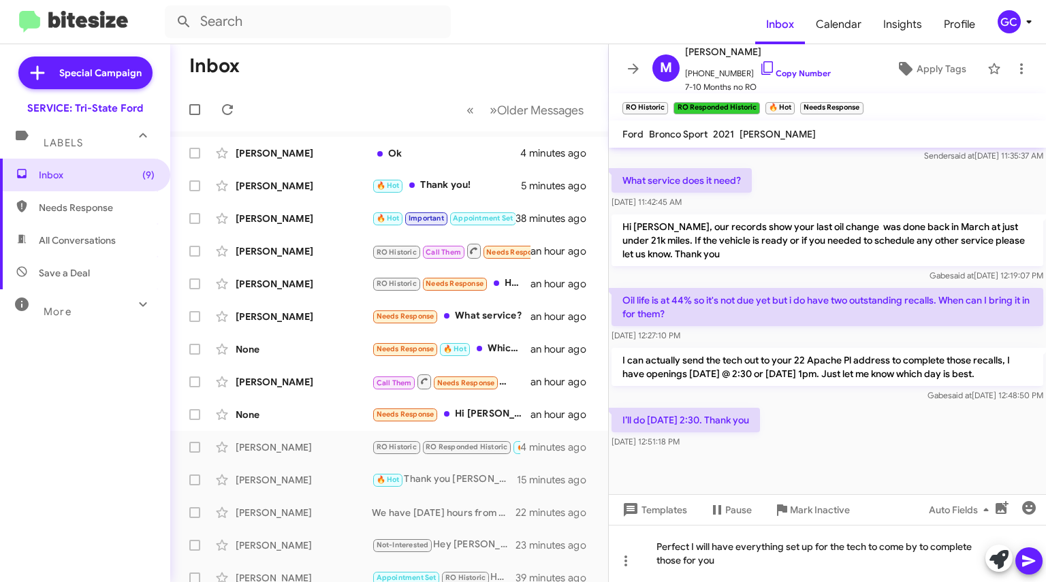
scroll to position [421, 0]
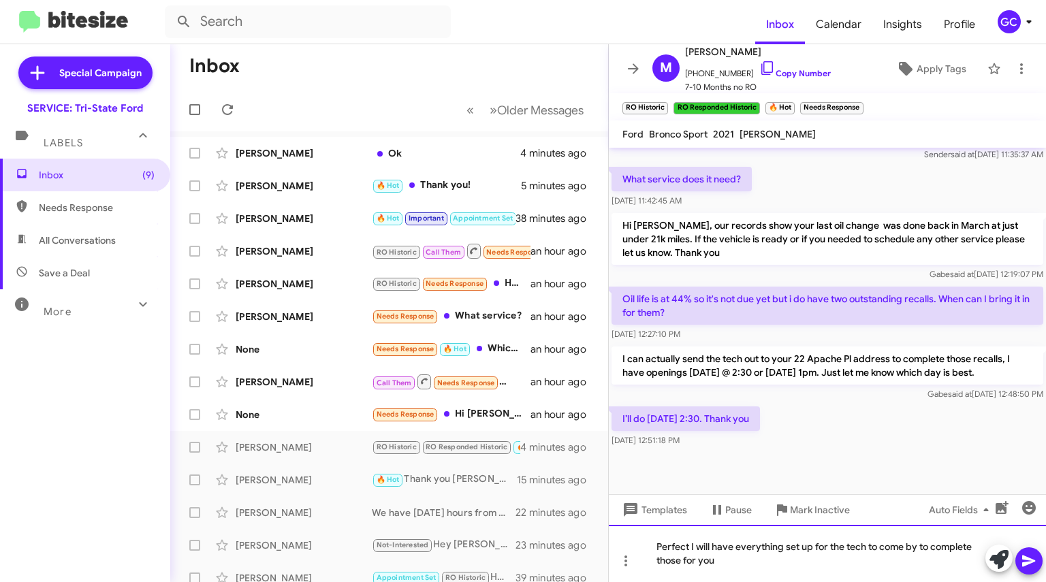
click at [843, 569] on div "Perfect I will have everything set up for the tech to come by to complete those…" at bounding box center [827, 553] width 437 height 57
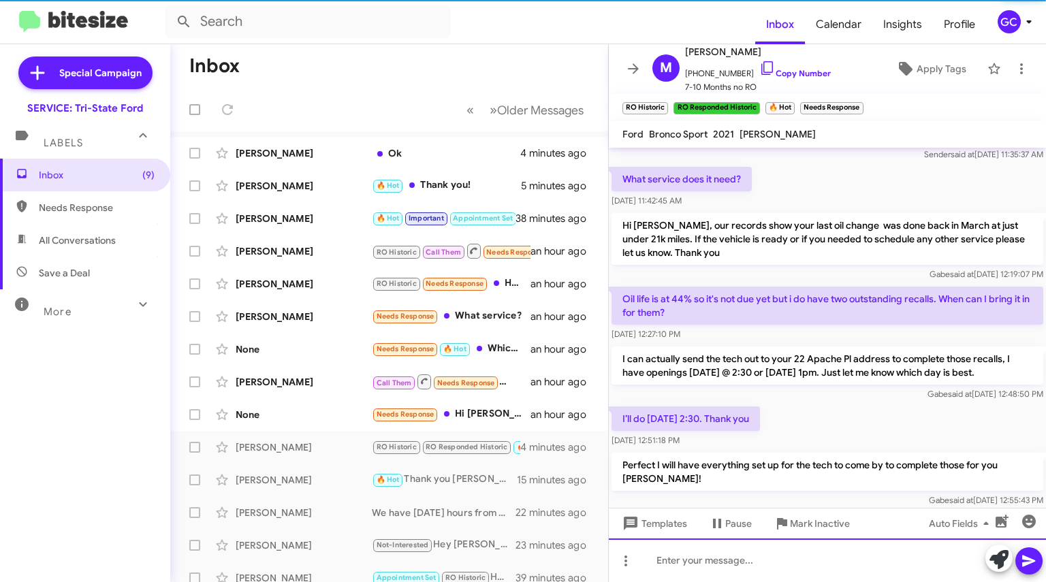
scroll to position [0, 0]
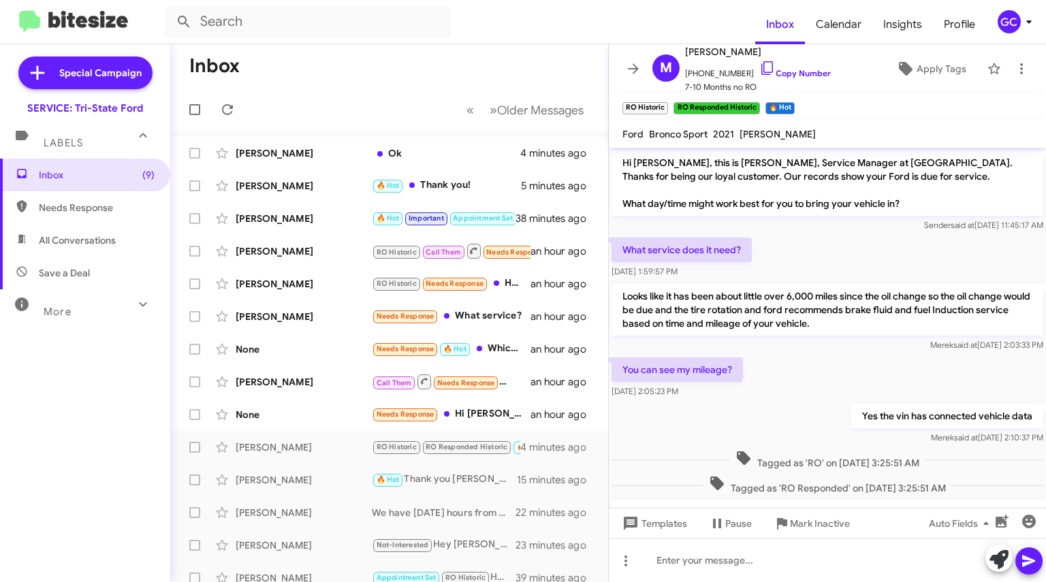
click at [632, 71] on icon at bounding box center [633, 69] width 16 height 16
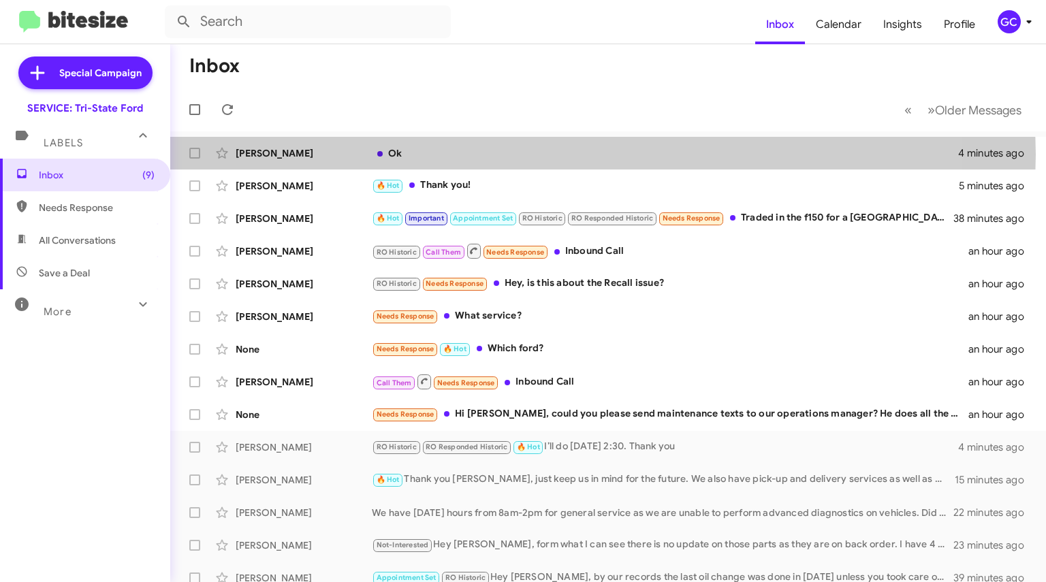
click at [566, 155] on div "Ok" at bounding box center [665, 153] width 586 height 14
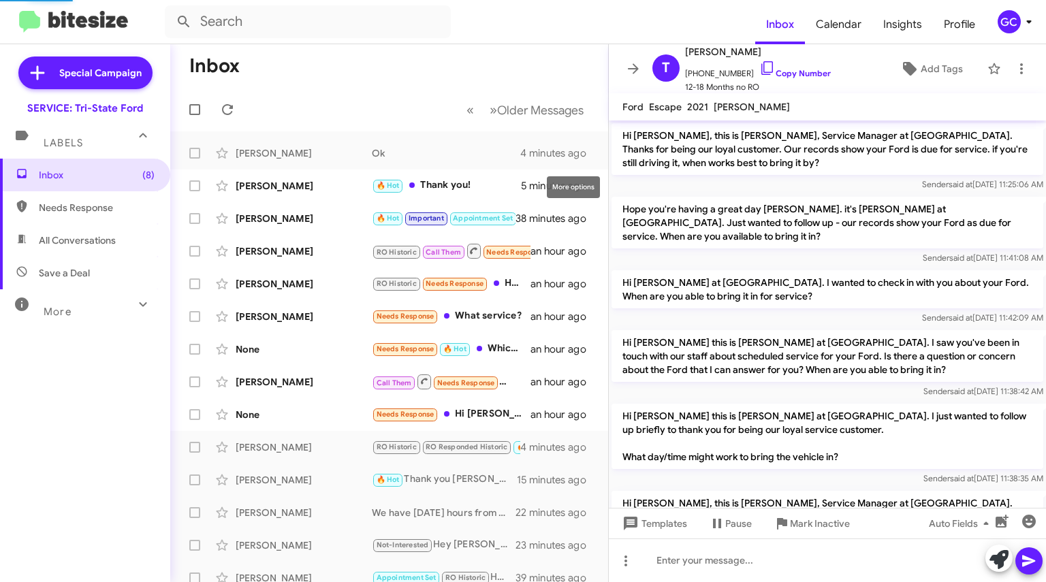
scroll to position [440, 0]
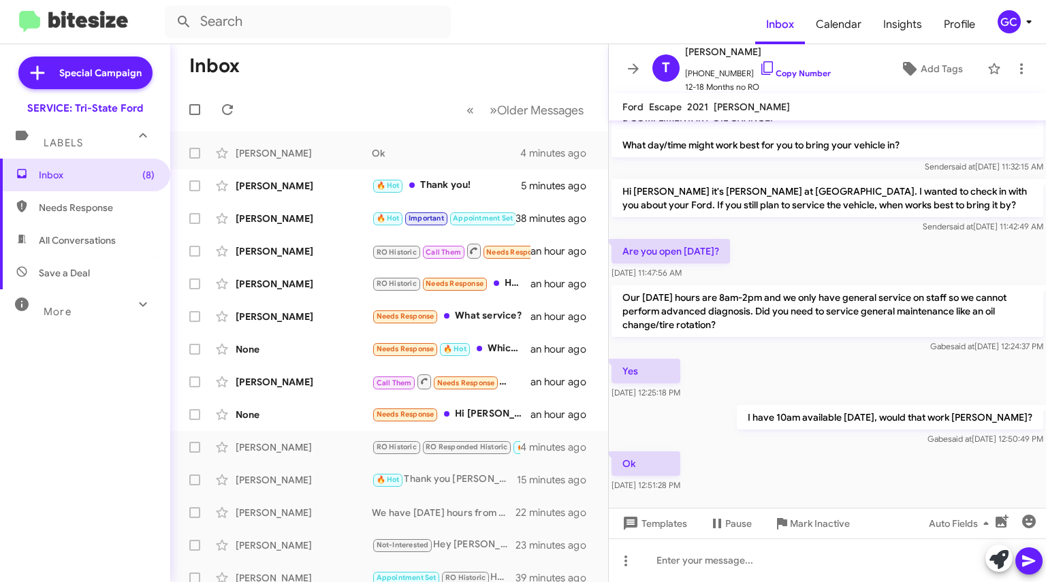
click at [778, 74] on link "Copy Number" at bounding box center [794, 73] width 71 height 10
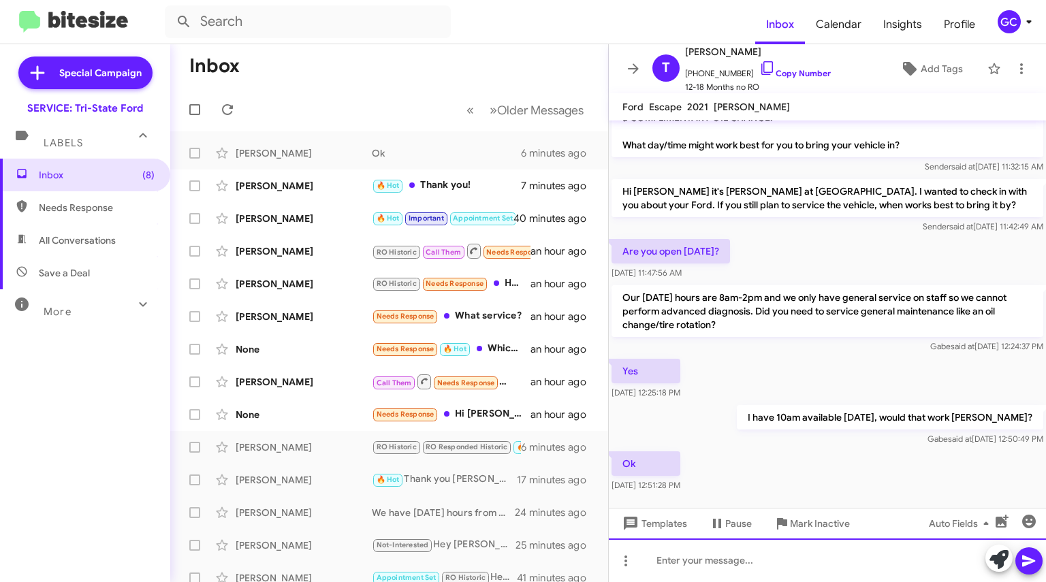
click at [707, 557] on div at bounding box center [827, 560] width 437 height 44
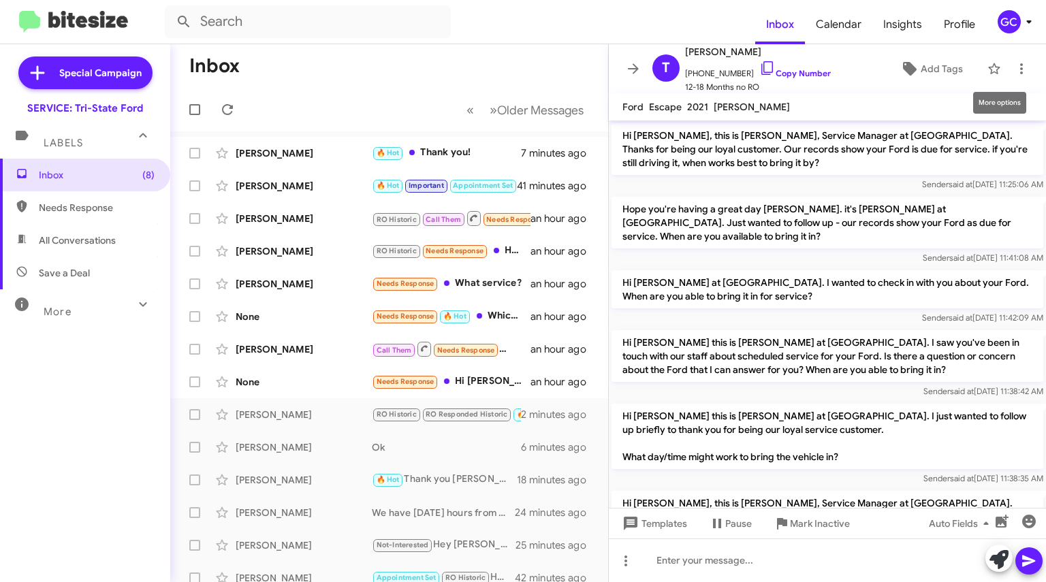
click at [1013, 65] on icon at bounding box center [1021, 69] width 16 height 16
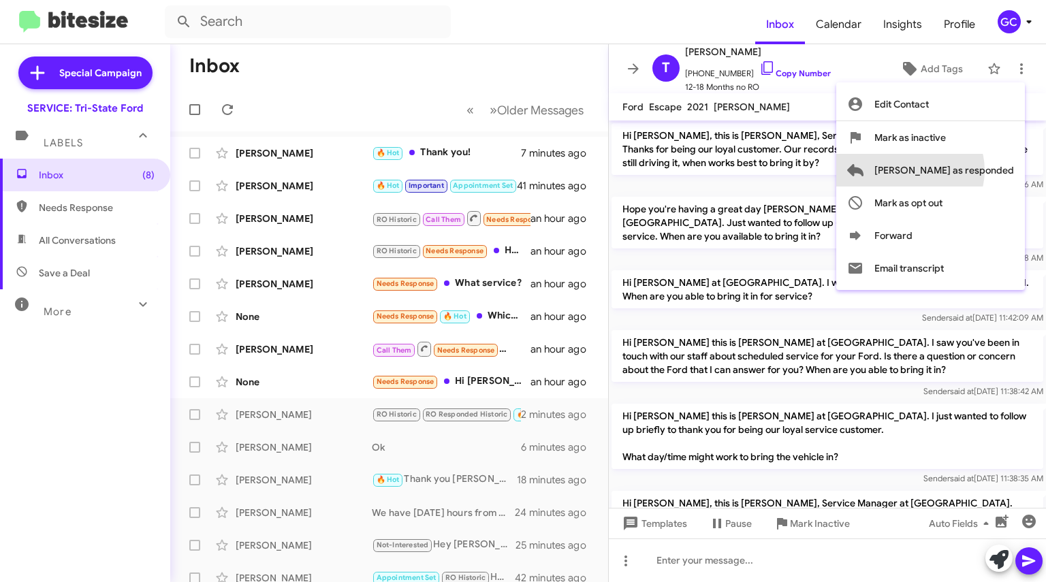
click at [964, 170] on span "[PERSON_NAME] as responded" at bounding box center [944, 170] width 140 height 33
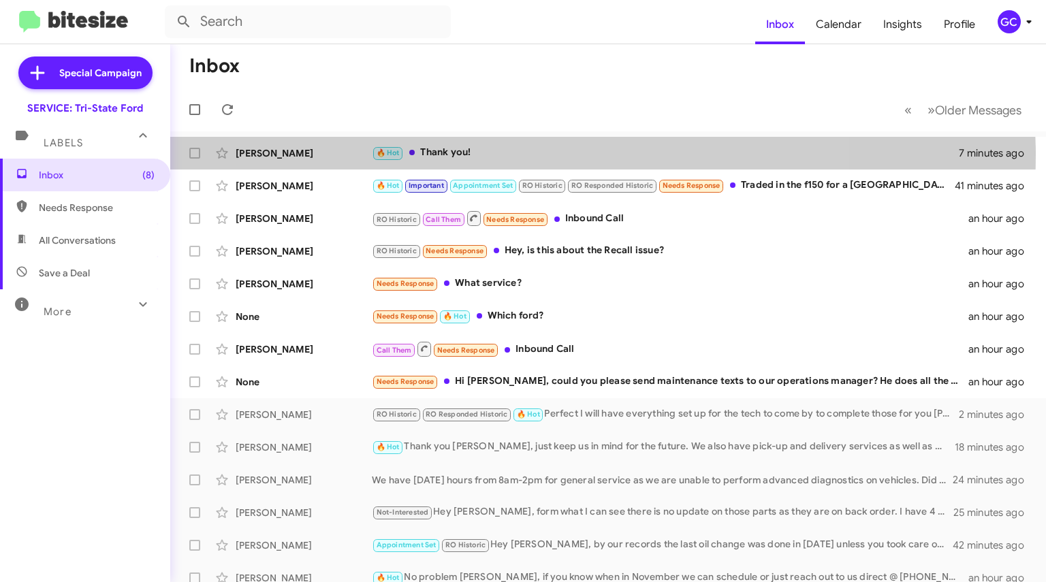
click at [509, 155] on div "🔥 Hot Thank you!" at bounding box center [665, 153] width 587 height 16
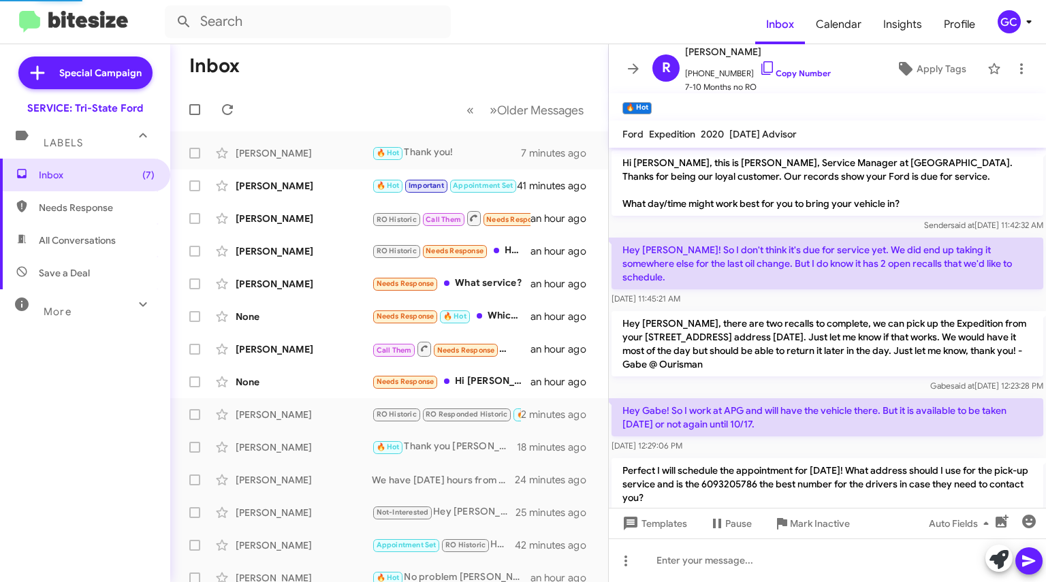
scroll to position [146, 0]
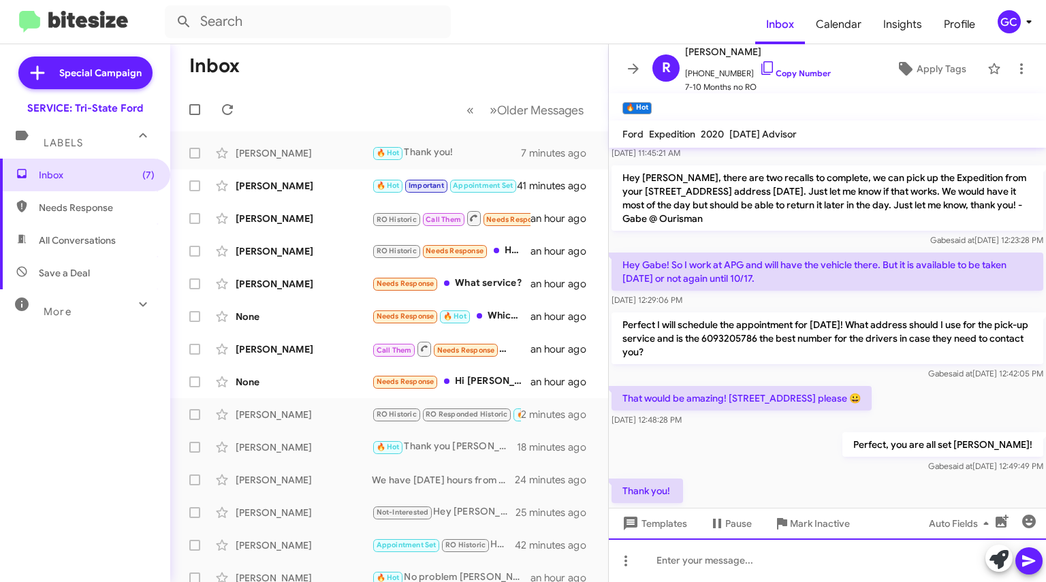
click at [749, 558] on div at bounding box center [827, 560] width 437 height 44
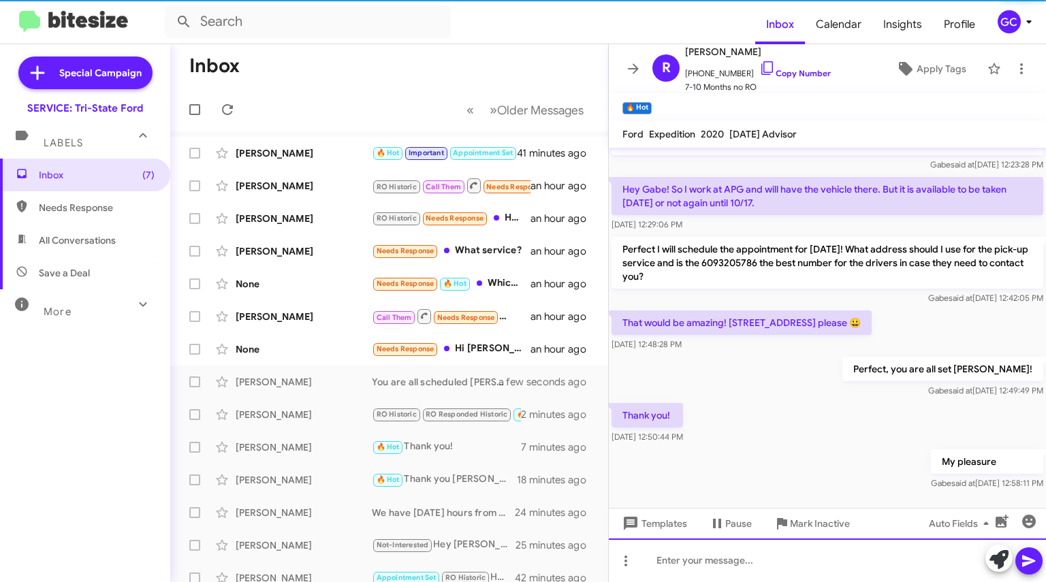
scroll to position [223, 0]
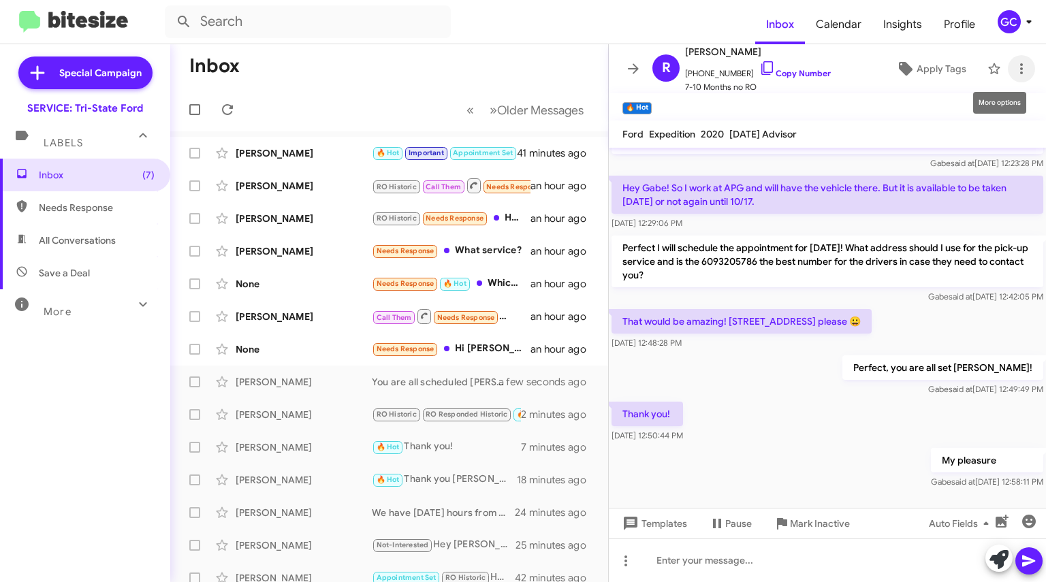
click at [1013, 67] on icon at bounding box center [1021, 69] width 16 height 16
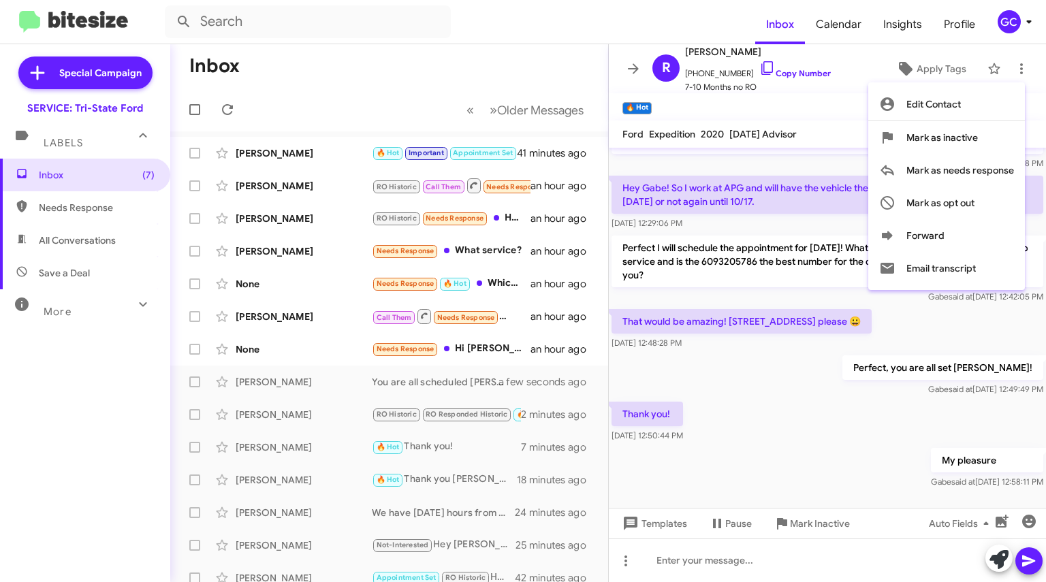
click at [964, 171] on span "Mark as needs response" at bounding box center [960, 170] width 108 height 33
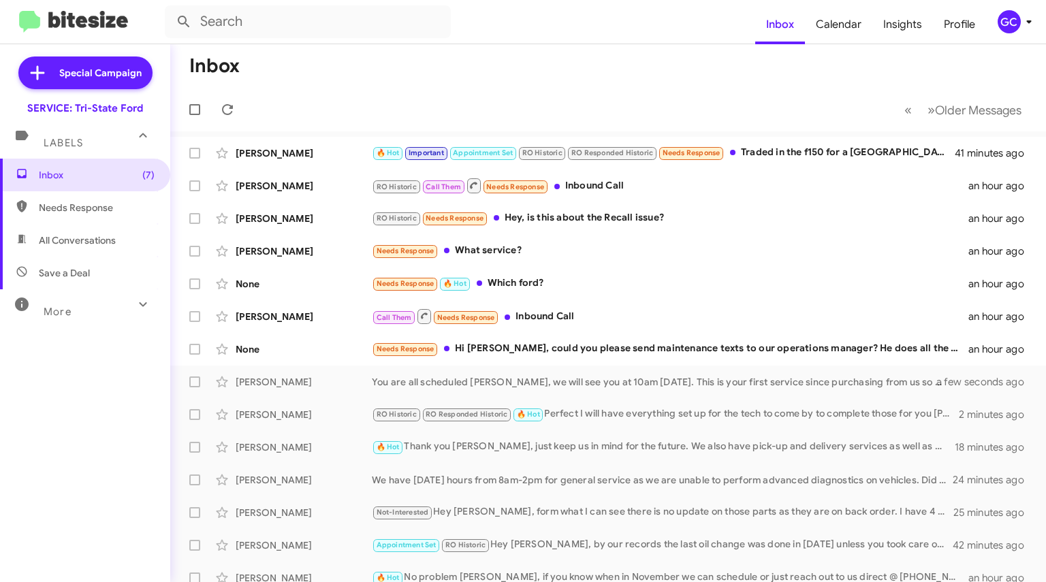
click at [135, 297] on icon at bounding box center [143, 304] width 16 height 16
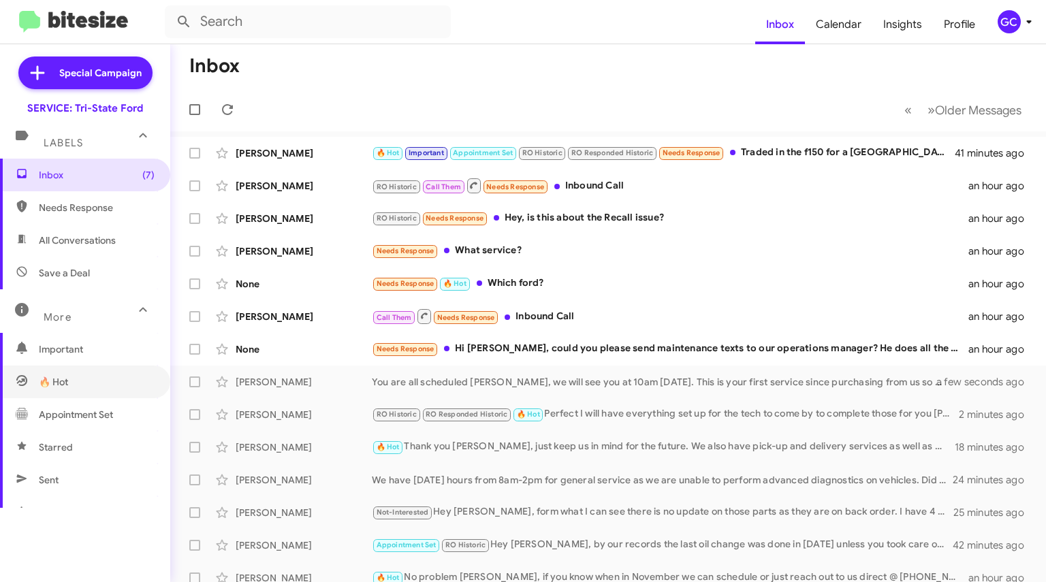
click at [68, 379] on span "🔥 Hot" at bounding box center [53, 382] width 29 height 14
type input "in:appointment"
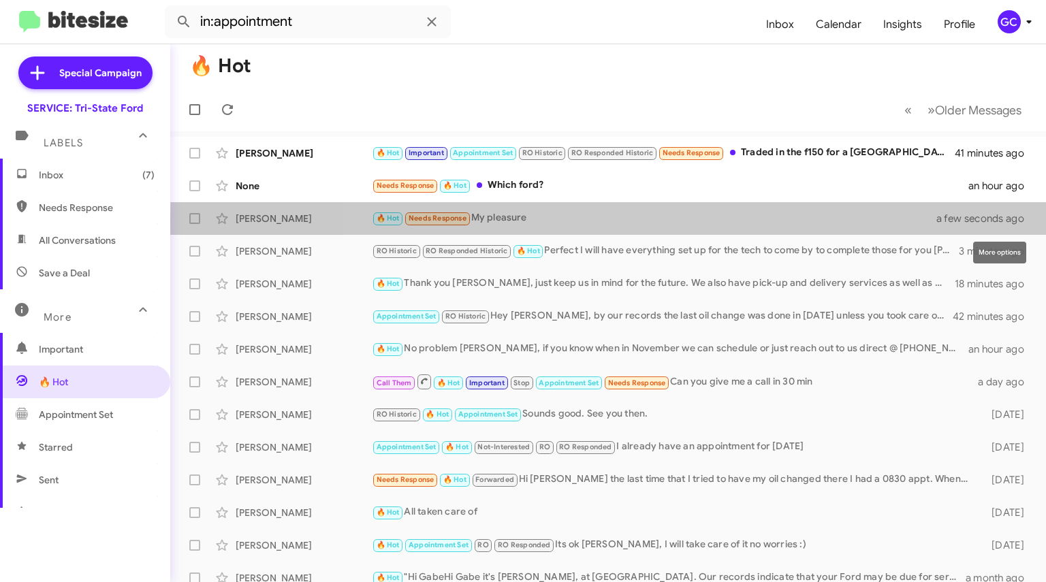
click at [0, 0] on icon at bounding box center [0, 0] width 0 height 0
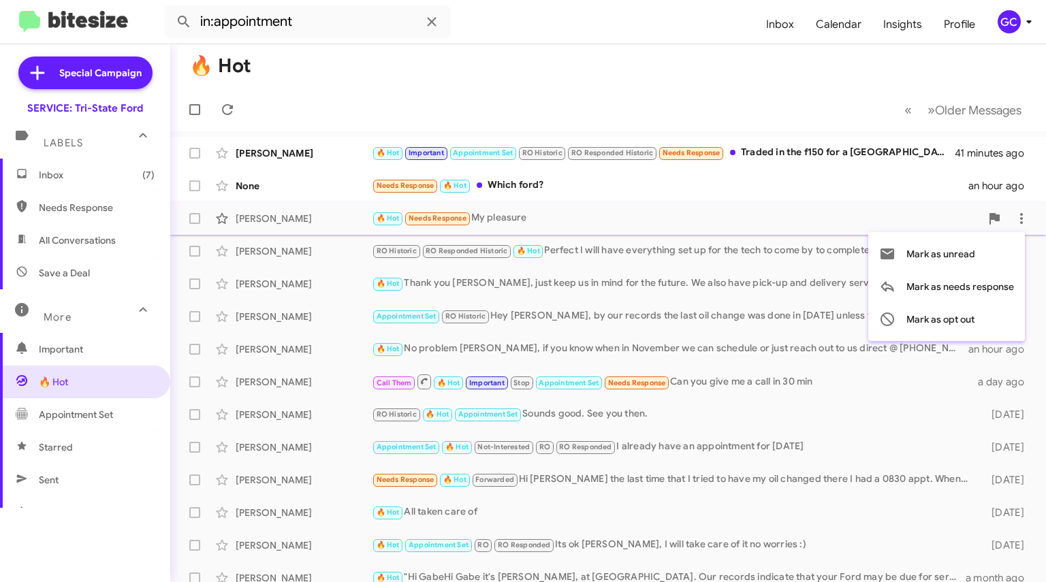
click at [743, 203] on div at bounding box center [523, 291] width 1046 height 582
click at [551, 212] on div "🔥 Hot Needs Response My pleasure" at bounding box center [662, 218] width 581 height 16
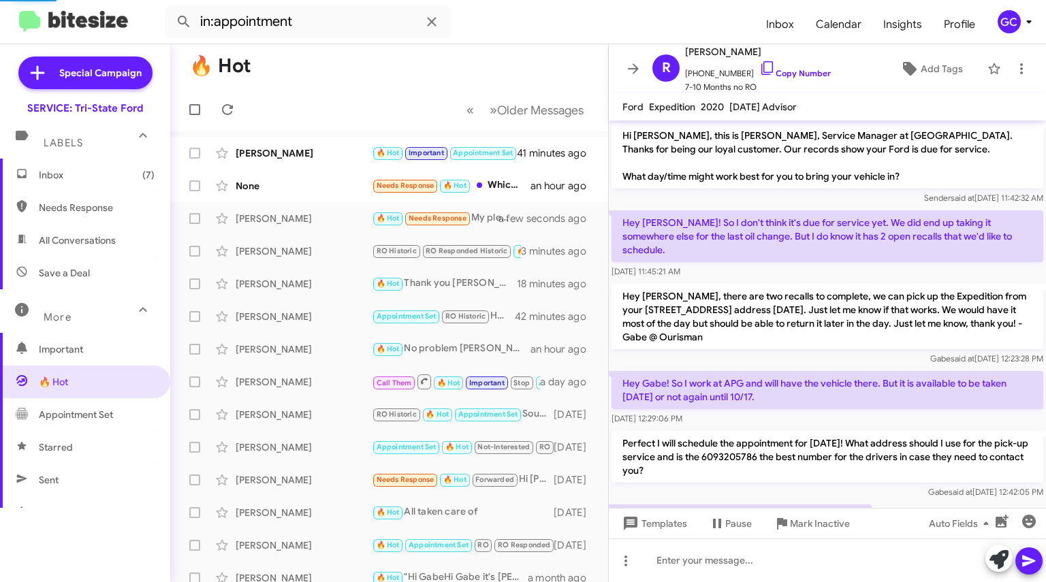
scroll to position [195, 0]
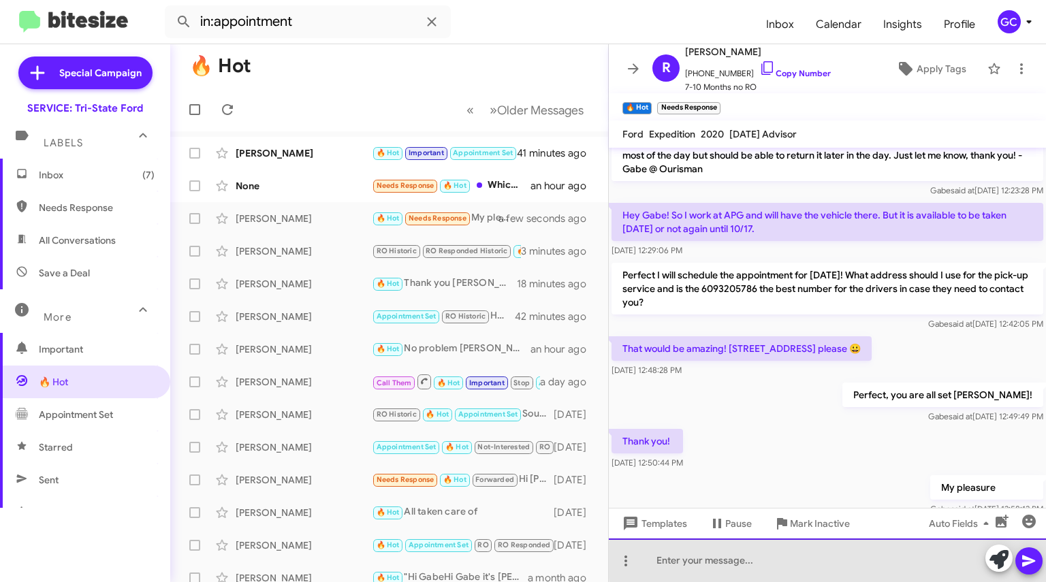
click at [863, 561] on div at bounding box center [827, 560] width 437 height 44
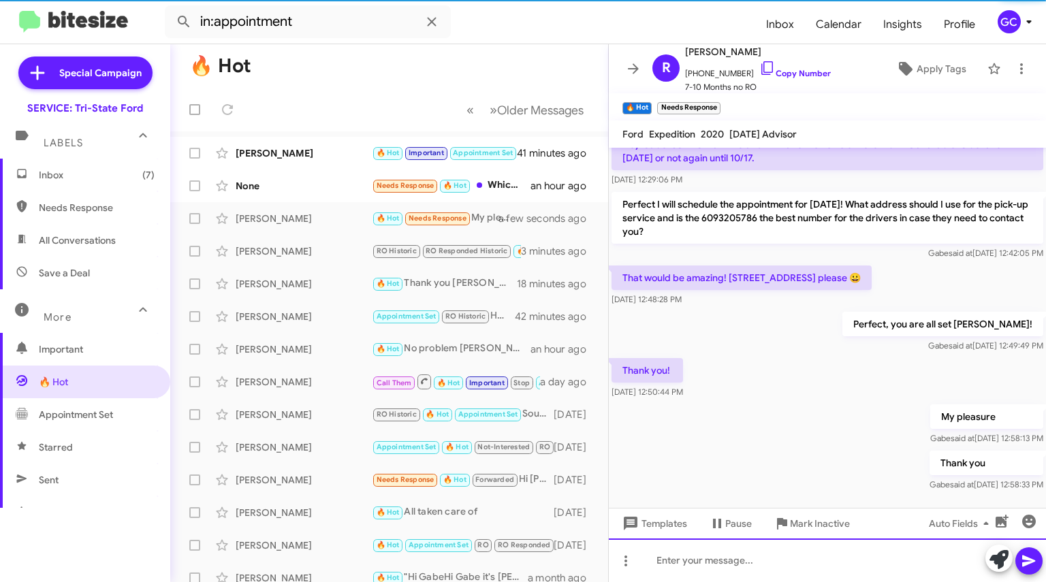
scroll to position [272, 0]
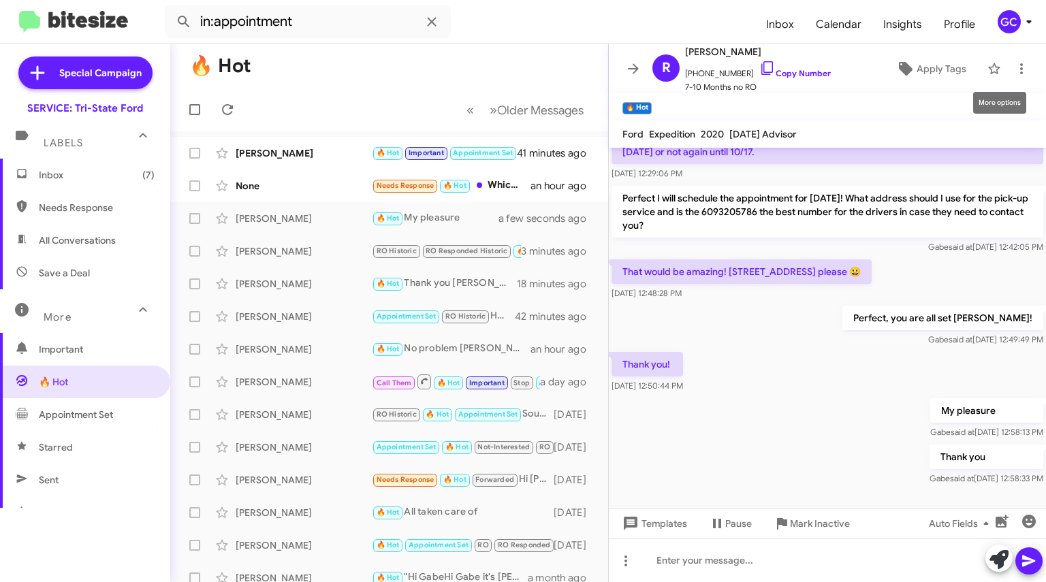
click at [1013, 63] on icon at bounding box center [1021, 69] width 16 height 16
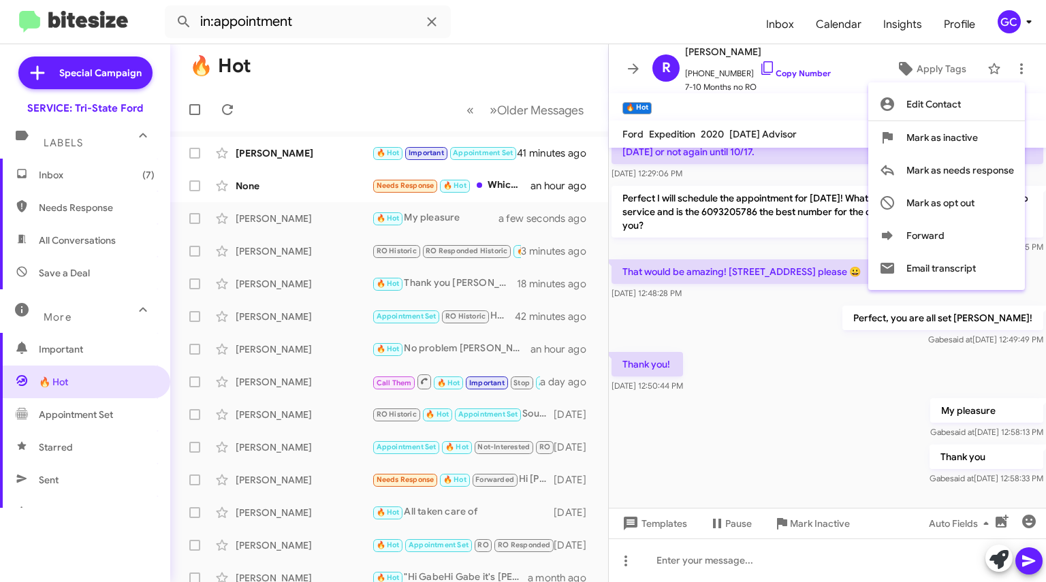
click at [633, 108] on div at bounding box center [523, 291] width 1046 height 582
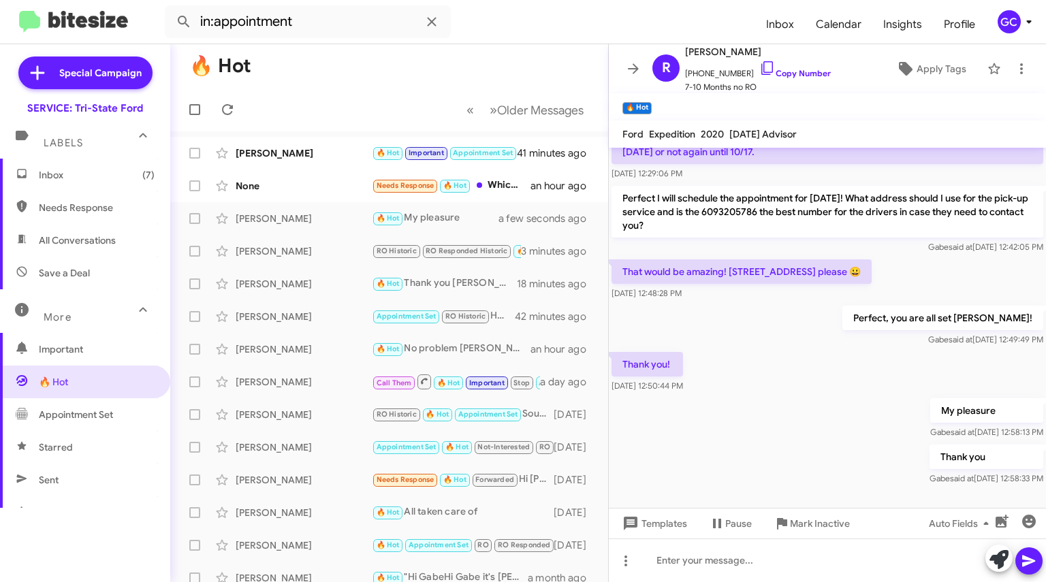
click at [645, 106] on span "×" at bounding box center [648, 101] width 8 height 16
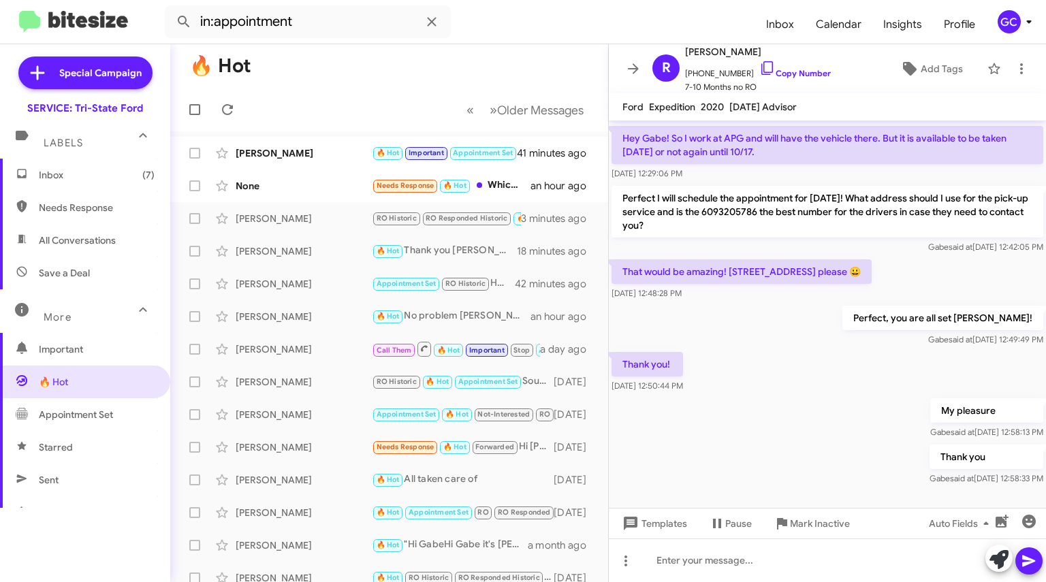
click at [630, 67] on icon at bounding box center [633, 68] width 11 height 10
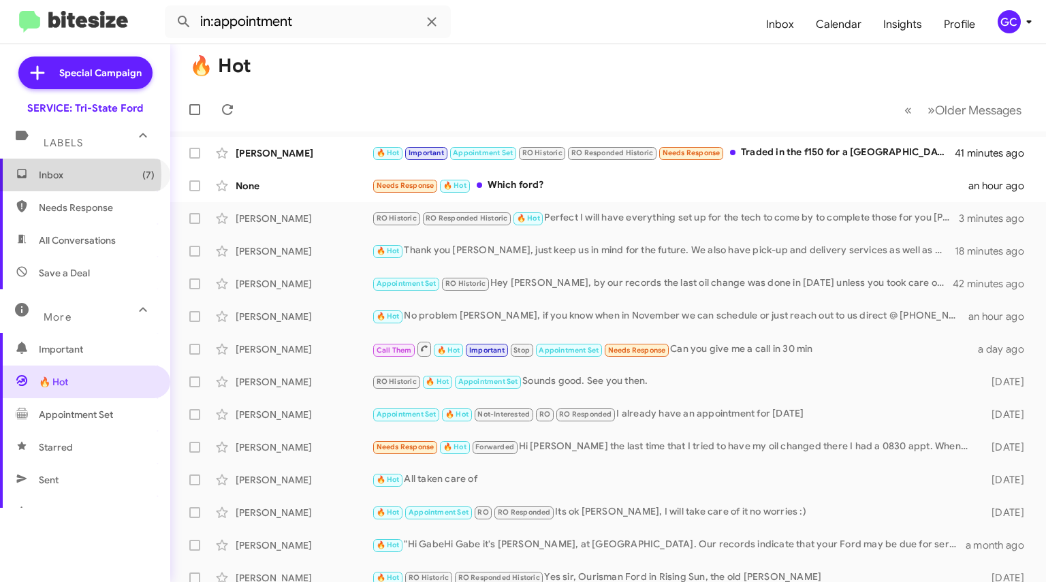
click at [60, 175] on span "Inbox (7)" at bounding box center [97, 175] width 116 height 14
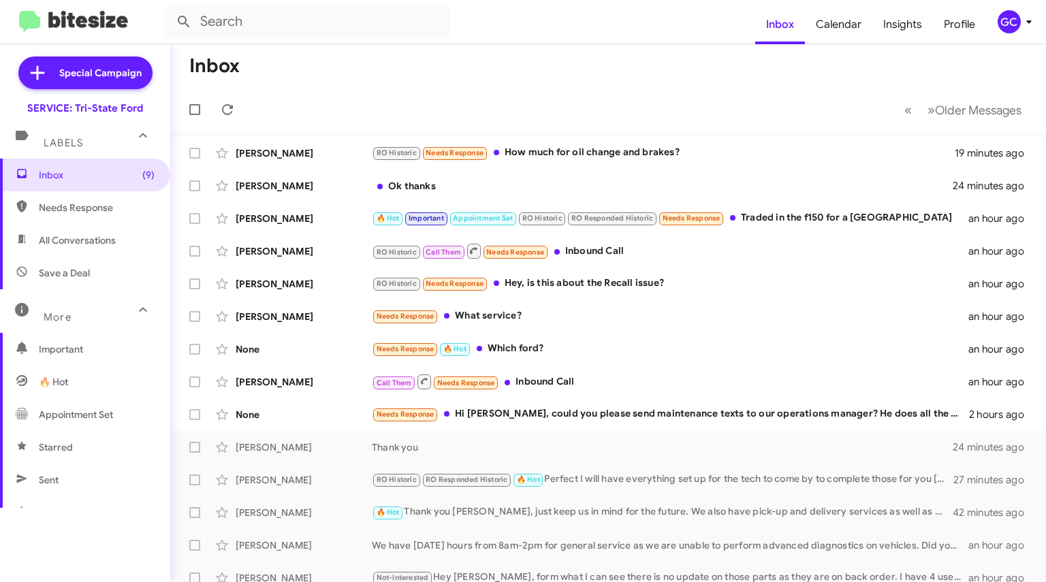
click at [342, 182] on div "[PERSON_NAME]" at bounding box center [304, 186] width 136 height 14
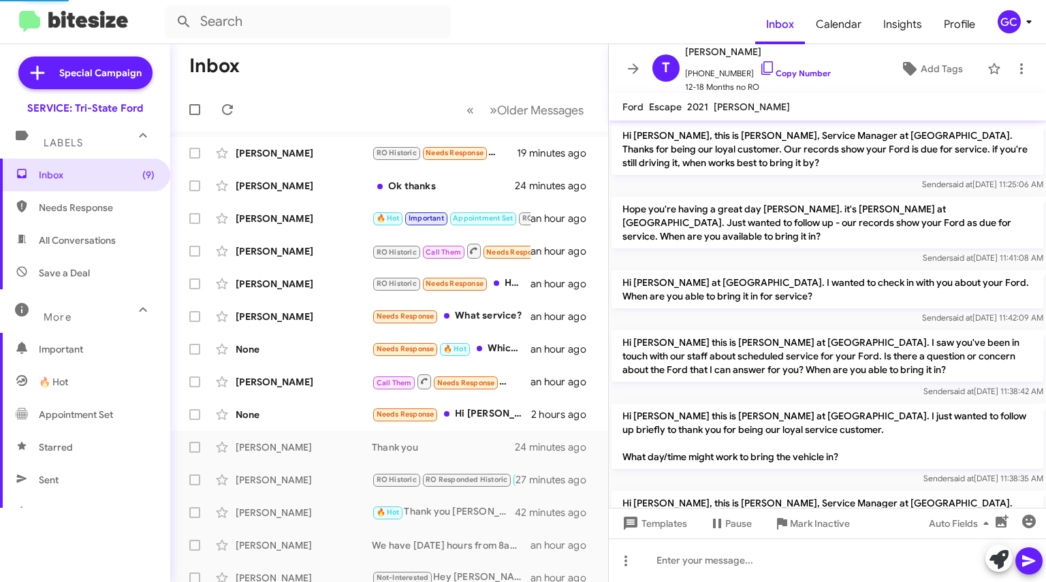
scroll to position [580, 0]
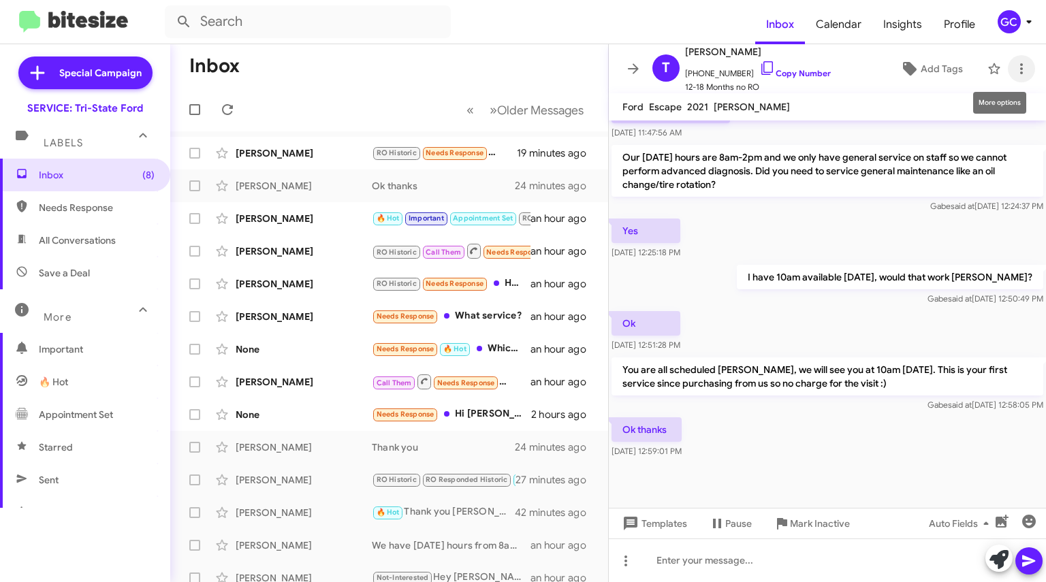
click at [1014, 70] on icon at bounding box center [1021, 69] width 16 height 16
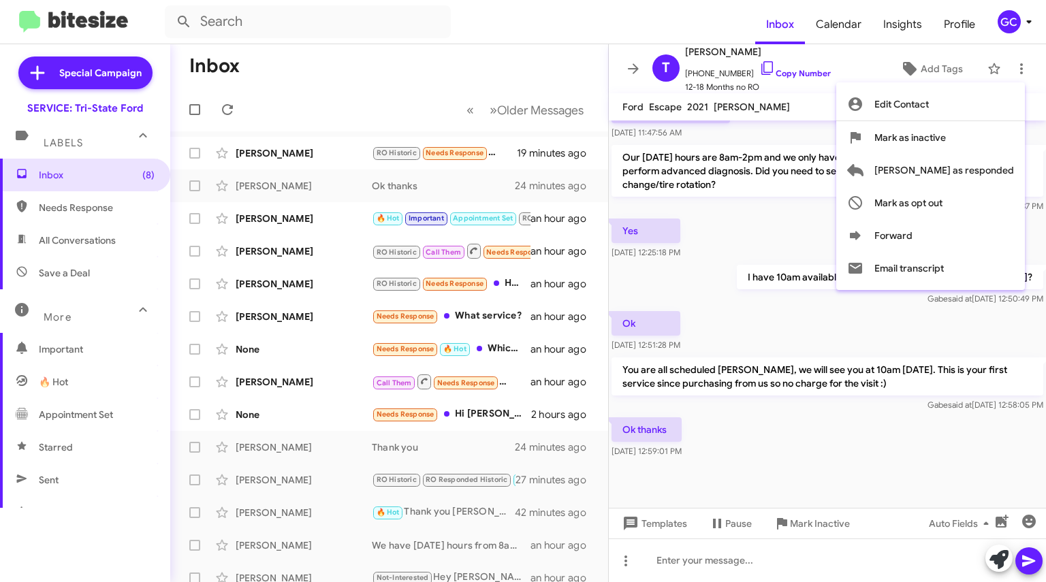
click at [961, 176] on span "[PERSON_NAME] as responded" at bounding box center [944, 170] width 140 height 33
